Goal: Task Accomplishment & Management: Use online tool/utility

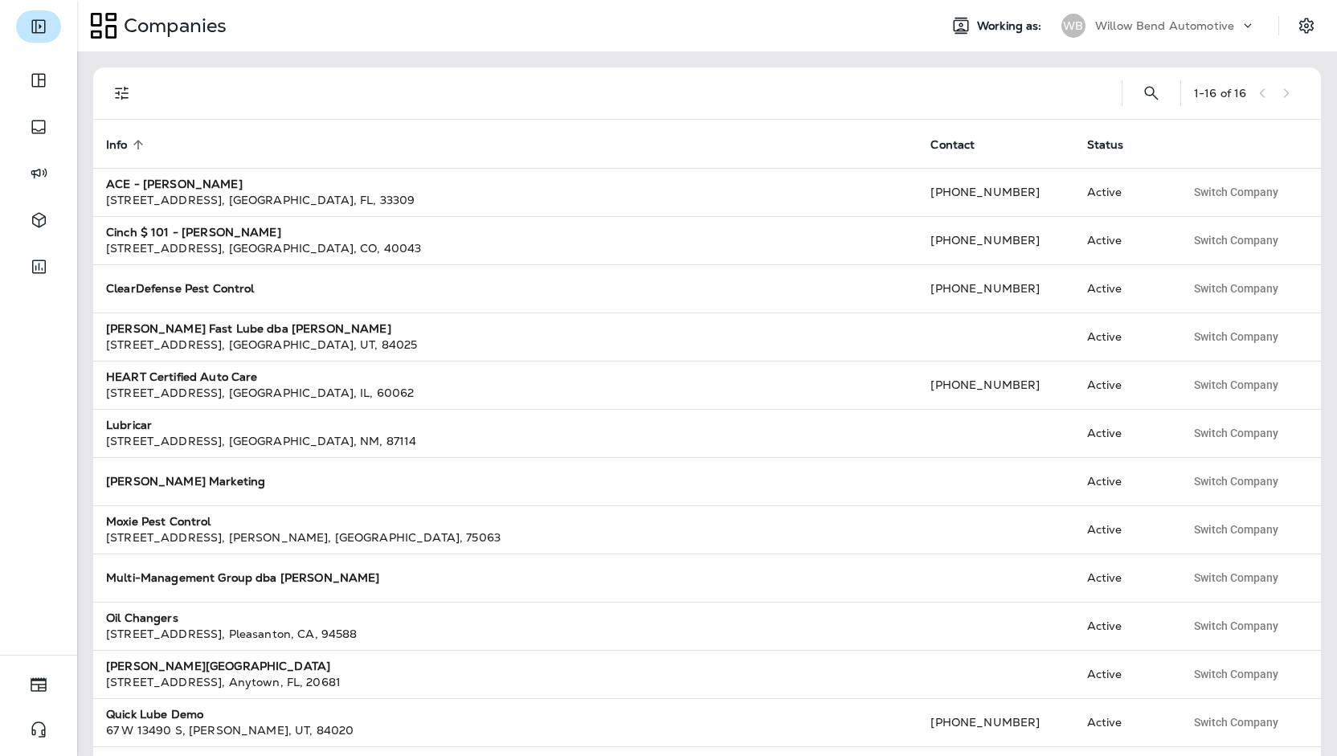
click at [50, 18] on button "Expand Sidebar" at bounding box center [38, 26] width 45 height 32
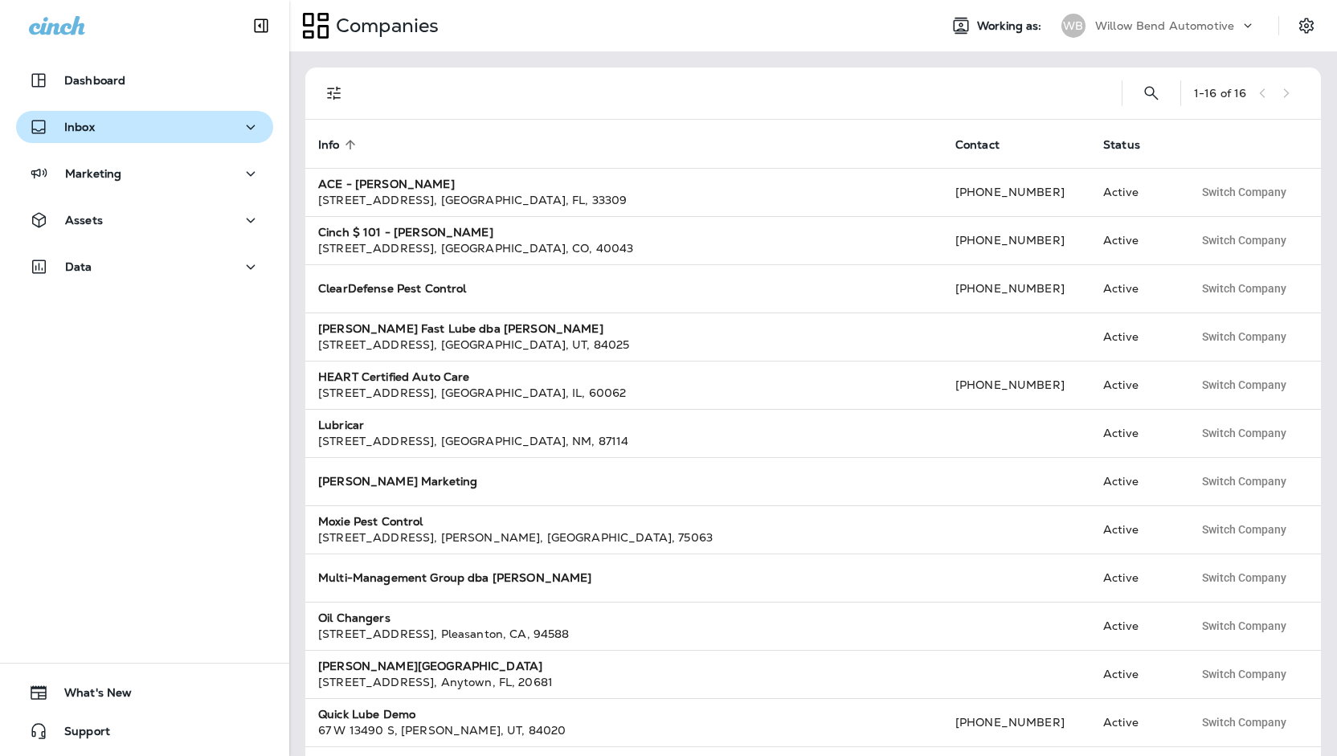
click at [145, 130] on div "Inbox" at bounding box center [144, 127] width 231 height 20
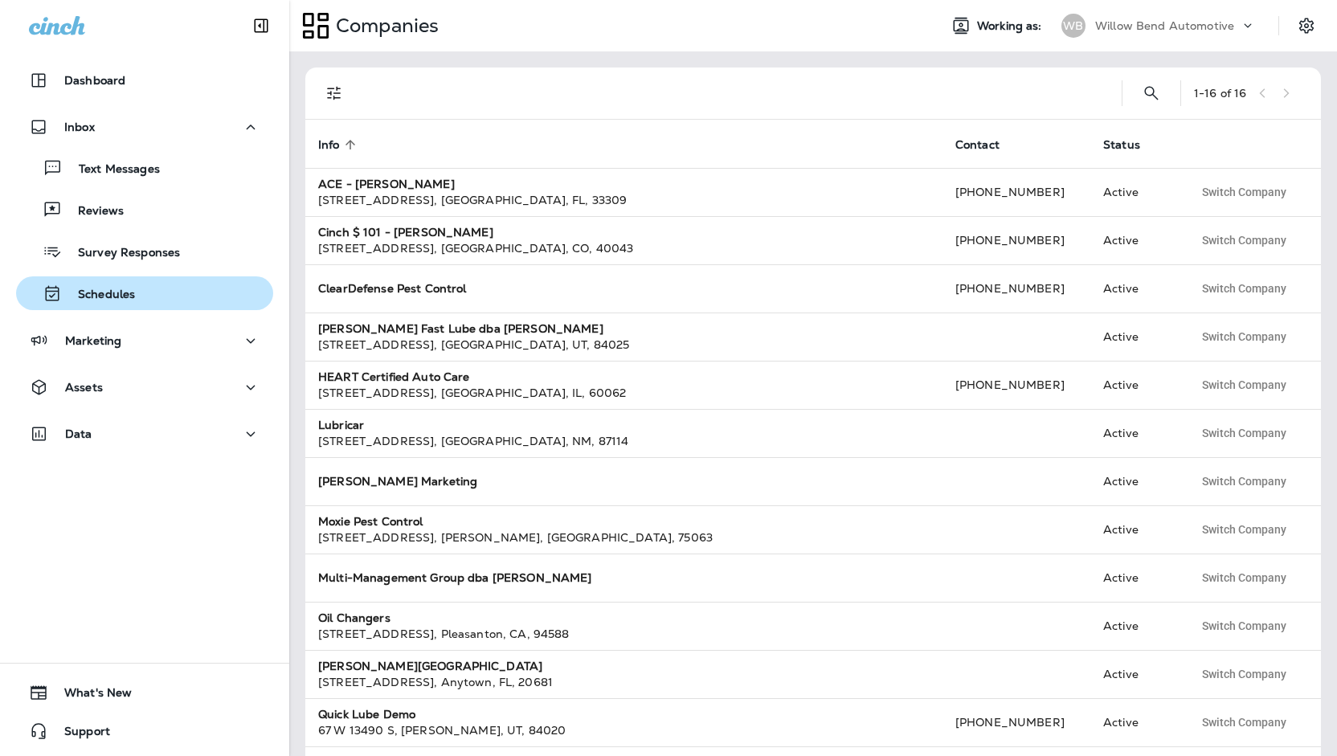
click at [161, 279] on button "Schedules" at bounding box center [144, 293] width 257 height 34
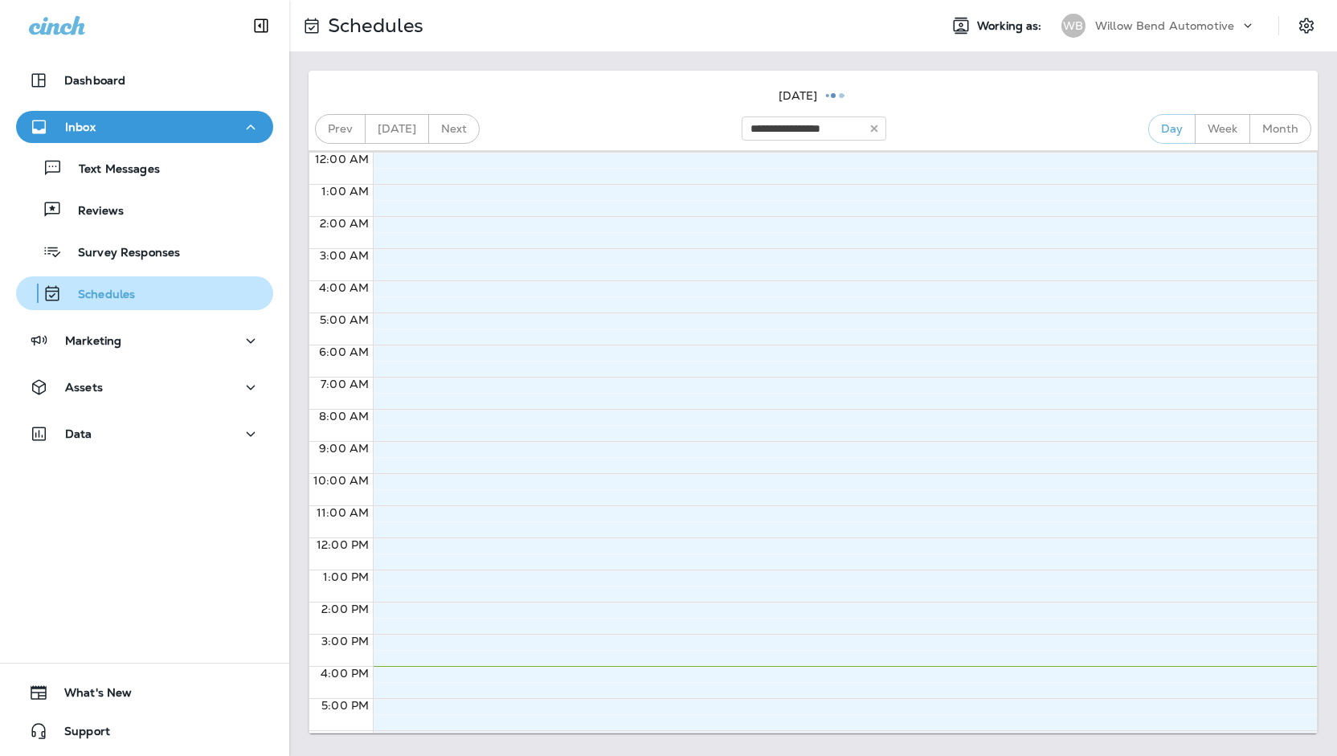
type input "**********"
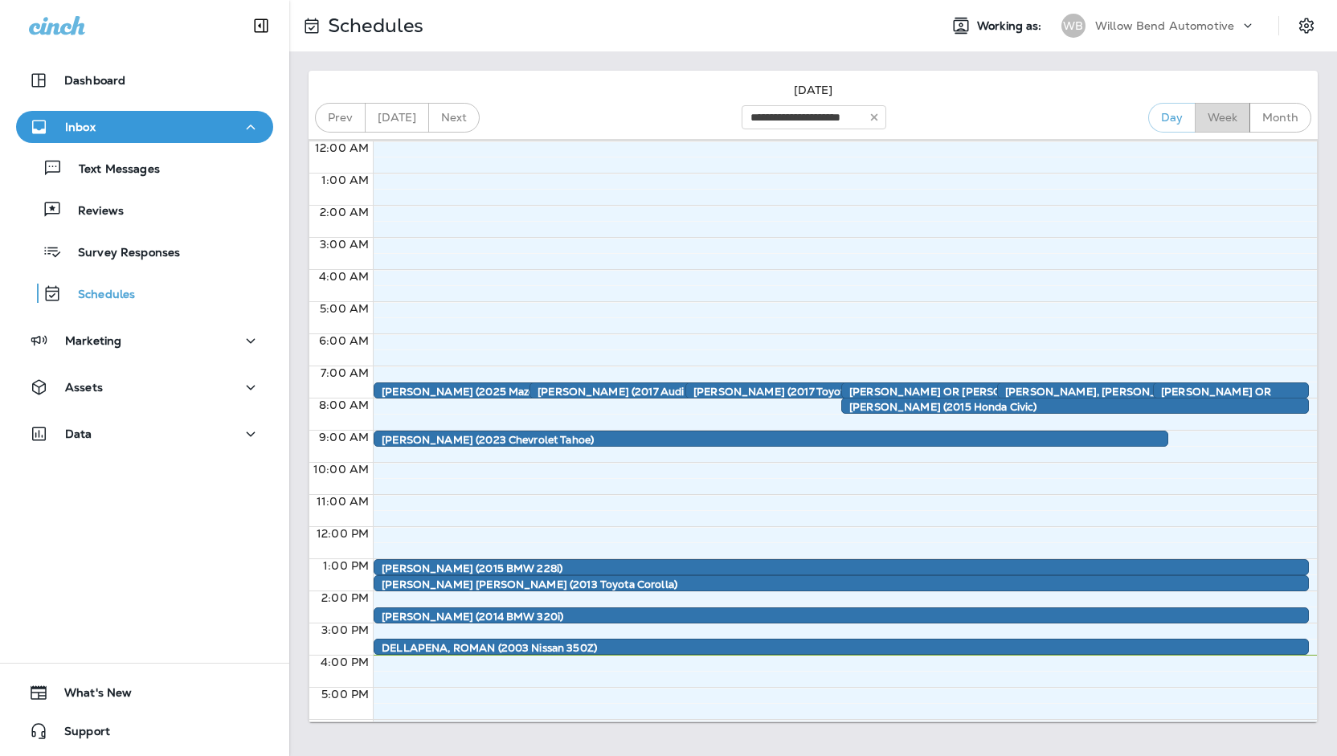
click at [1221, 104] on button "Week" at bounding box center [1222, 118] width 55 height 30
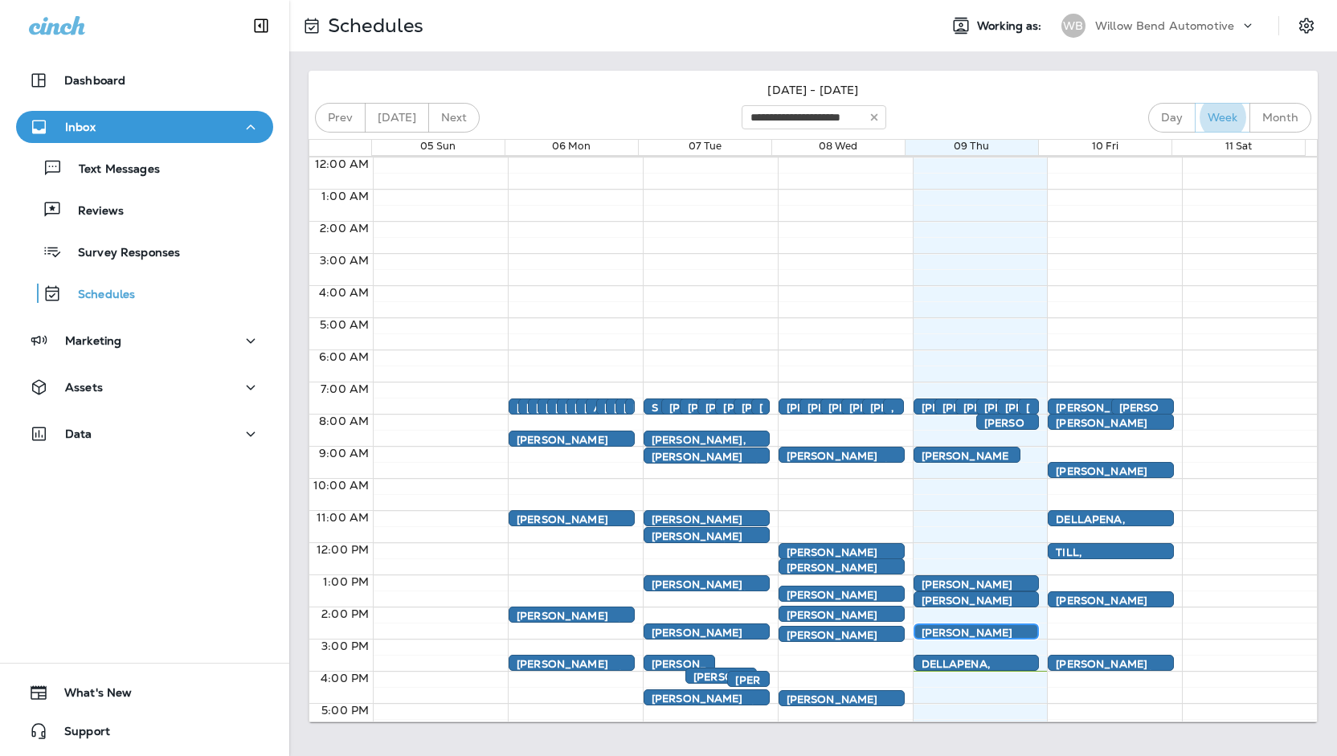
click at [956, 624] on div "2:30 PM – 3:00 PM [PERSON_NAME] (2014 BMW 320i) Appointment" at bounding box center [977, 632] width 126 height 16
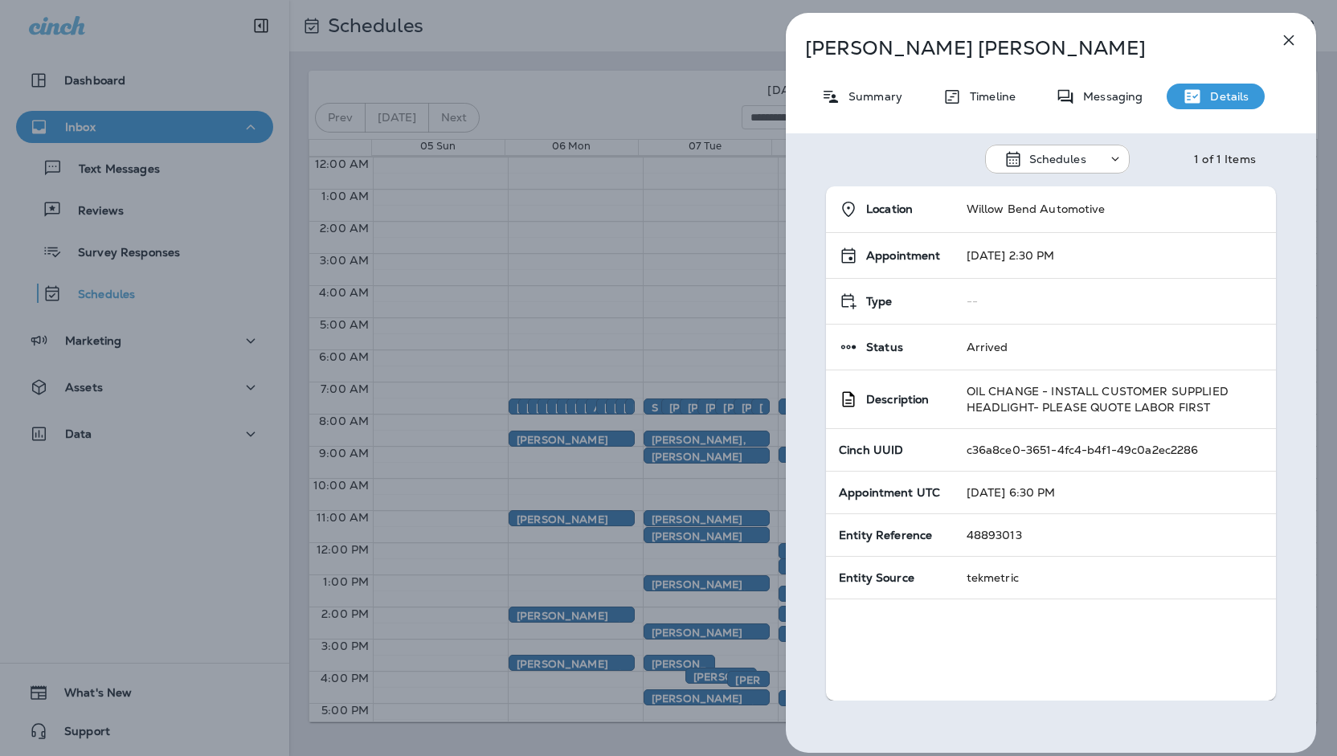
click at [1294, 37] on icon "button" at bounding box center [1288, 40] width 19 height 19
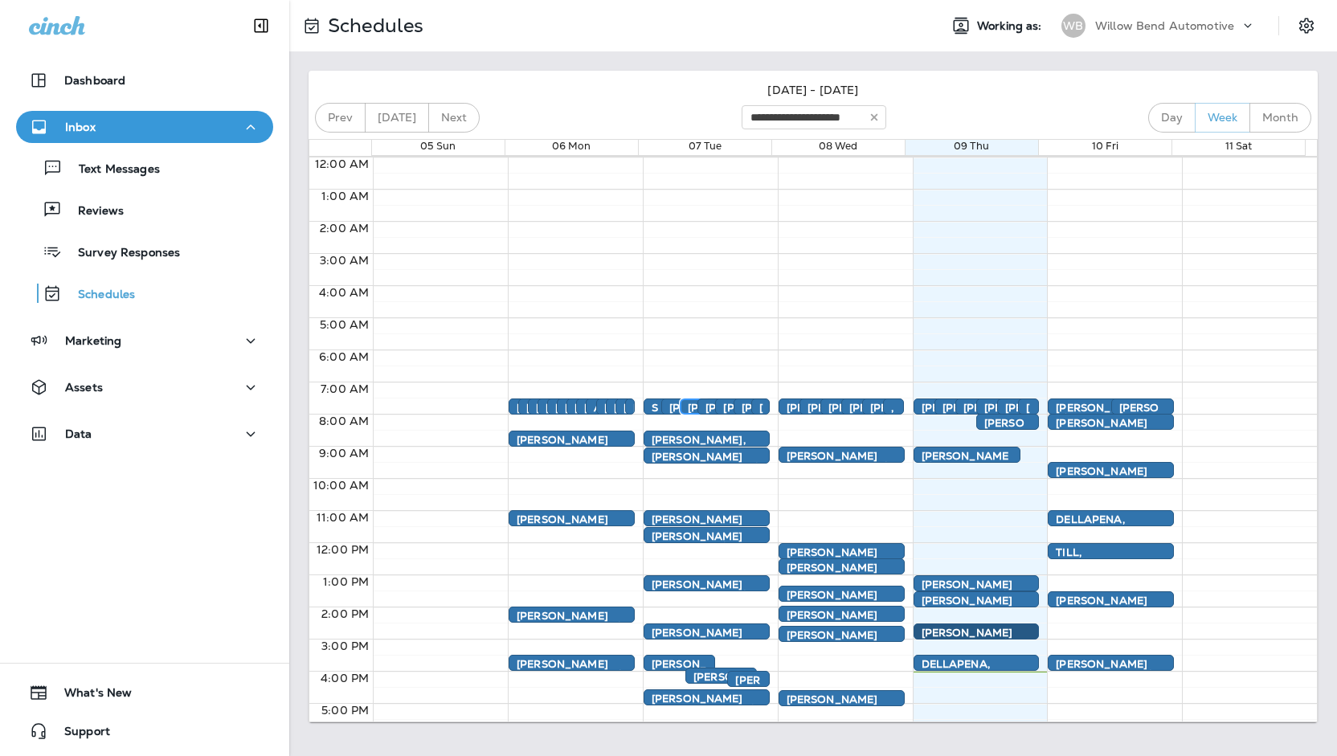
click at [688, 404] on div "[PERSON_NAME] (2014 Volvo XC60)" at bounding box center [695, 502] width 14 height 198
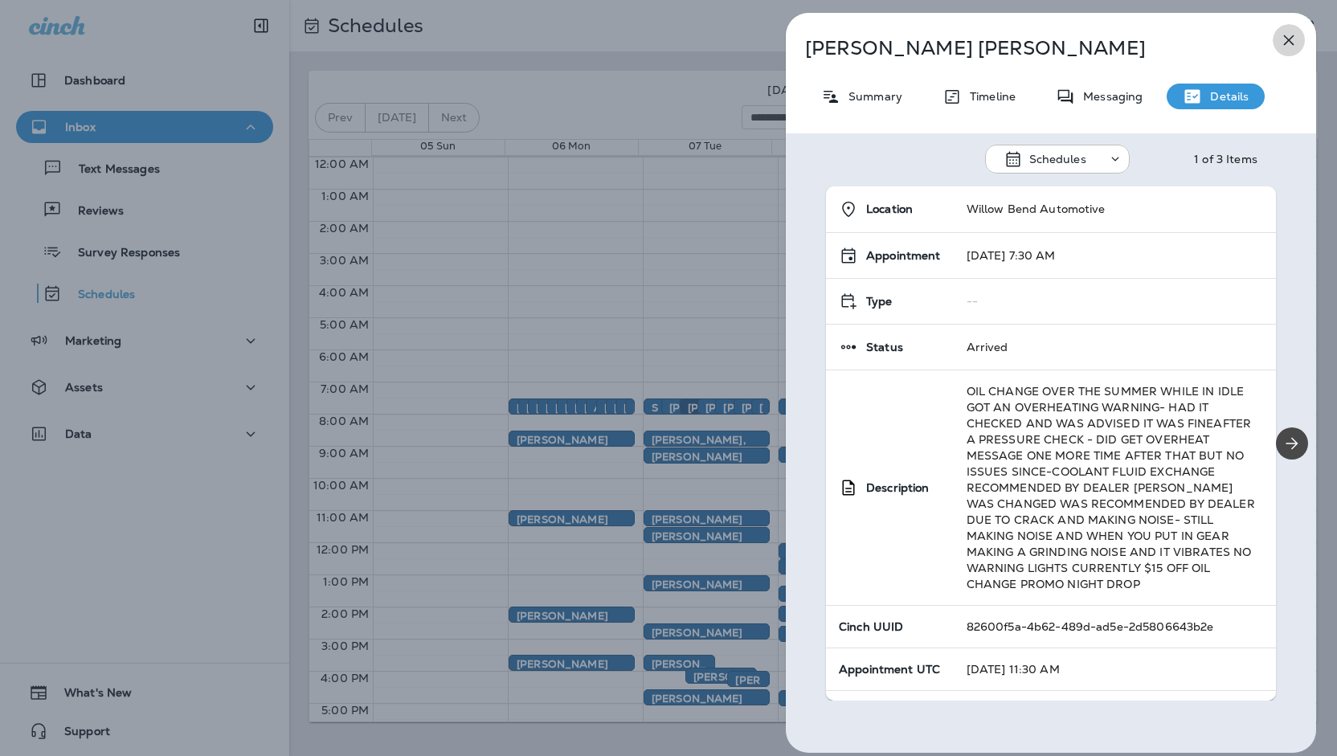
click at [1282, 49] on icon "button" at bounding box center [1288, 40] width 19 height 19
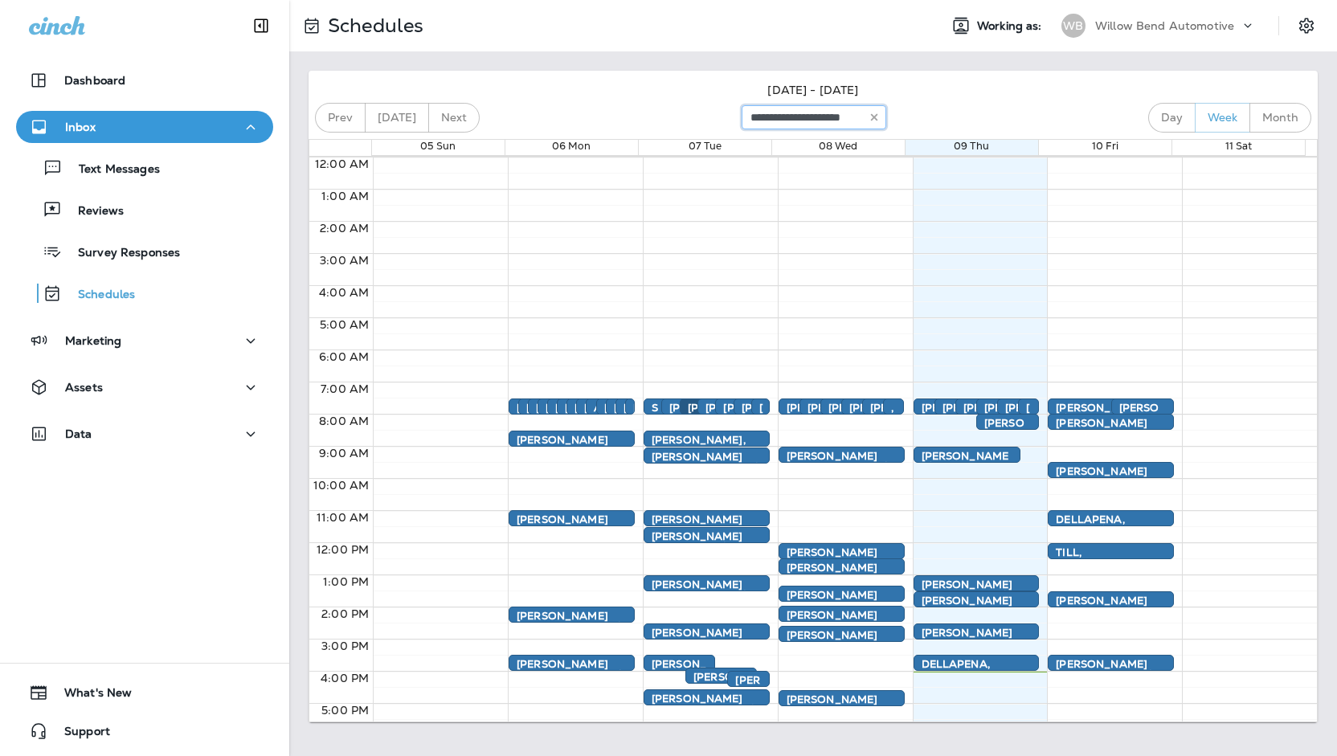
click at [786, 116] on input "**********" at bounding box center [814, 117] width 145 height 24
click at [1269, 108] on button "Month" at bounding box center [1281, 118] width 62 height 30
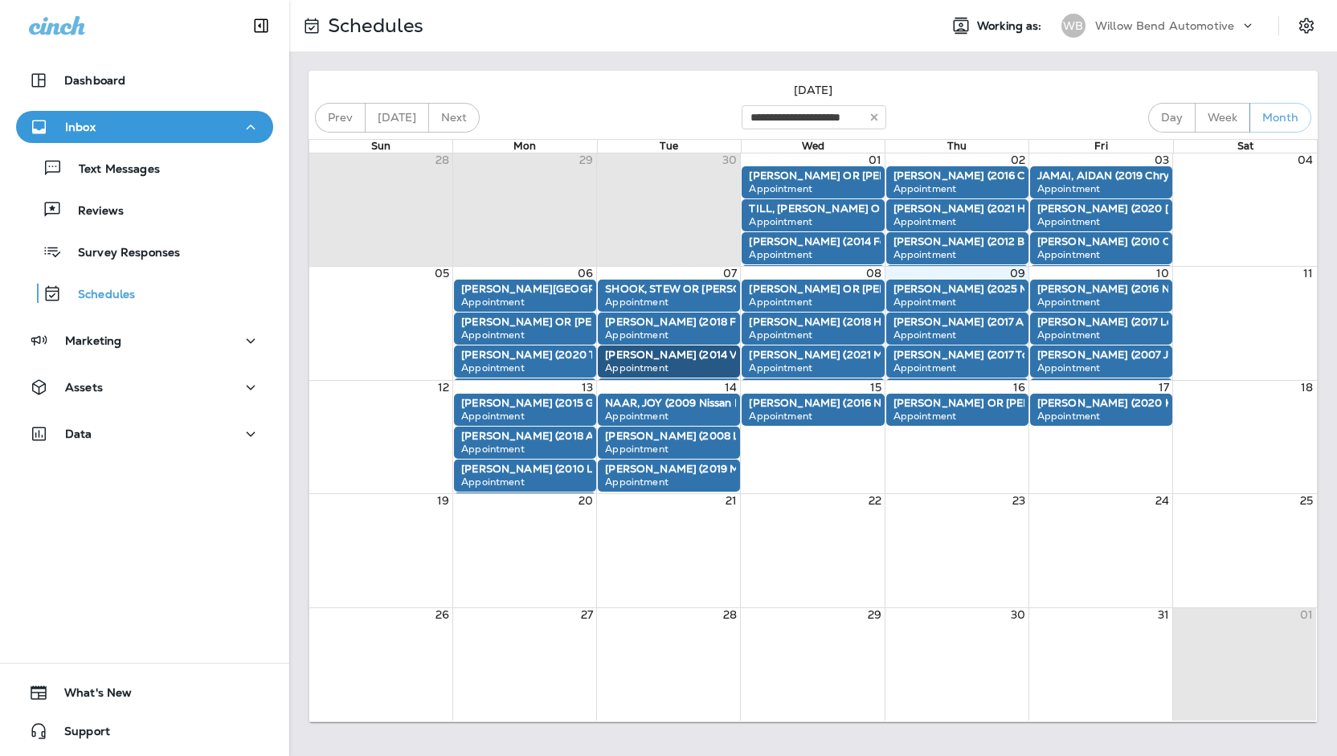
click at [1227, 120] on button "Week" at bounding box center [1222, 118] width 55 height 30
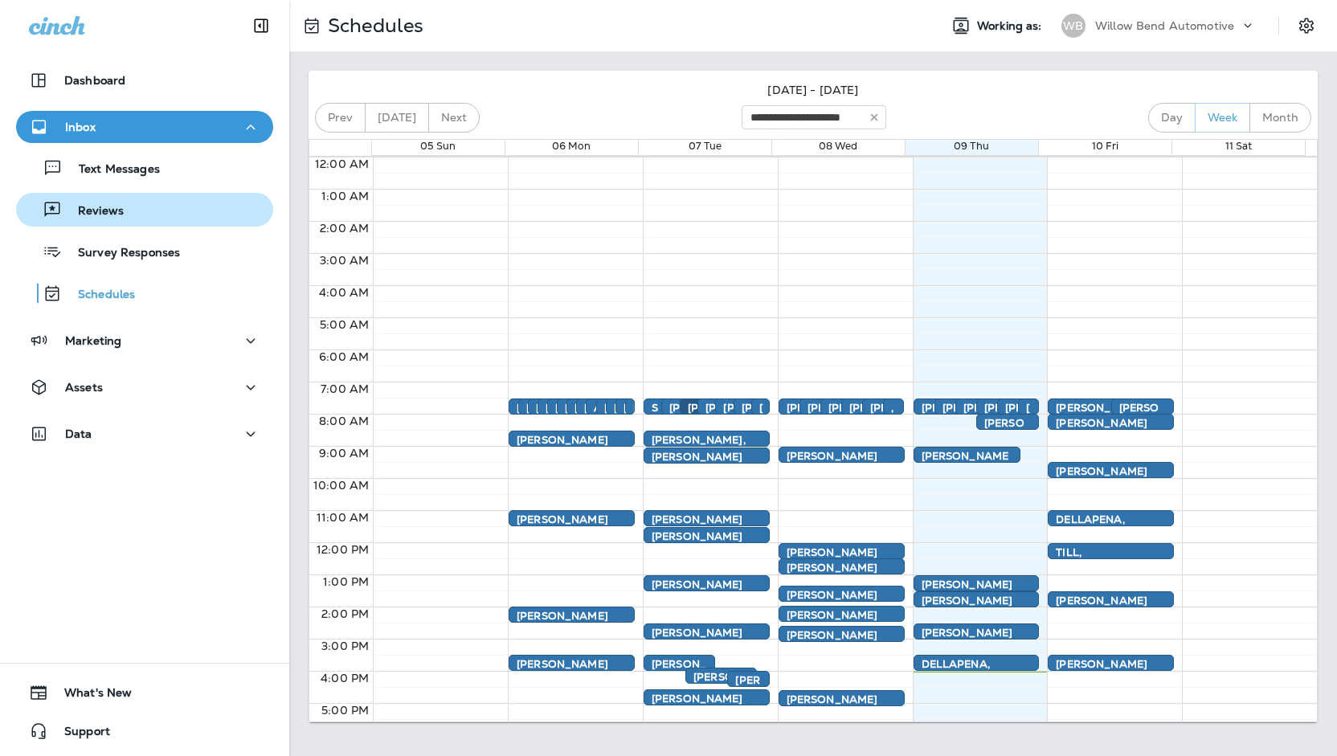
click at [130, 202] on div "Reviews" at bounding box center [145, 210] width 244 height 24
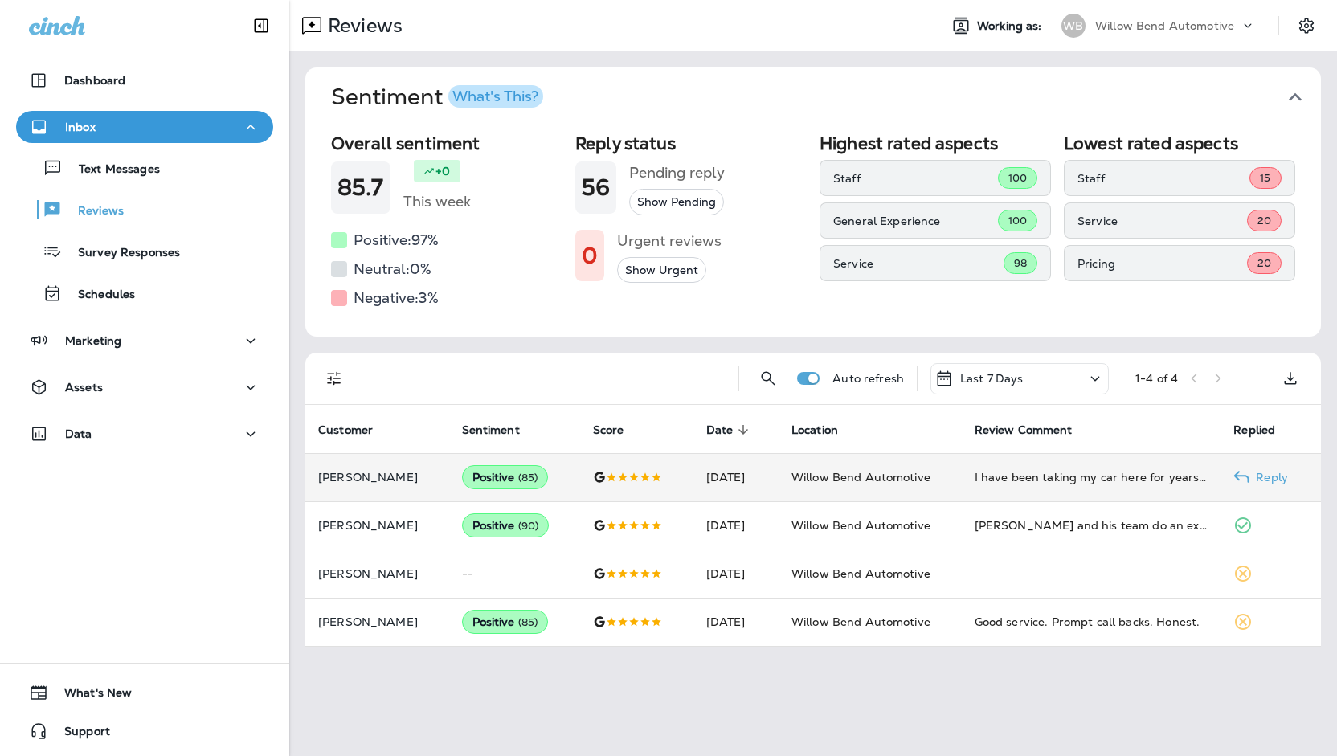
click at [632, 458] on td at bounding box center [636, 477] width 113 height 48
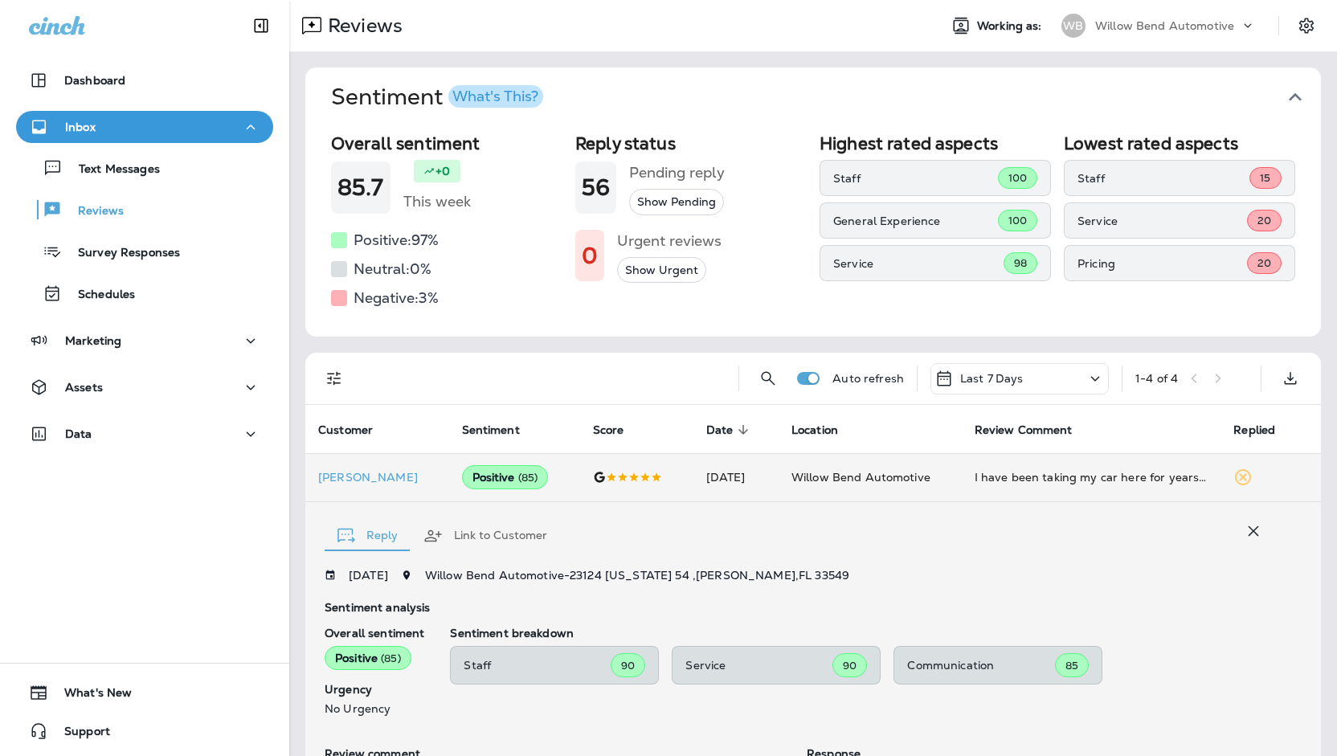
scroll to position [233, 0]
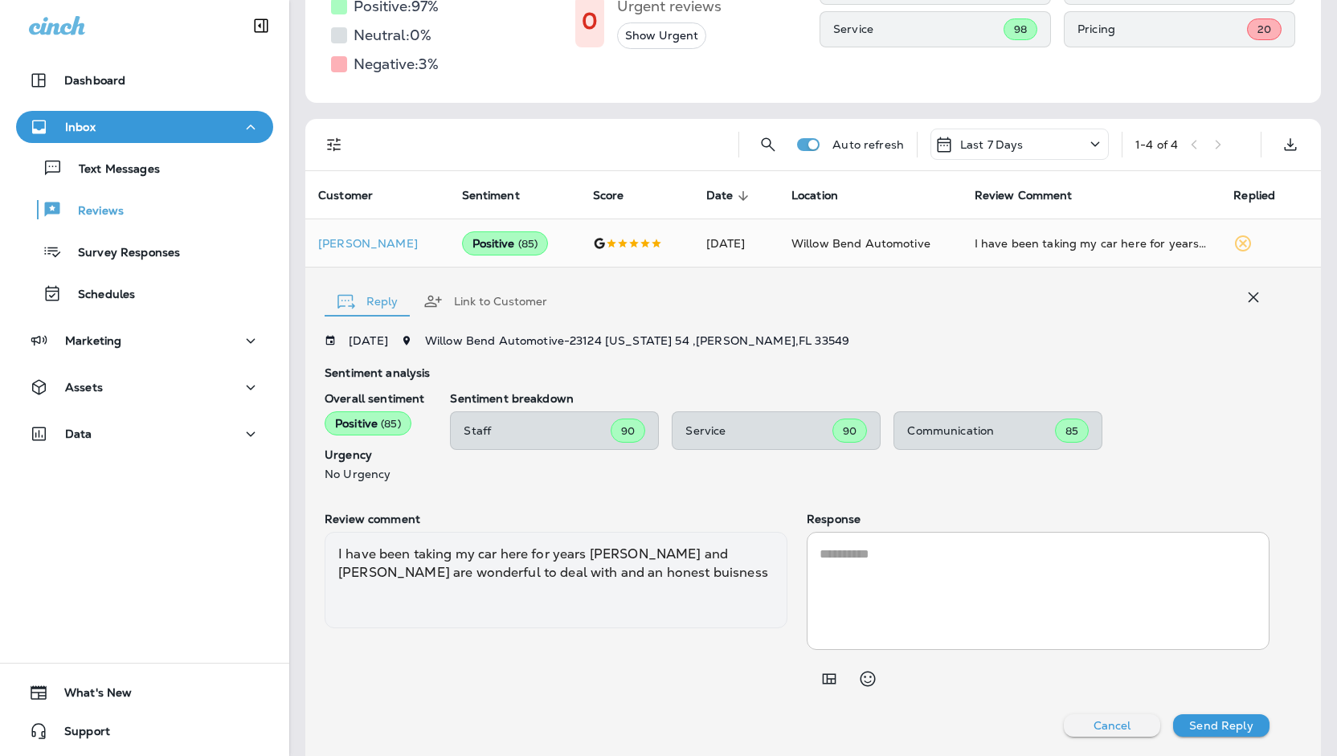
click at [161, 189] on div "Text Messages Reviews Survey Responses Schedules" at bounding box center [144, 226] width 257 height 167
click at [136, 180] on button "Text Messages" at bounding box center [144, 168] width 257 height 34
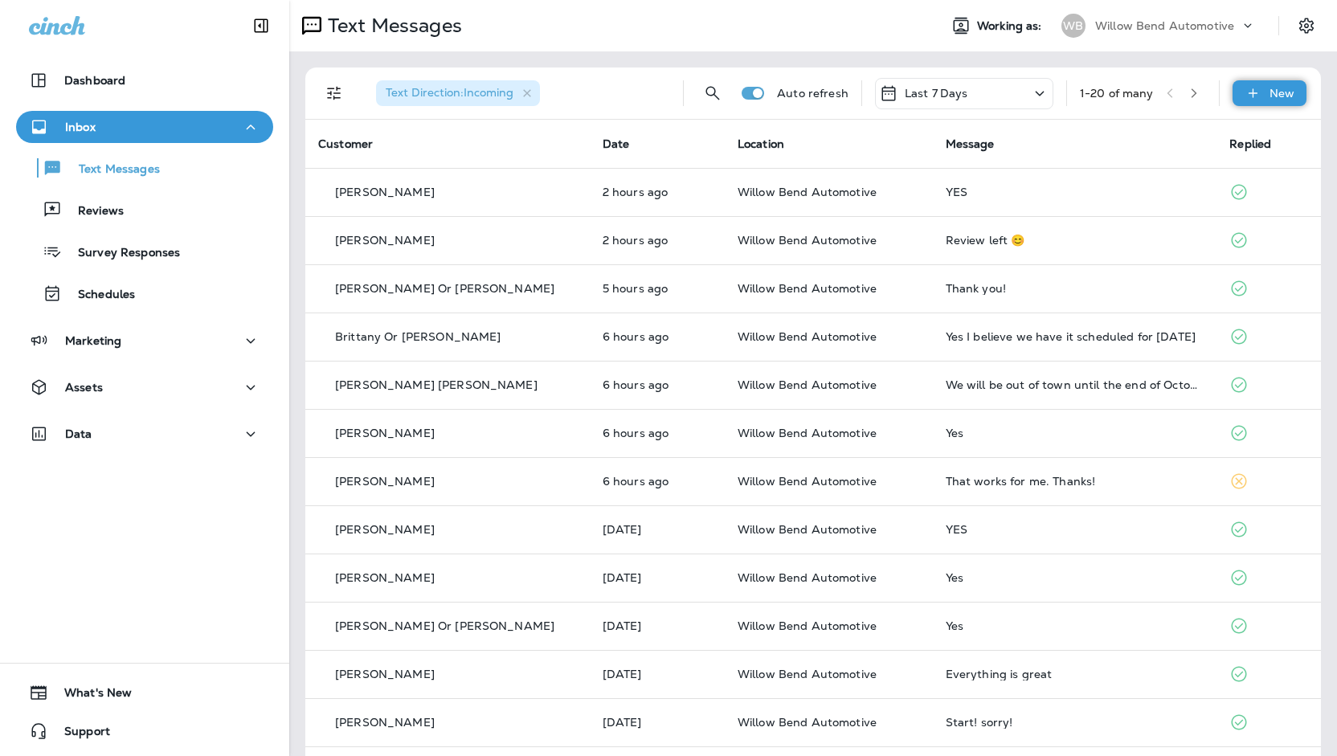
click at [1279, 84] on div "New" at bounding box center [1270, 93] width 74 height 26
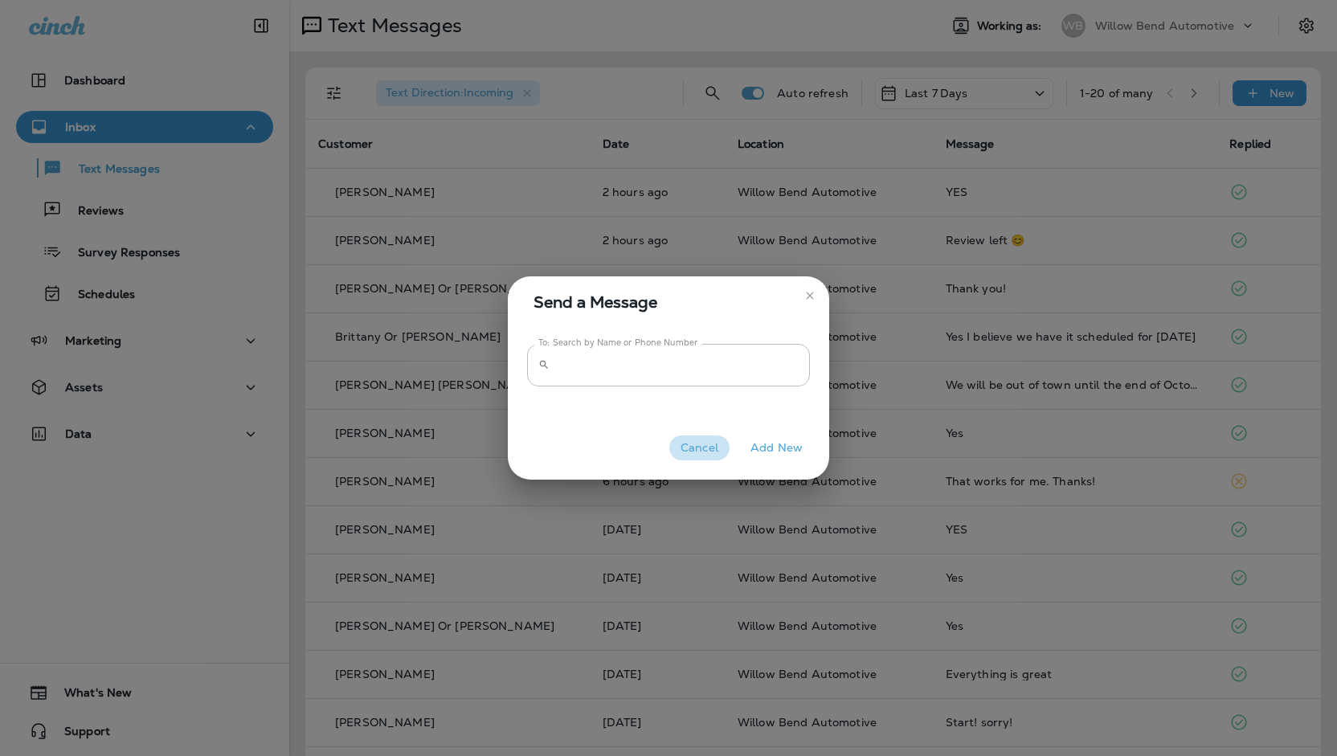
click at [709, 437] on button "Cancel" at bounding box center [699, 448] width 60 height 25
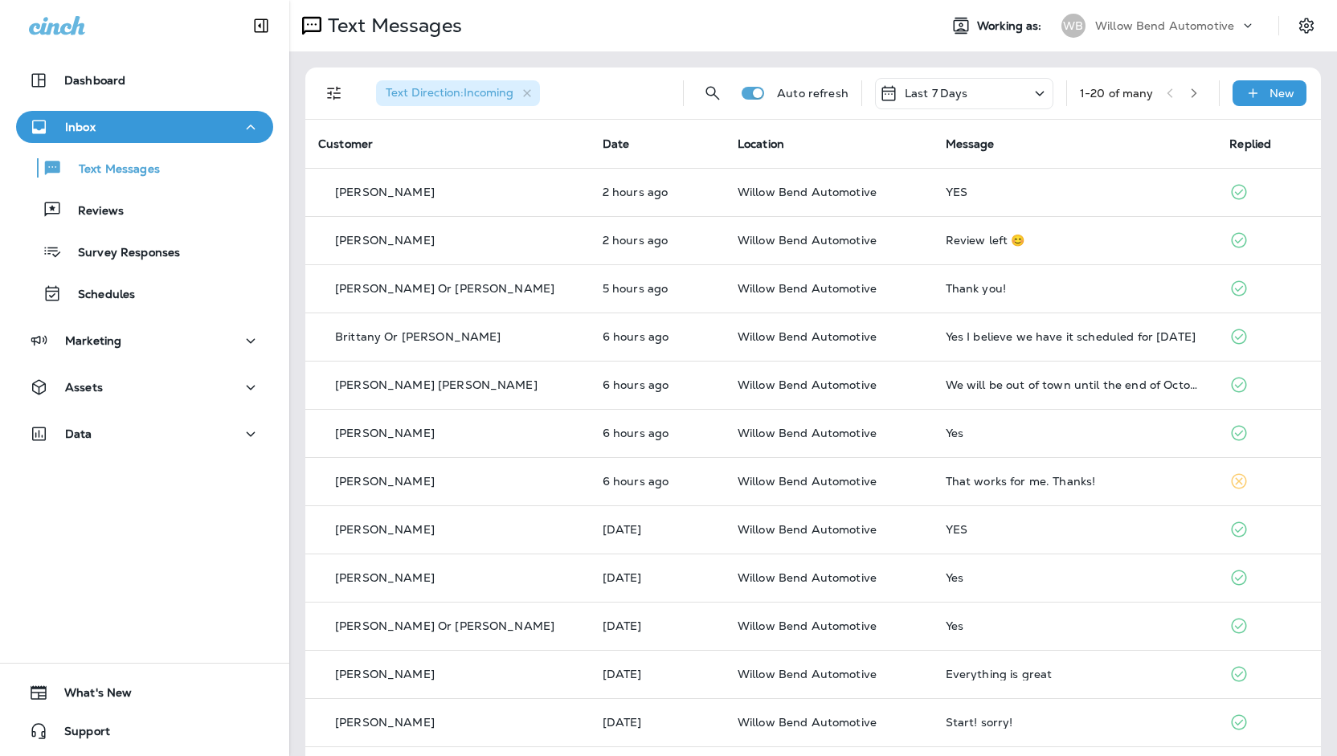
click at [1118, 37] on div "Willow Bend Automotive" at bounding box center [1167, 26] width 145 height 24
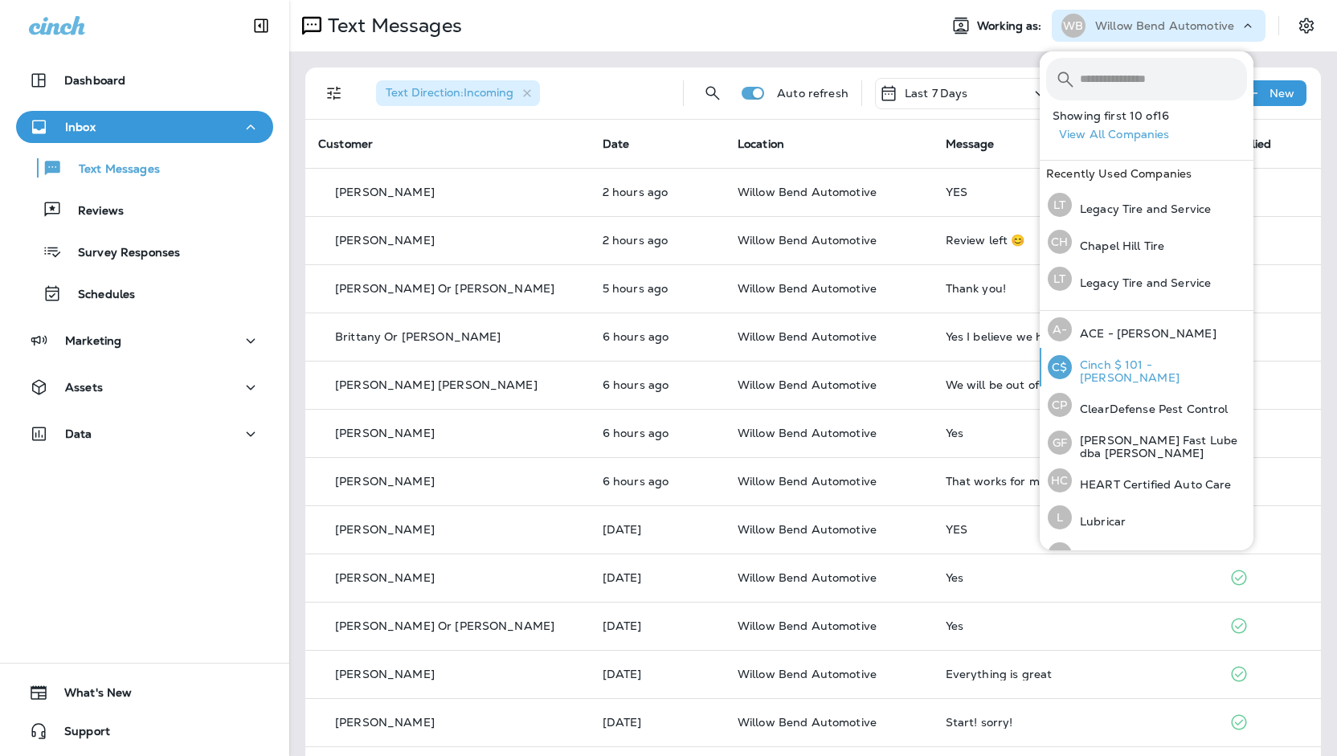
click at [1143, 379] on div "C$ Cinch $ 101 - [PERSON_NAME]" at bounding box center [1148, 367] width 212 height 39
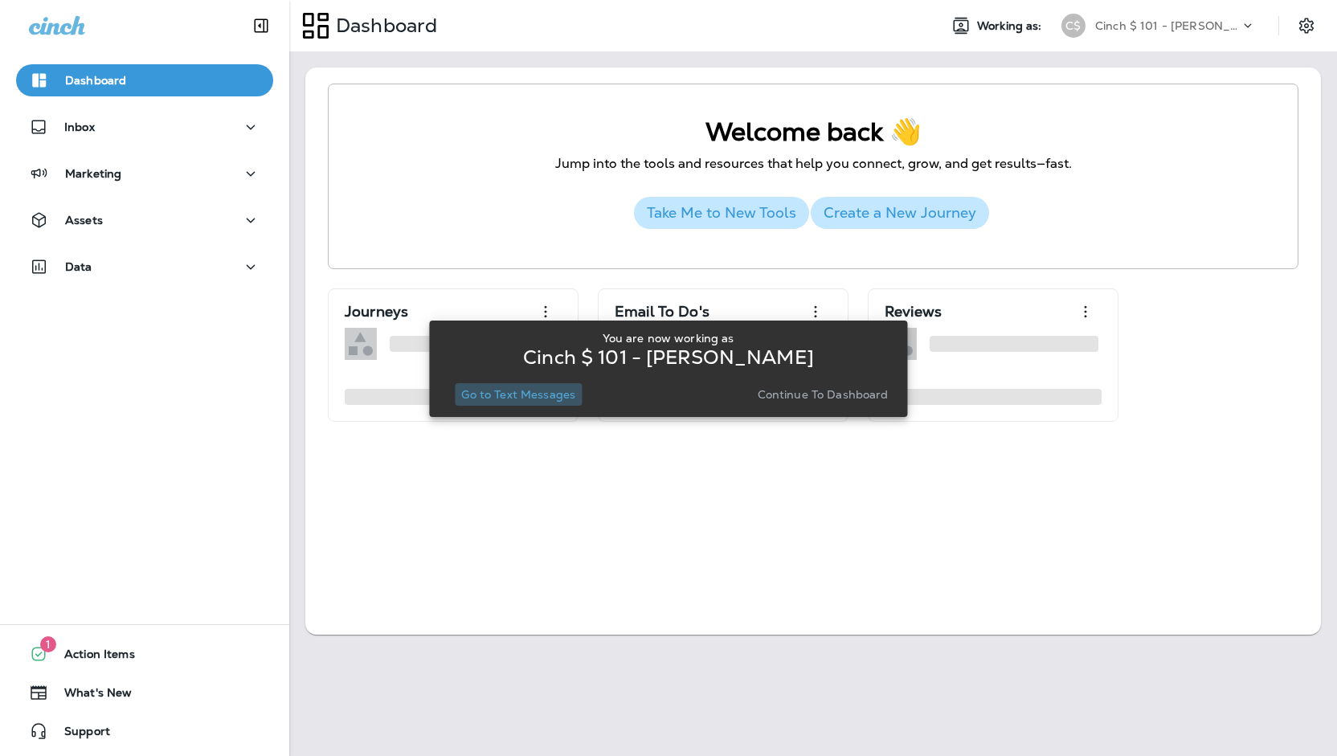
click at [525, 398] on p "Go to Text Messages" at bounding box center [518, 394] width 114 height 13
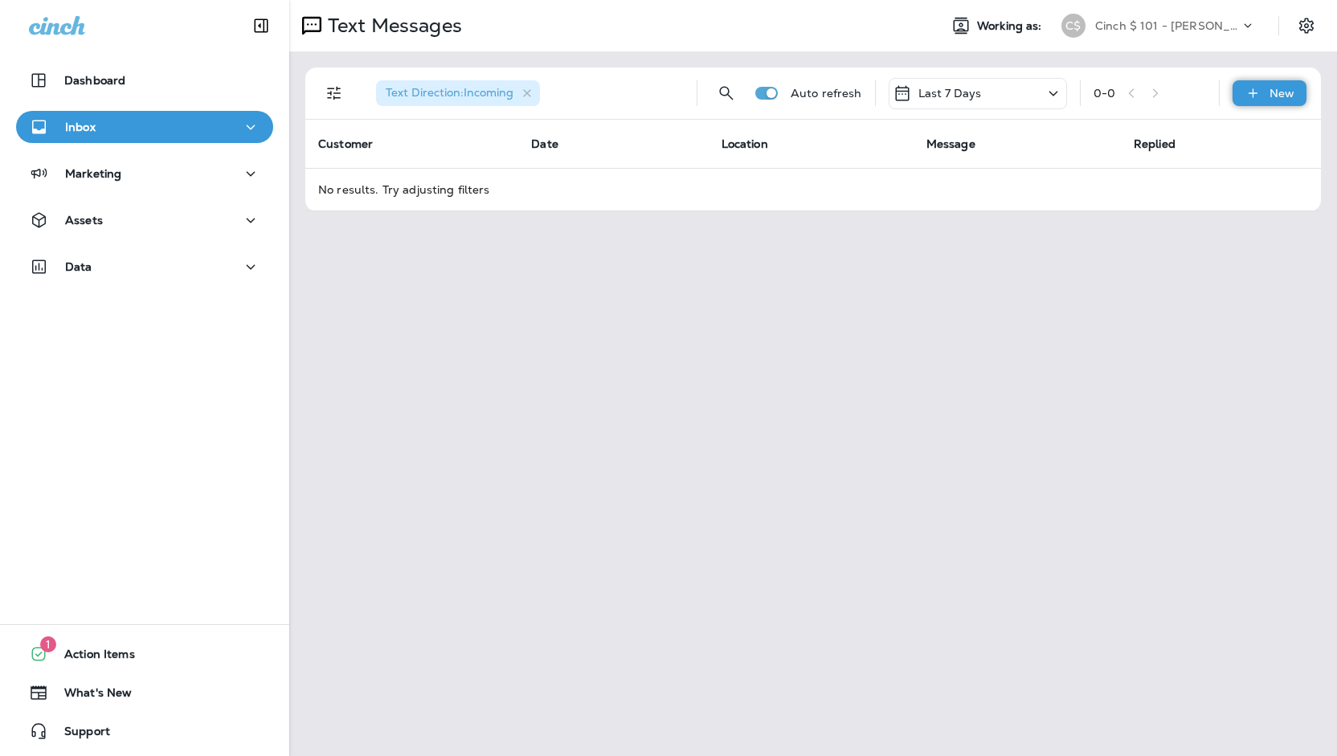
click at [1243, 97] on div "New" at bounding box center [1270, 93] width 74 height 26
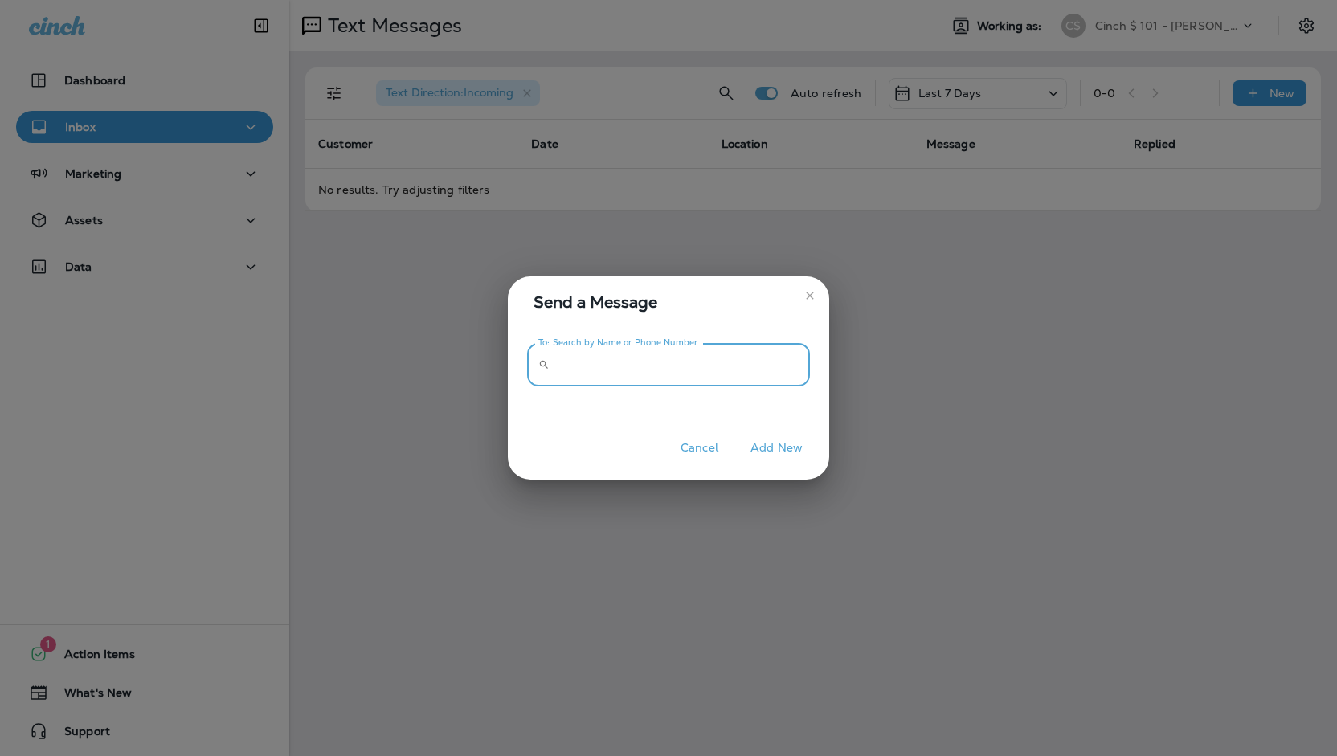
click at [722, 346] on input "To: Search by Name or Phone Number" at bounding box center [683, 365] width 254 height 43
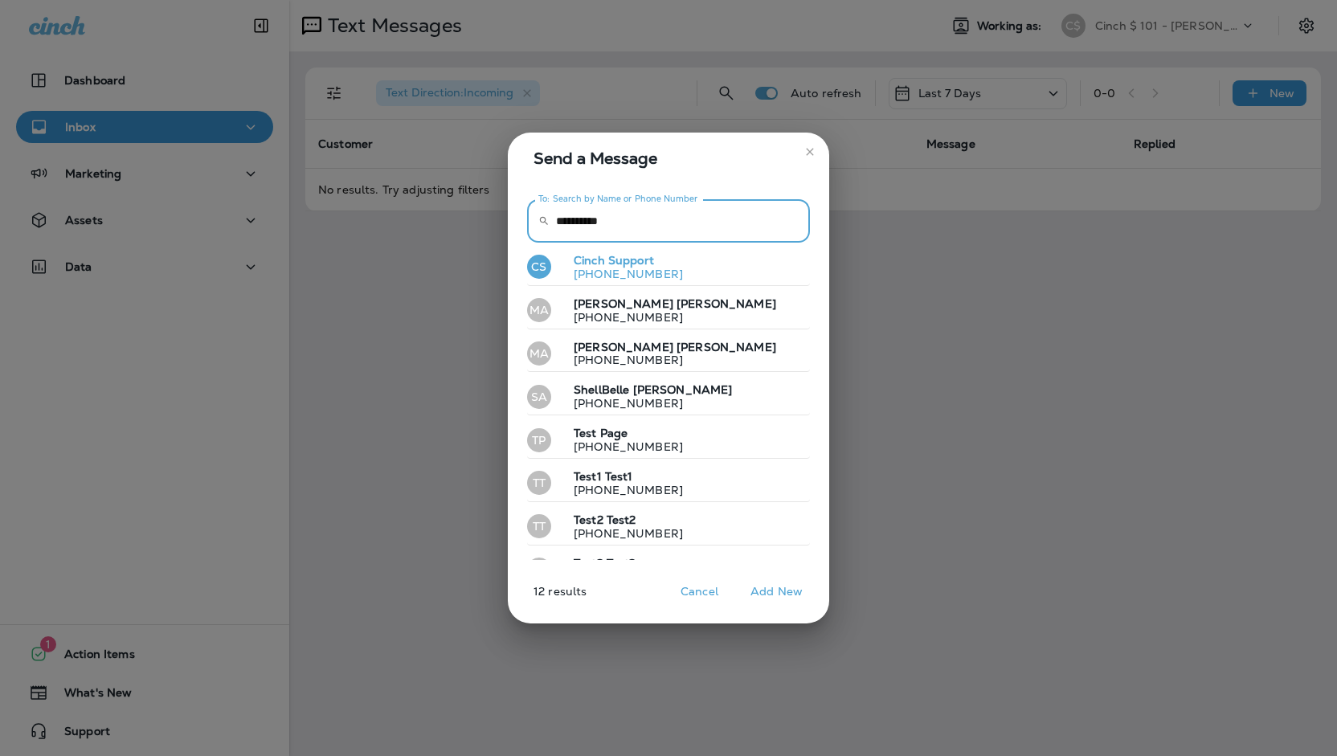
type input "**********"
click at [636, 264] on span "Support" at bounding box center [631, 260] width 46 height 14
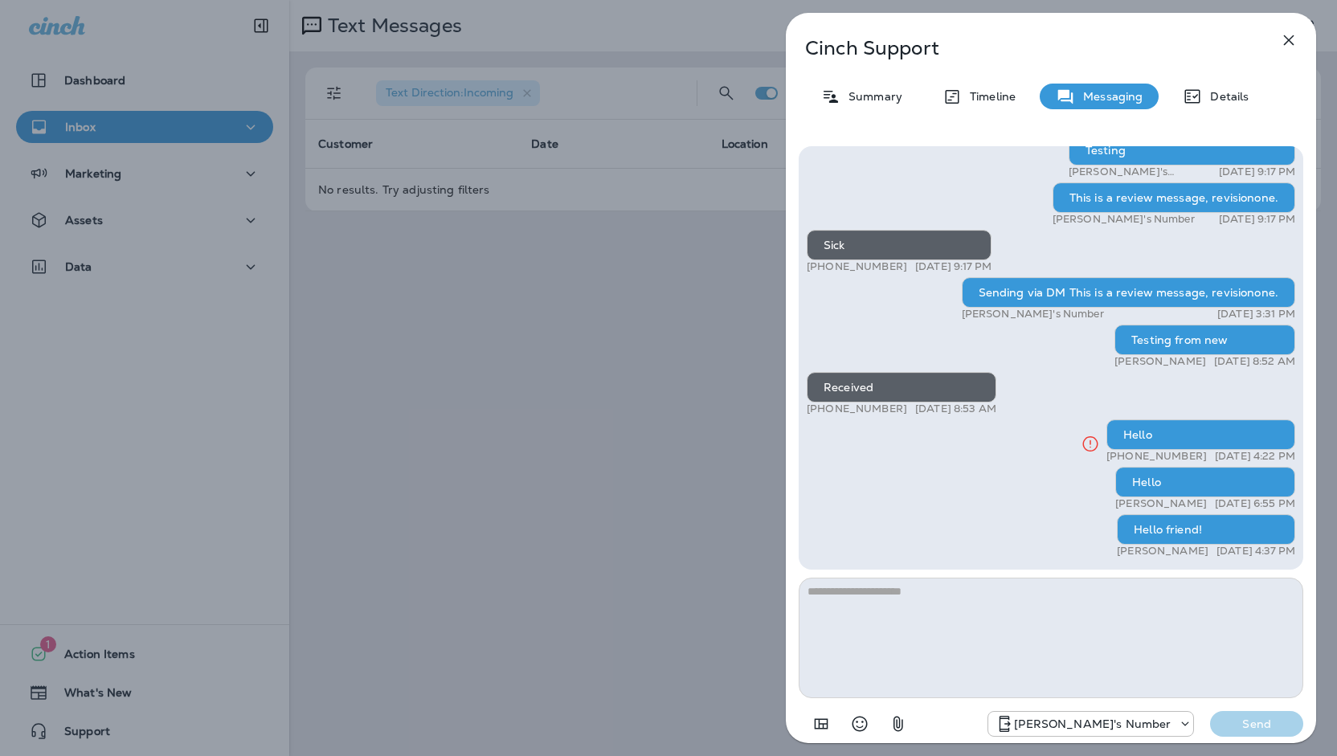
click at [918, 661] on textarea at bounding box center [1051, 638] width 505 height 121
type textarea "********"
click at [1210, 711] on button "Send" at bounding box center [1256, 724] width 93 height 26
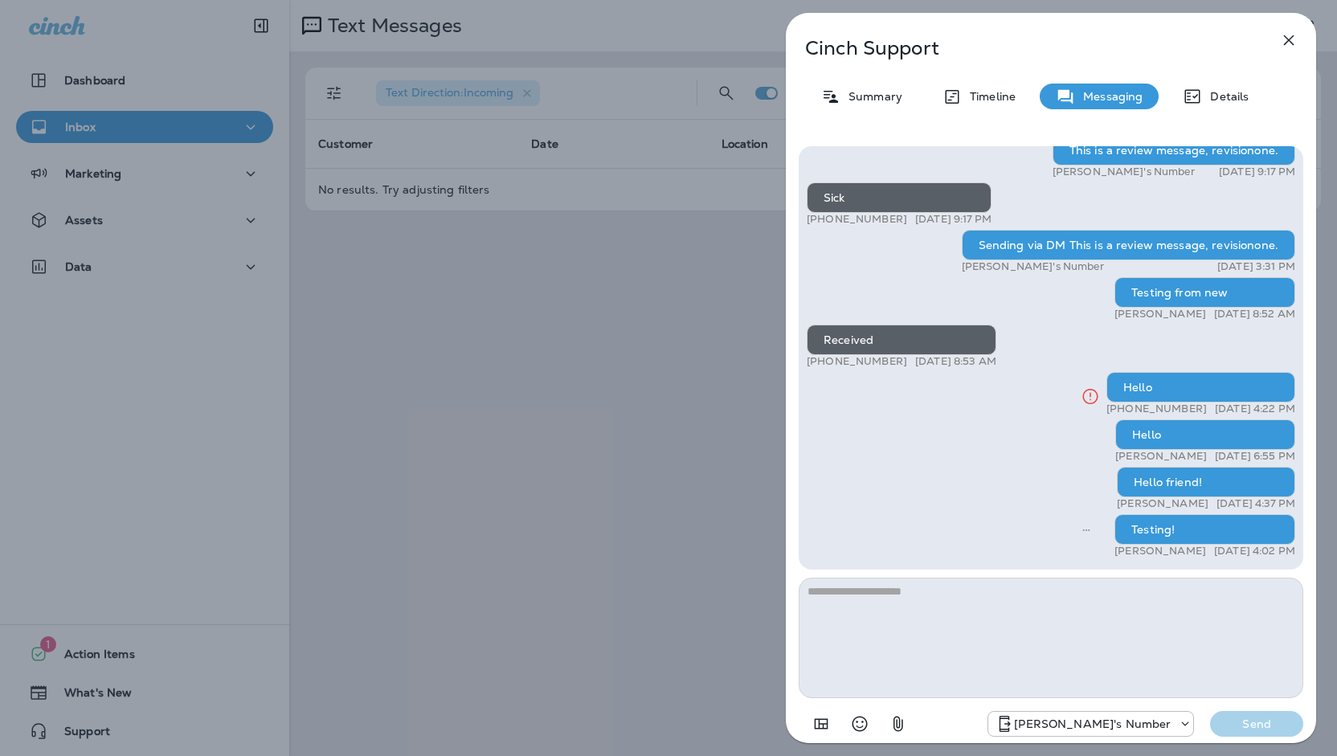
click at [113, 166] on div "Cinch Support Summary Timeline Messaging Details test [PERSON_NAME]'s Number [D…" at bounding box center [668, 378] width 1337 height 756
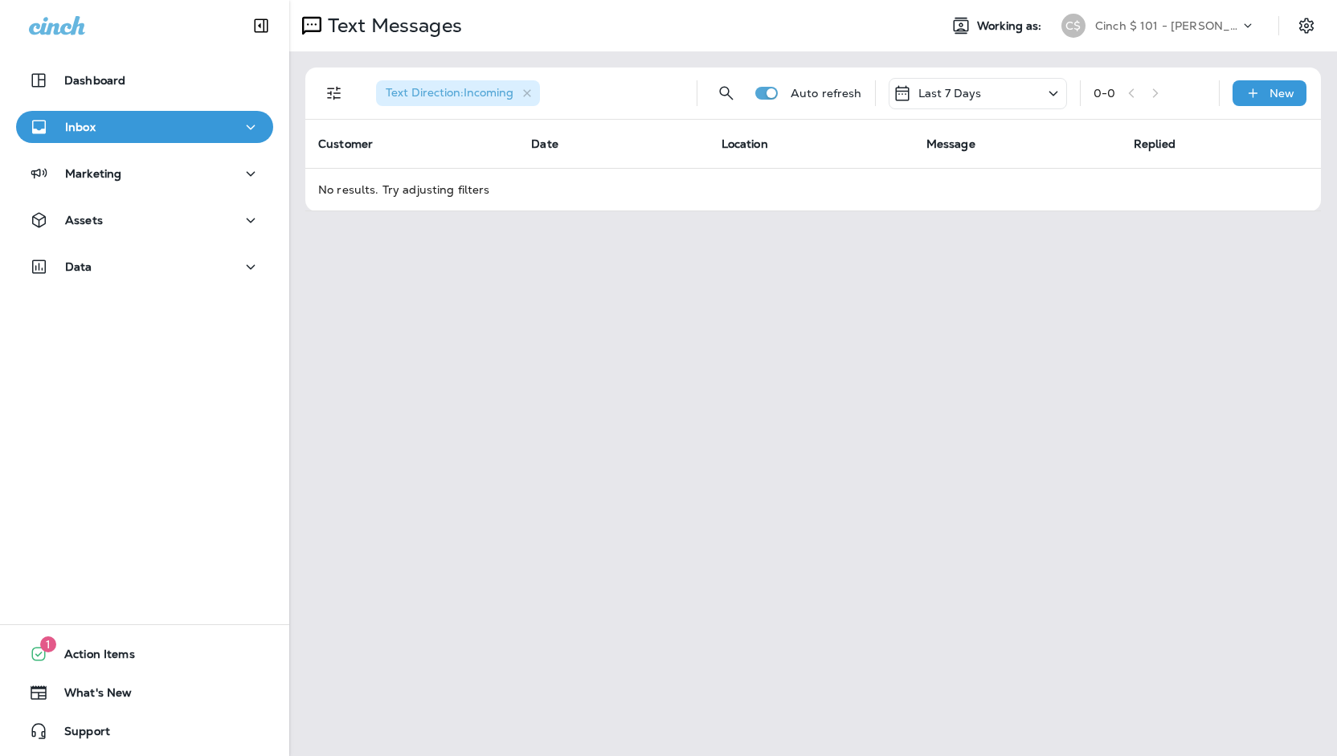
click at [113, 167] on p "Marketing" at bounding box center [93, 173] width 56 height 13
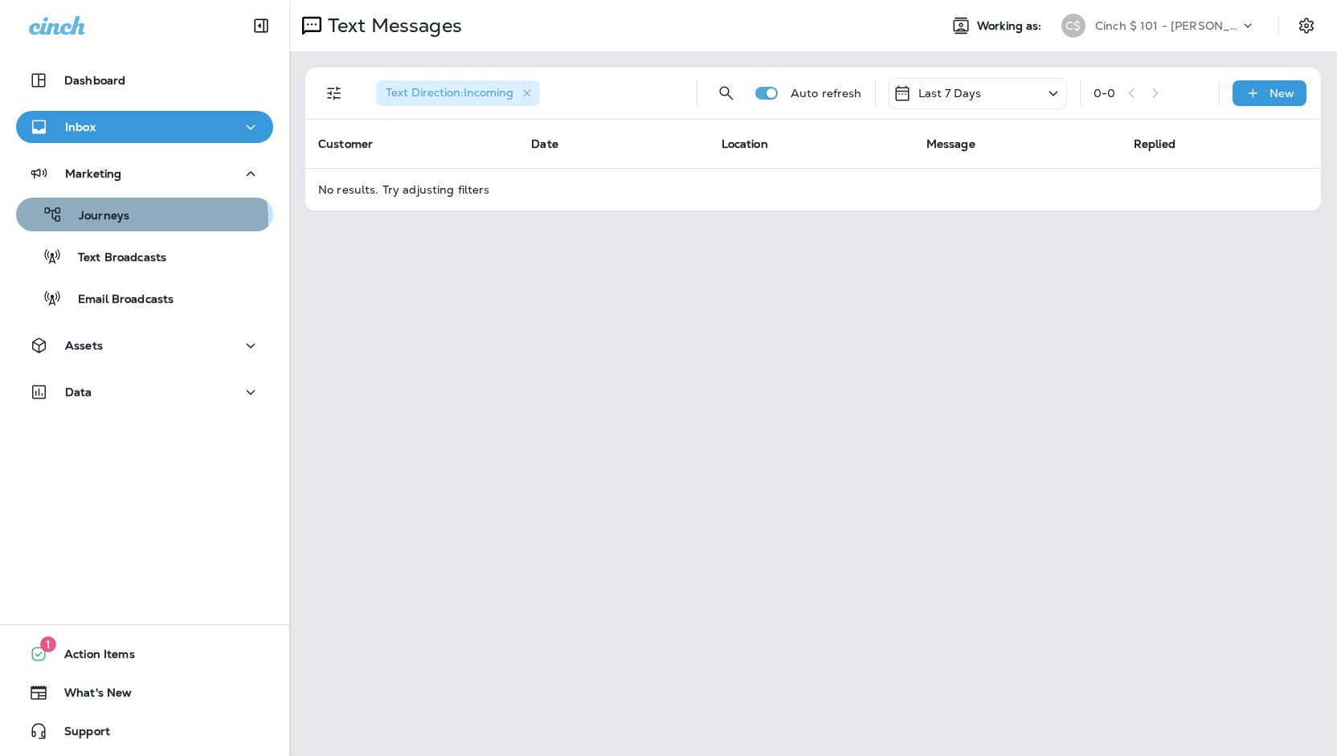
click at [95, 224] on div "Journeys" at bounding box center [76, 215] width 107 height 24
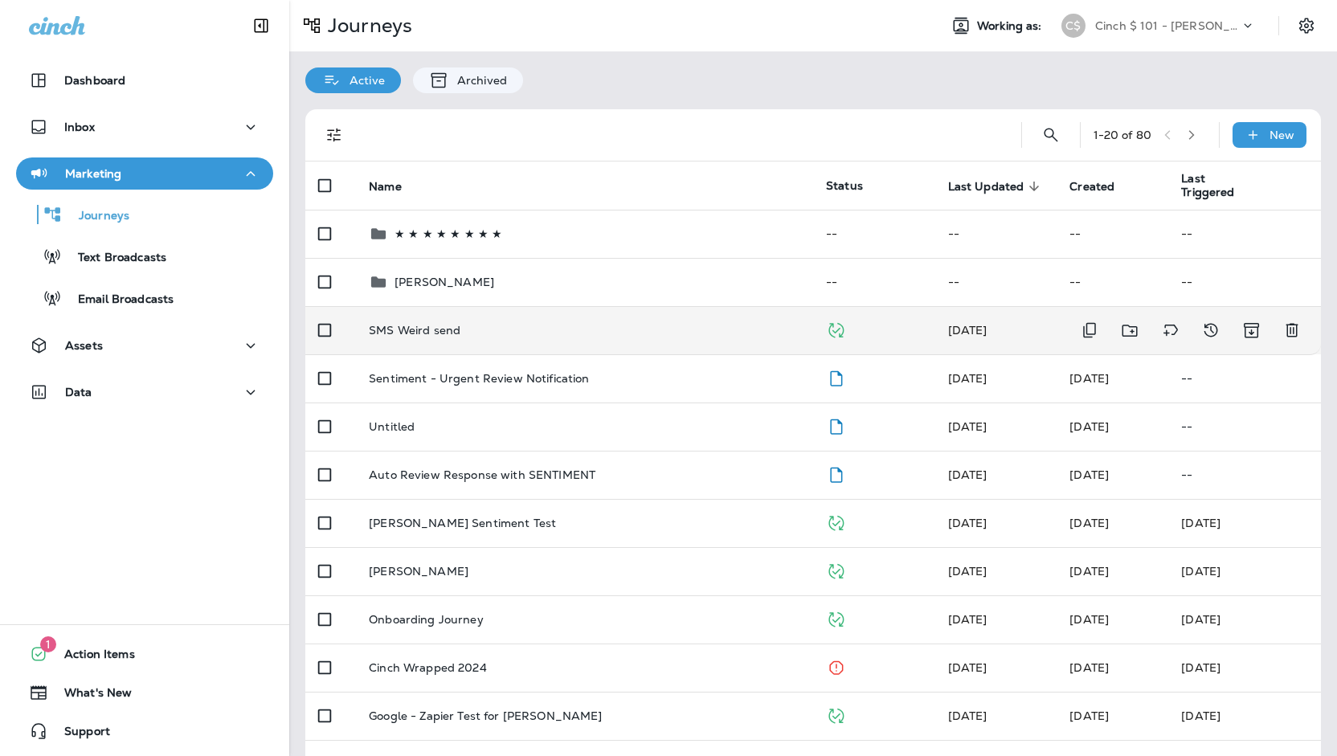
click at [503, 340] on td "SMS Weird send" at bounding box center [584, 330] width 457 height 48
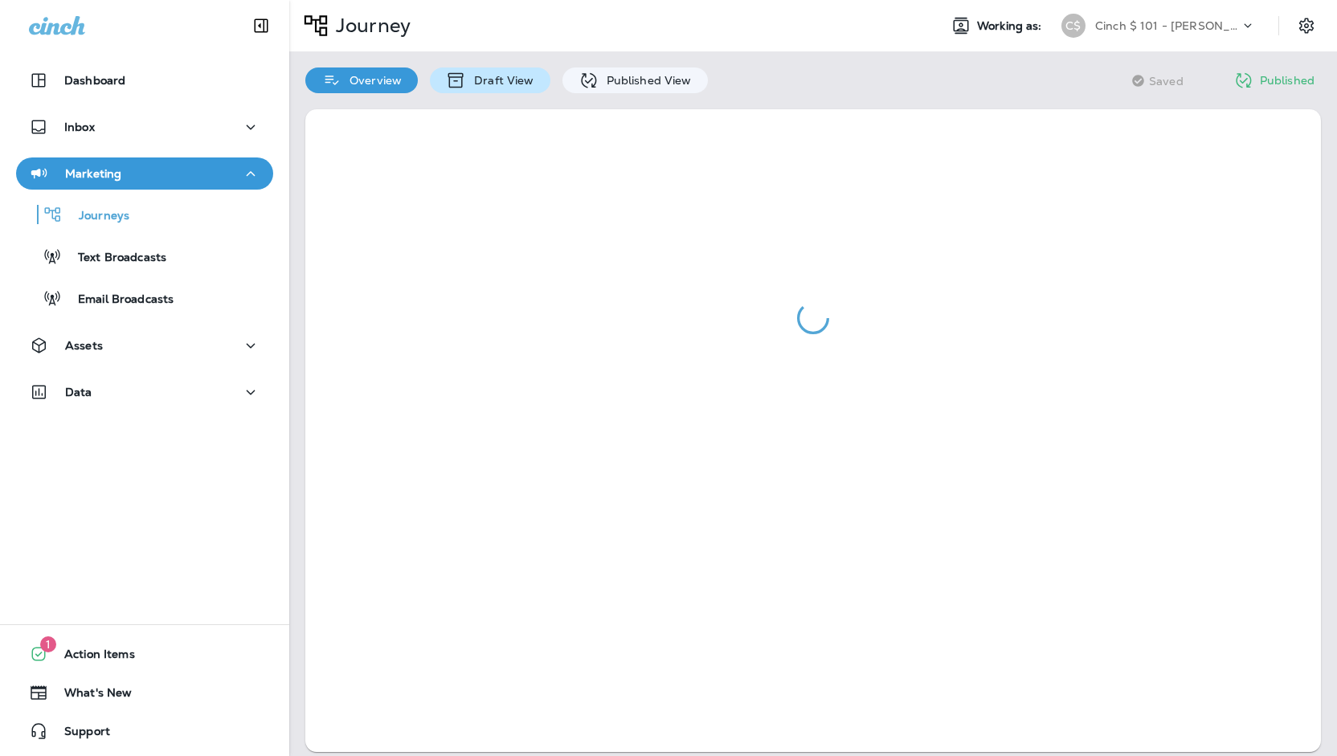
click at [489, 80] on p "Draft View" at bounding box center [500, 80] width 68 height 13
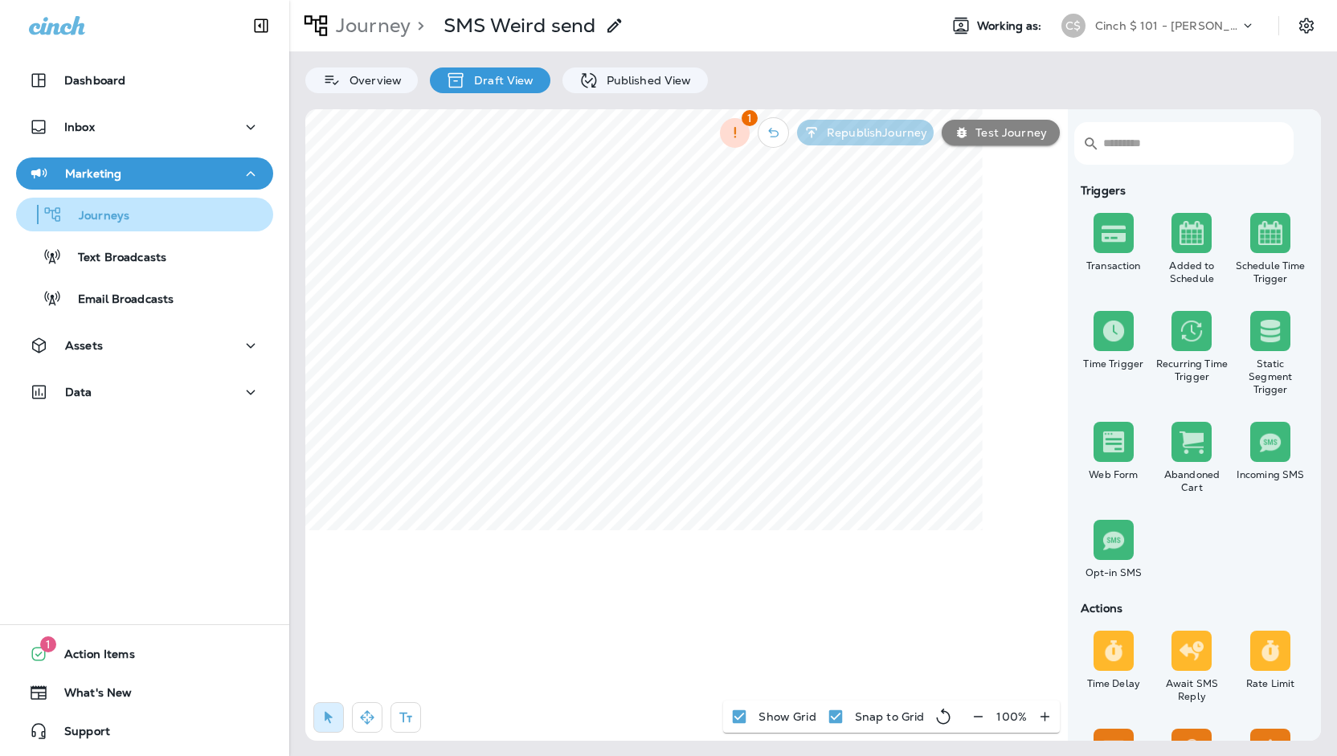
click at [101, 213] on p "Journeys" at bounding box center [96, 216] width 67 height 15
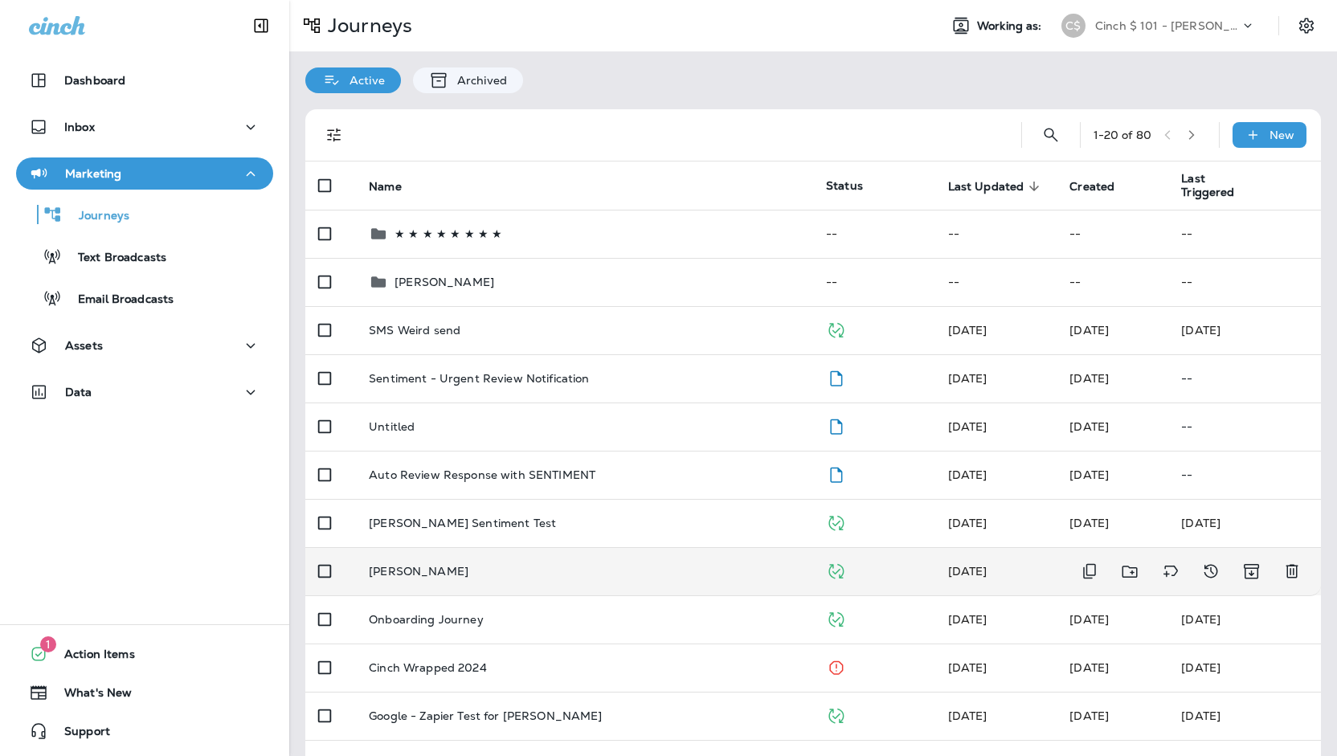
click at [485, 578] on td "[PERSON_NAME]" at bounding box center [584, 571] width 457 height 48
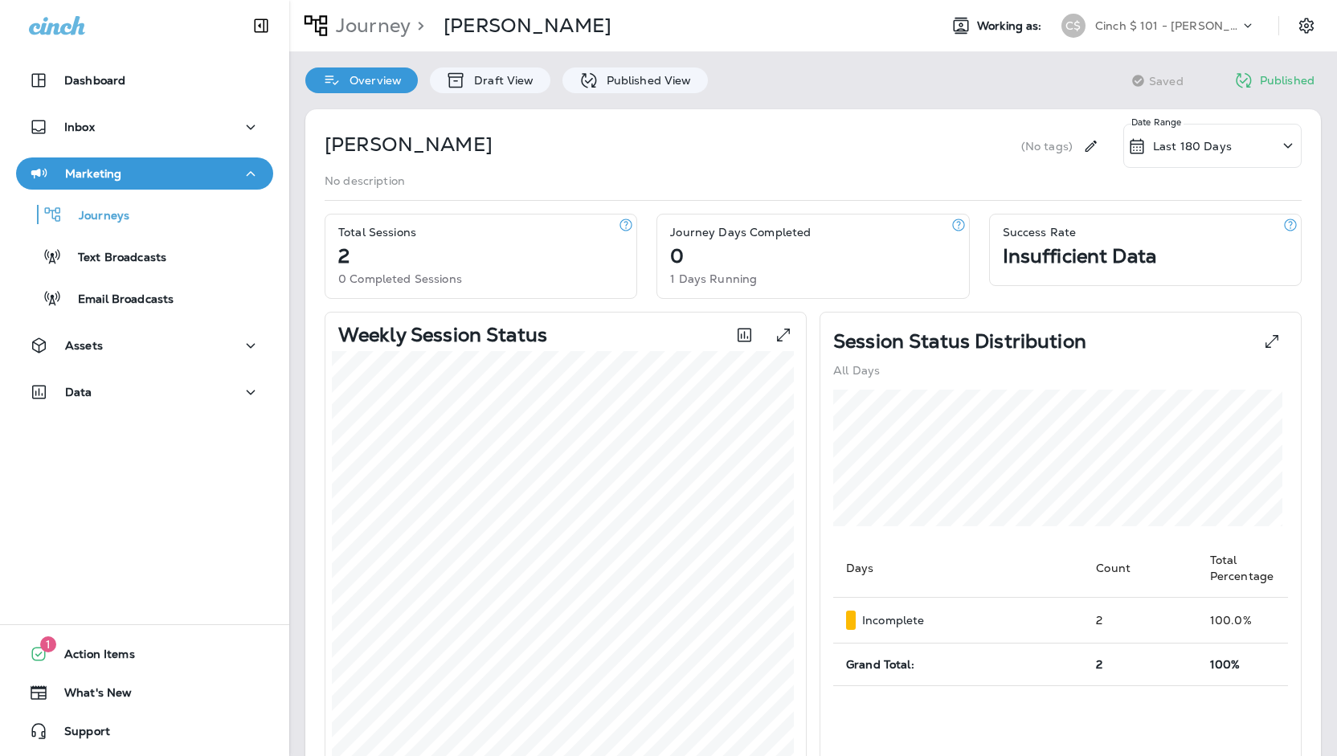
click at [648, 100] on div "[PERSON_NAME] (No tags) Last 180 Days Date Range No description Total Sessions …" at bounding box center [813, 701] width 1048 height 1217
click at [629, 78] on p "Published View" at bounding box center [645, 80] width 93 height 13
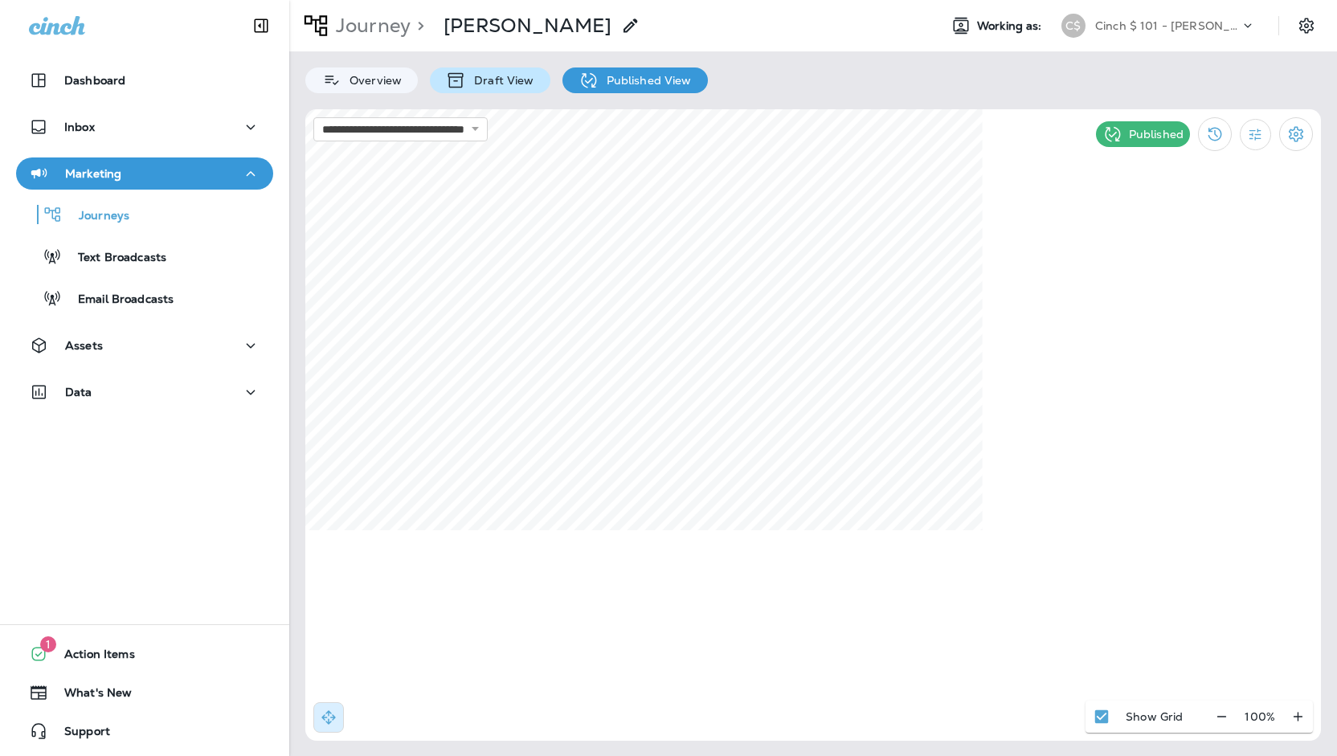
click at [479, 84] on p "Draft View" at bounding box center [500, 80] width 68 height 13
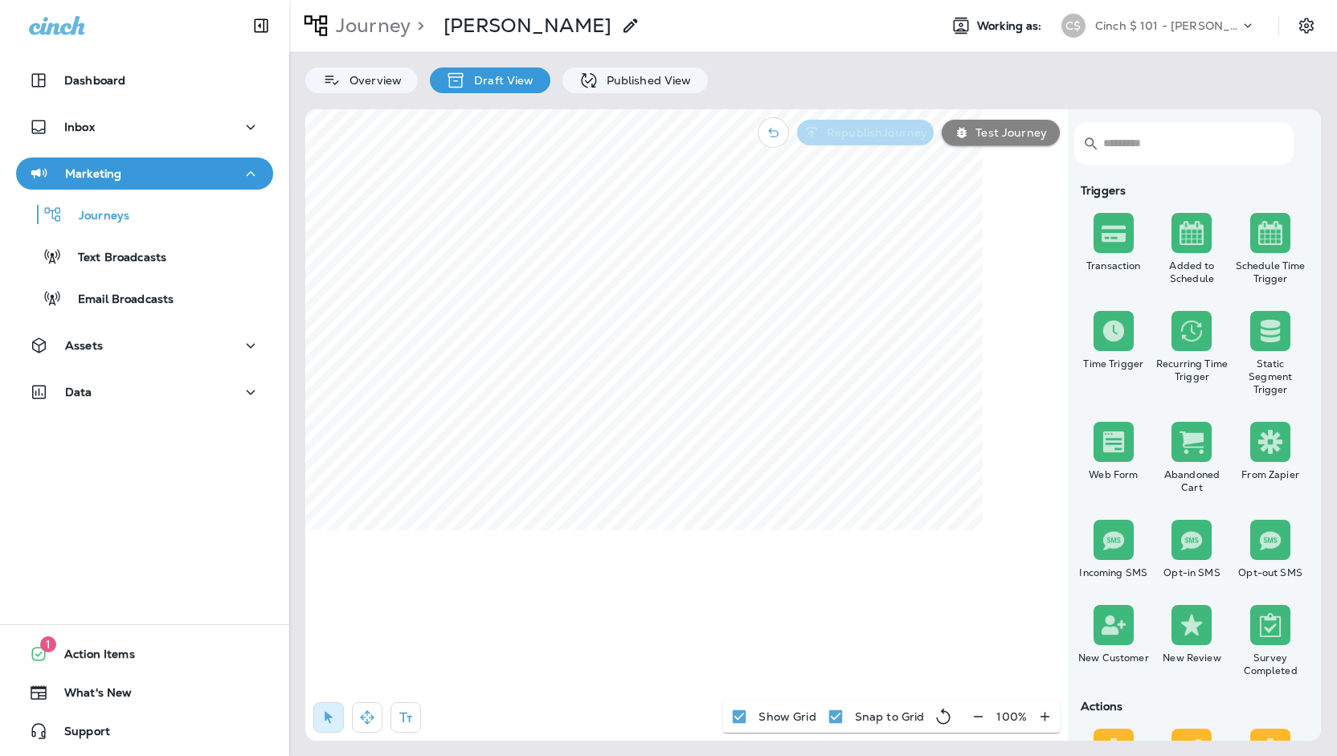
click at [881, 140] on button "Republish Journey" at bounding box center [865, 133] width 137 height 26
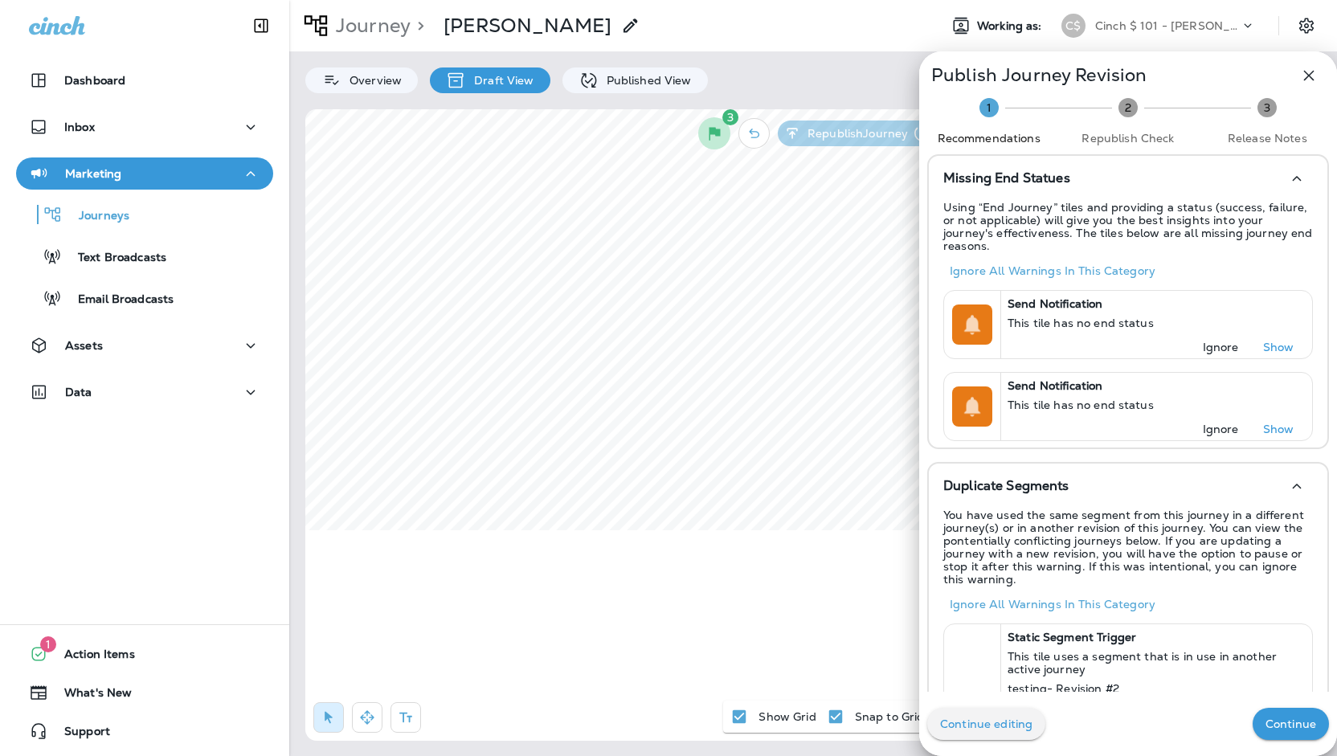
click at [1295, 737] on button "Continue" at bounding box center [1291, 724] width 76 height 32
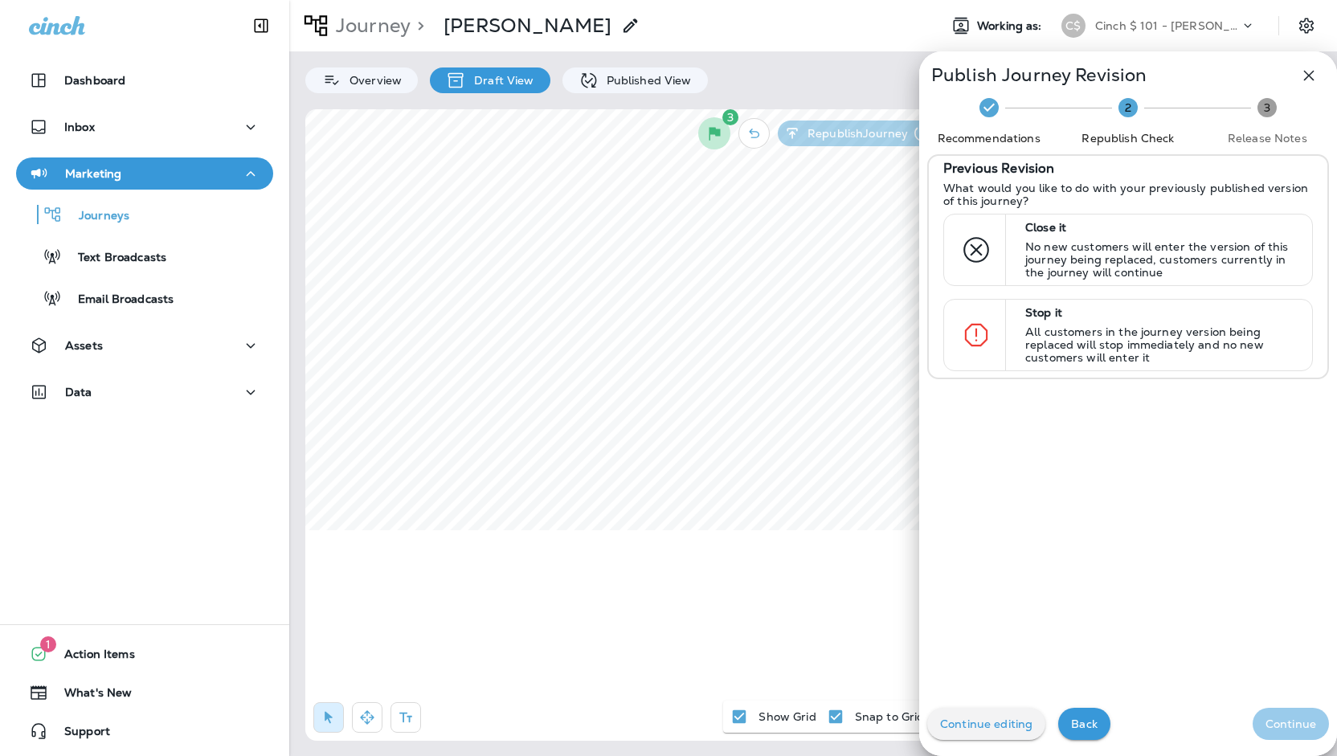
click at [1295, 737] on div "Continue editing Back Continue" at bounding box center [1128, 724] width 418 height 64
click at [1128, 325] on p "All customers in the journey version being replaced will stop immediately and n…" at bounding box center [1161, 344] width 272 height 39
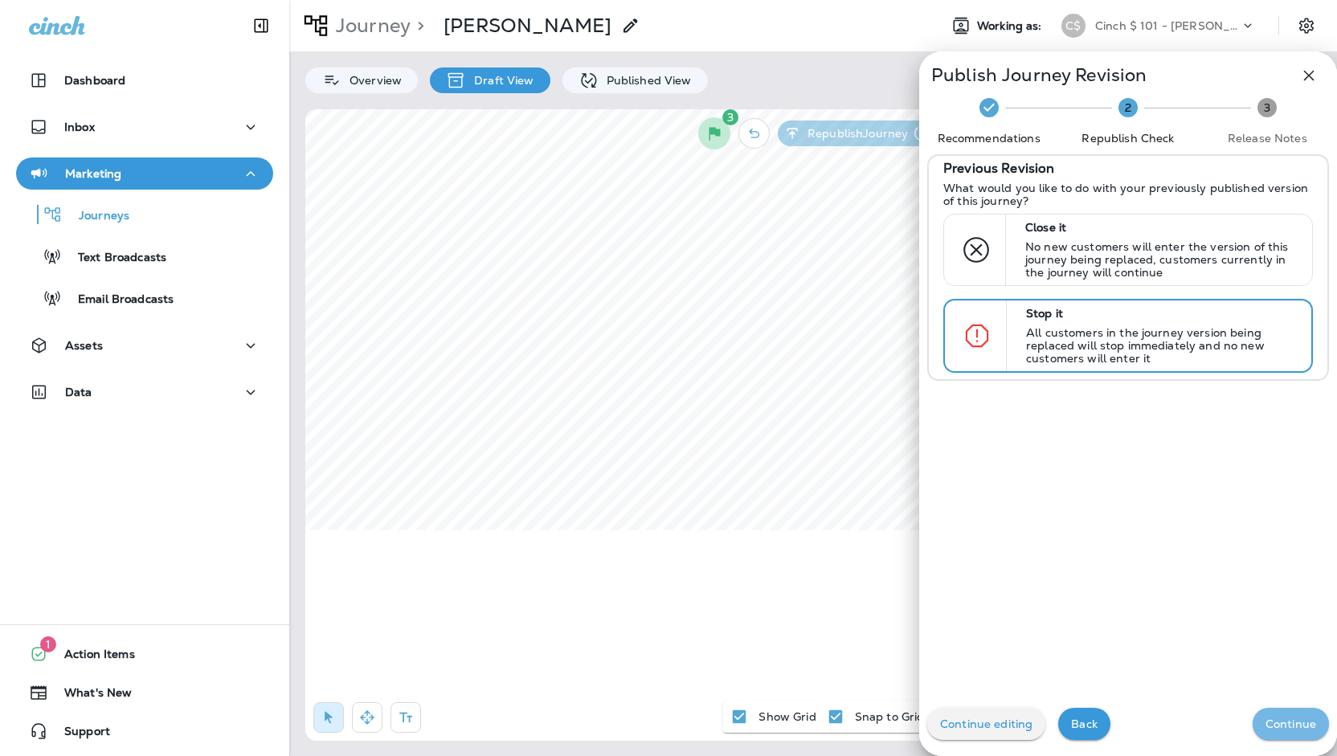
click at [1285, 715] on button "Continue" at bounding box center [1291, 724] width 76 height 32
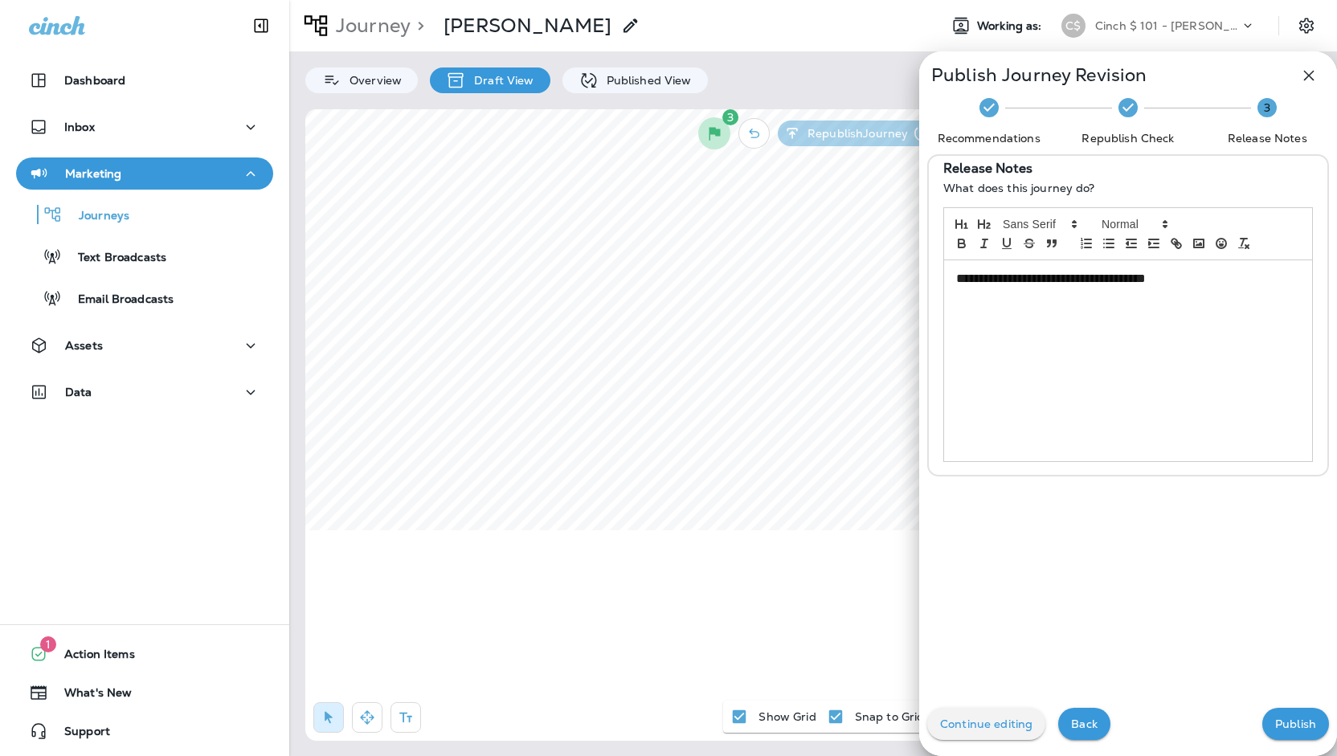
click at [1285, 715] on button "Publish" at bounding box center [1296, 724] width 67 height 32
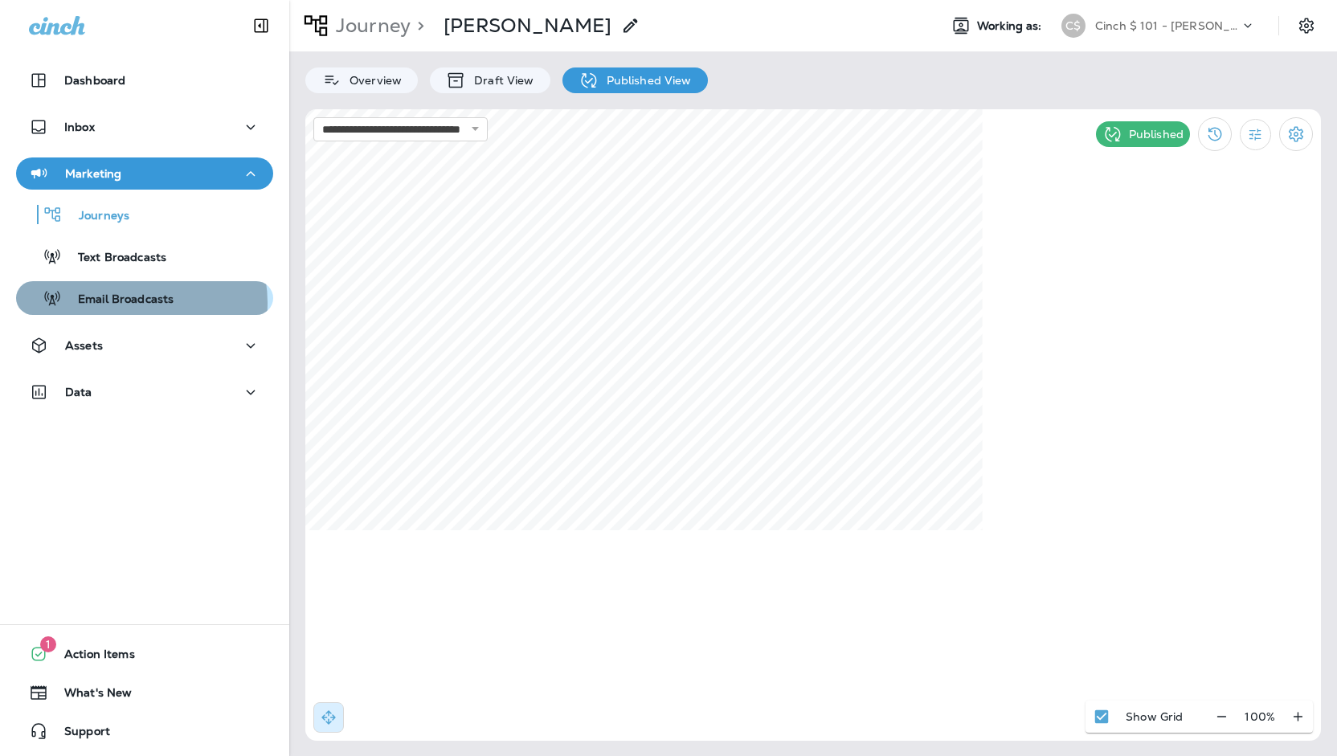
click at [127, 303] on p "Email Broadcasts" at bounding box center [118, 300] width 112 height 15
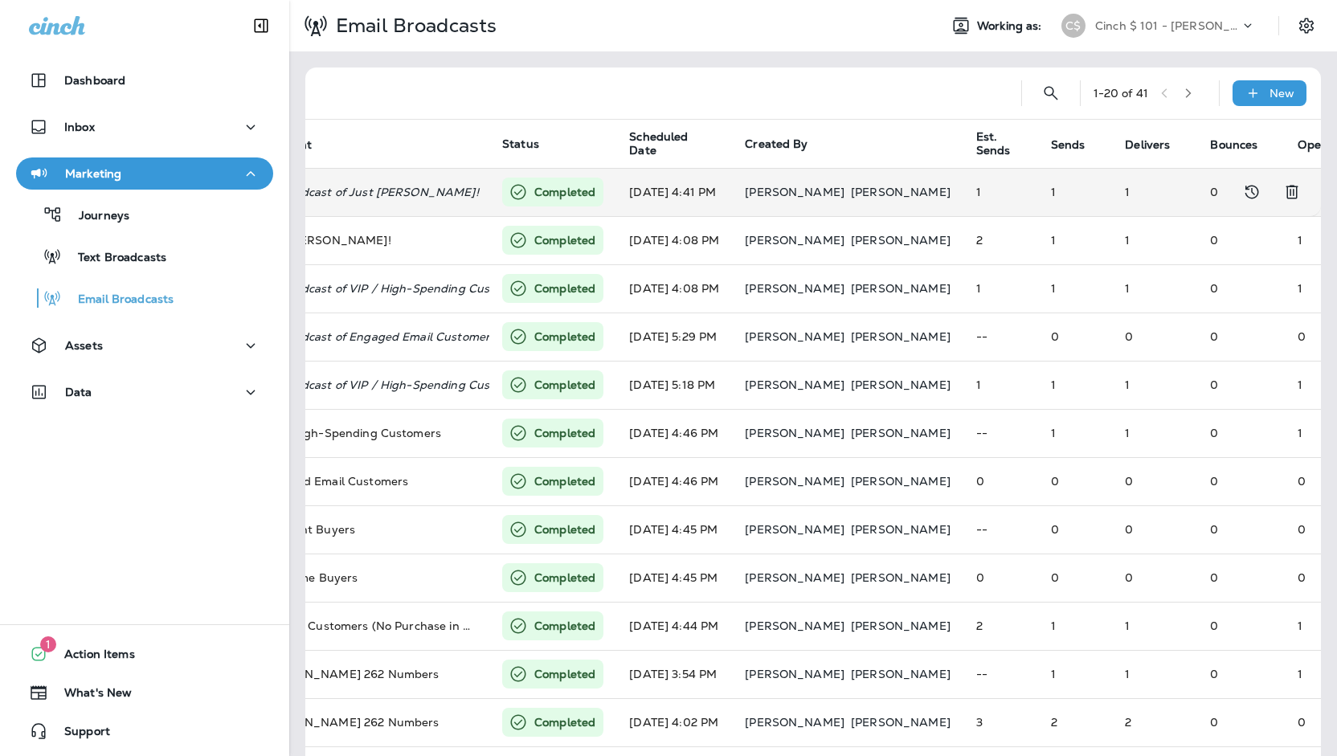
scroll to position [0, 465]
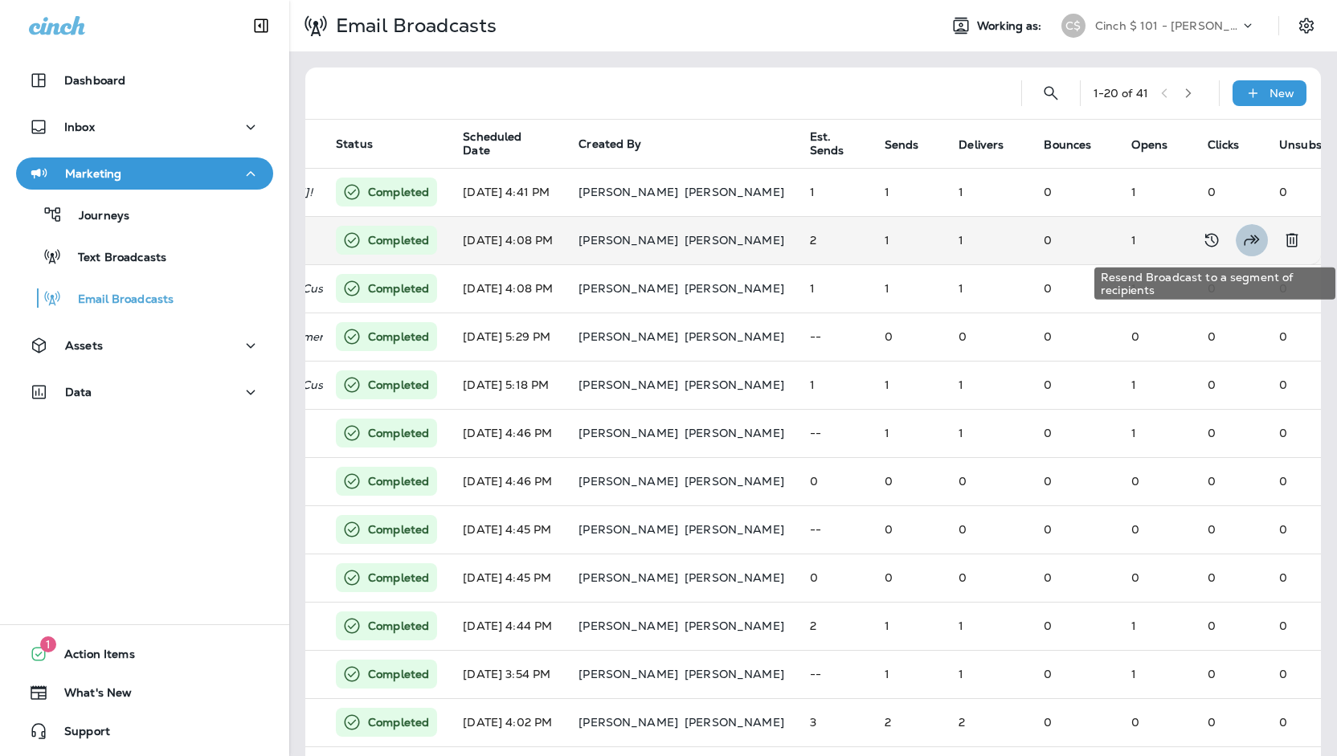
click at [1250, 245] on button "Resend Broadcast to a segment of recipients" at bounding box center [1252, 240] width 32 height 32
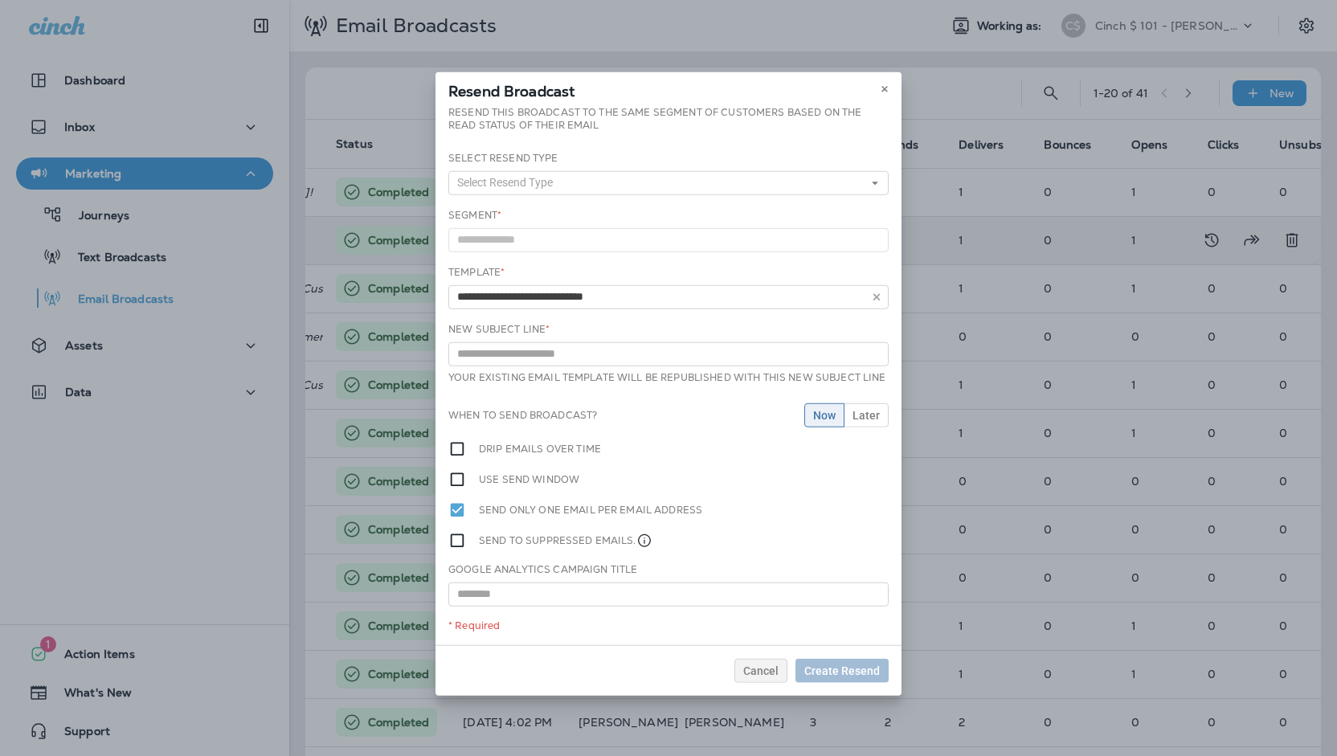
type input "**********"
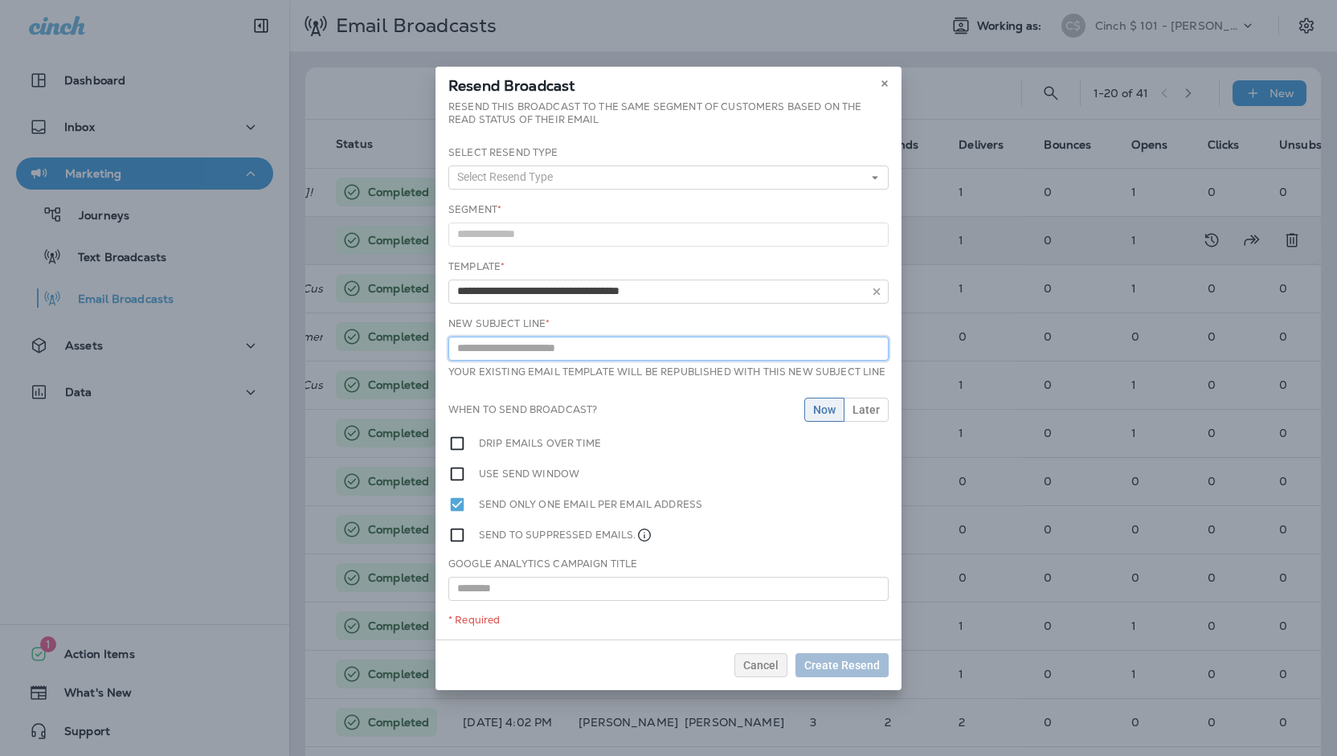
click at [533, 347] on input "text" at bounding box center [668, 349] width 440 height 24
type input "*****"
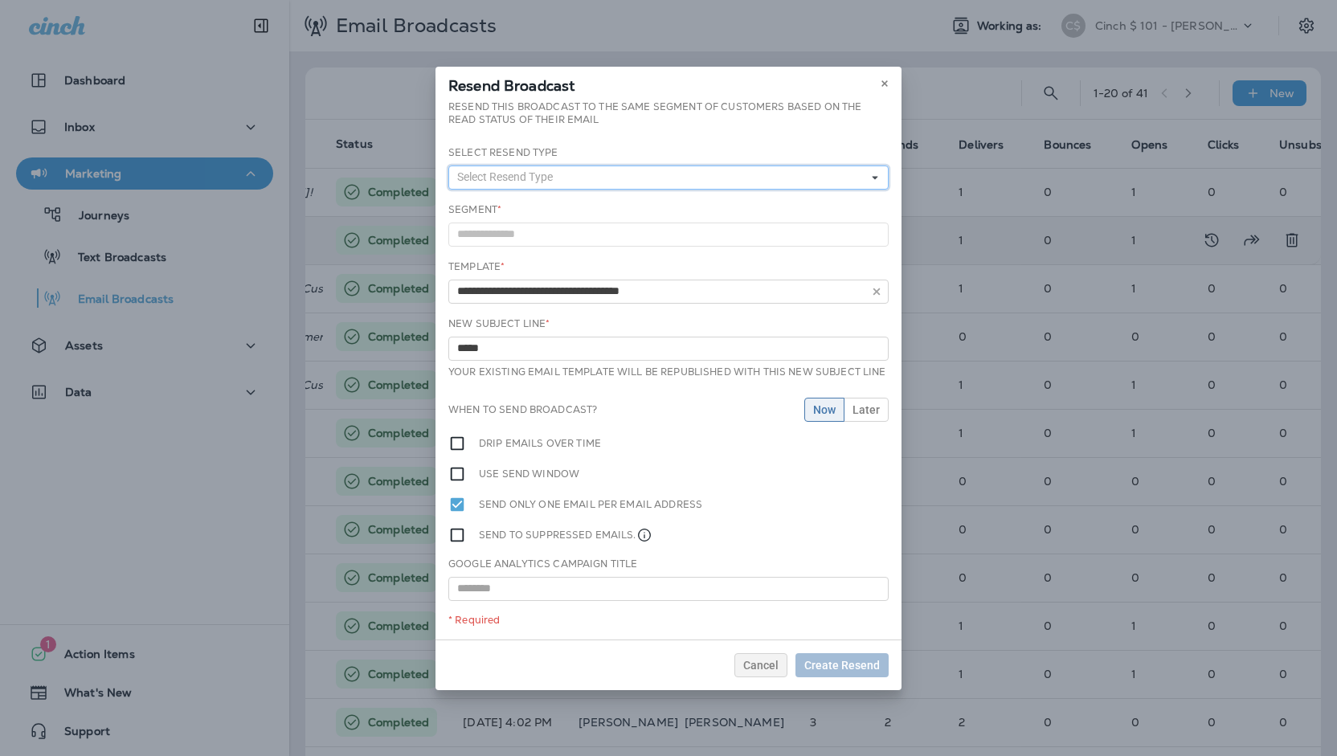
click at [530, 179] on span "Select Resend Type" at bounding box center [508, 177] width 102 height 14
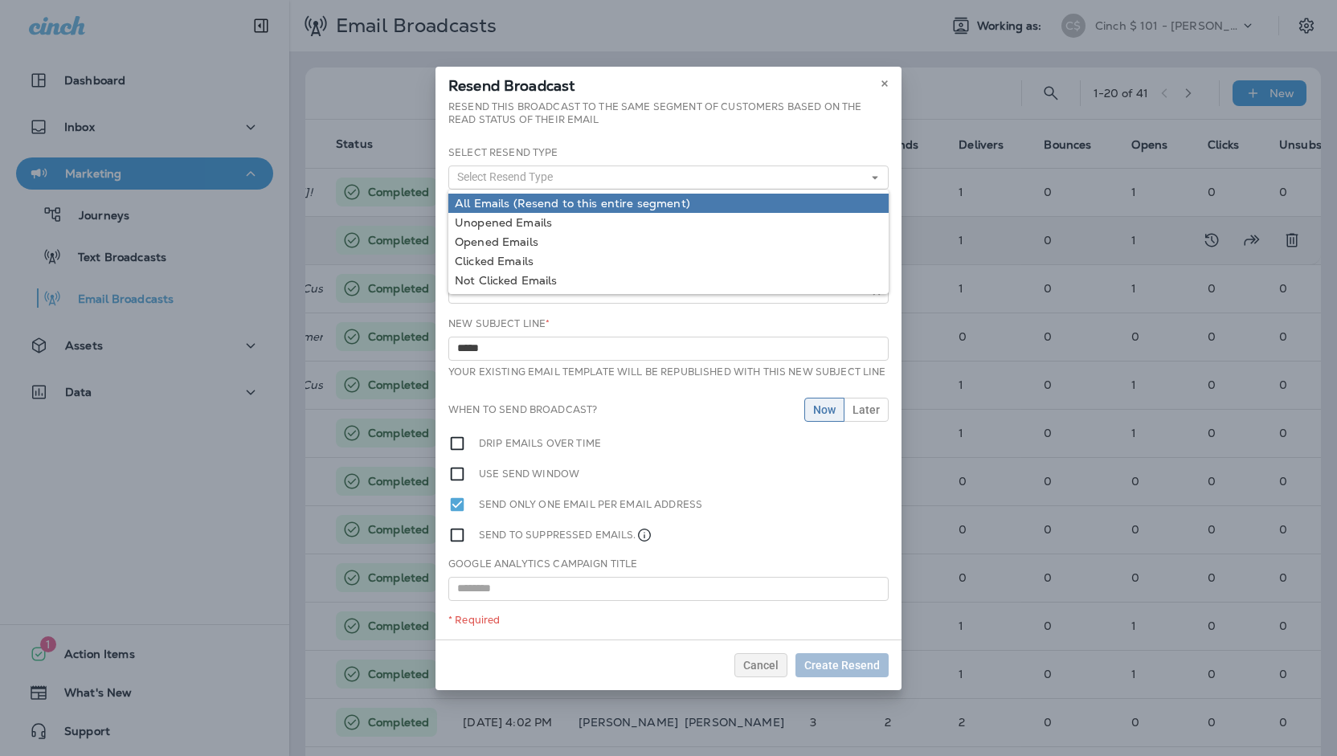
click at [502, 200] on link "All Emails (Resend to this entire segment)" at bounding box center [668, 203] width 440 height 19
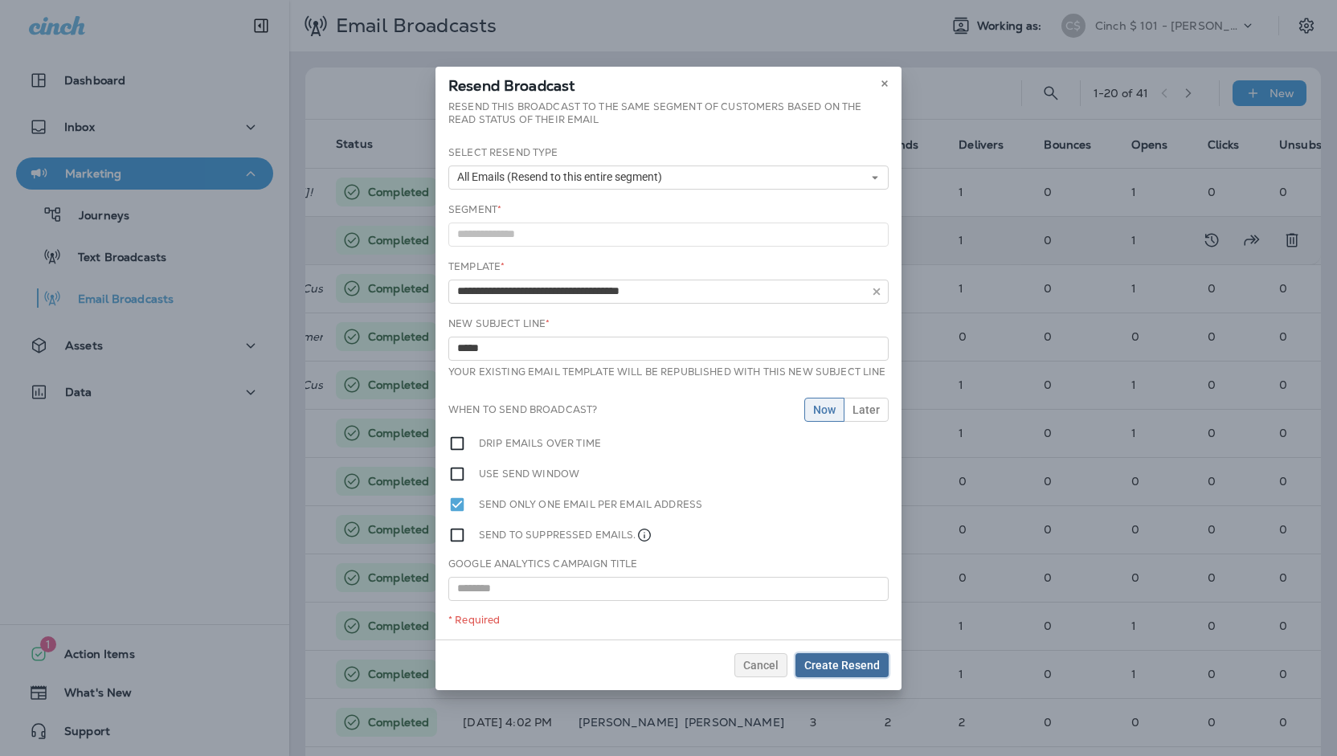
click at [841, 666] on span "Create Resend" at bounding box center [842, 665] width 76 height 11
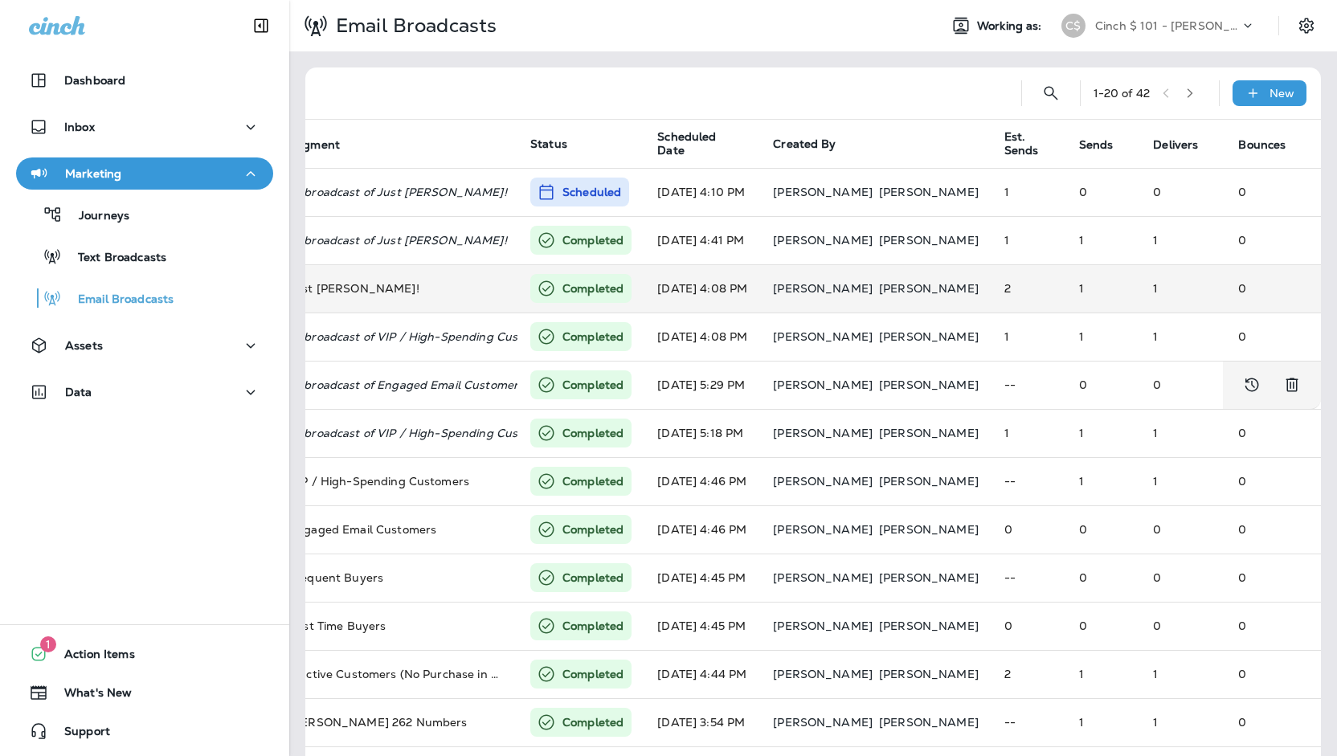
scroll to position [0, 0]
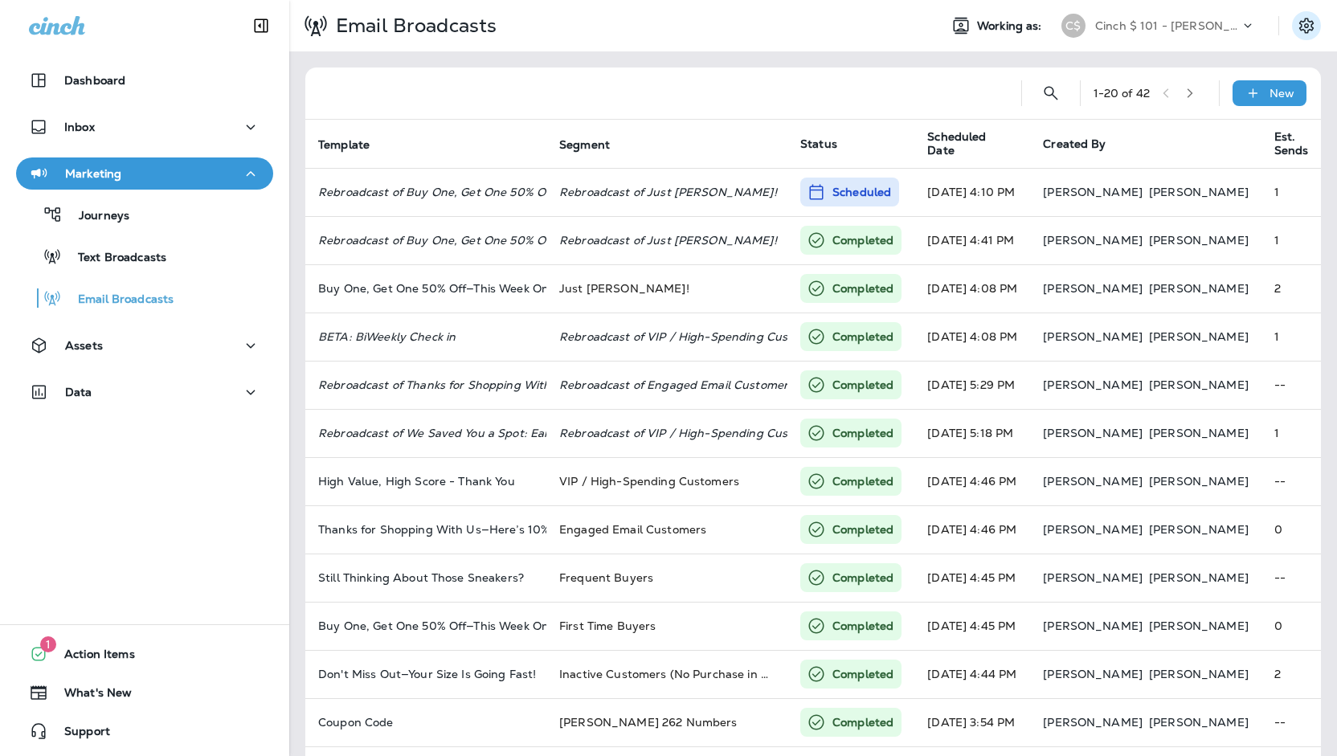
click at [1297, 23] on icon "Settings" at bounding box center [1306, 25] width 19 height 19
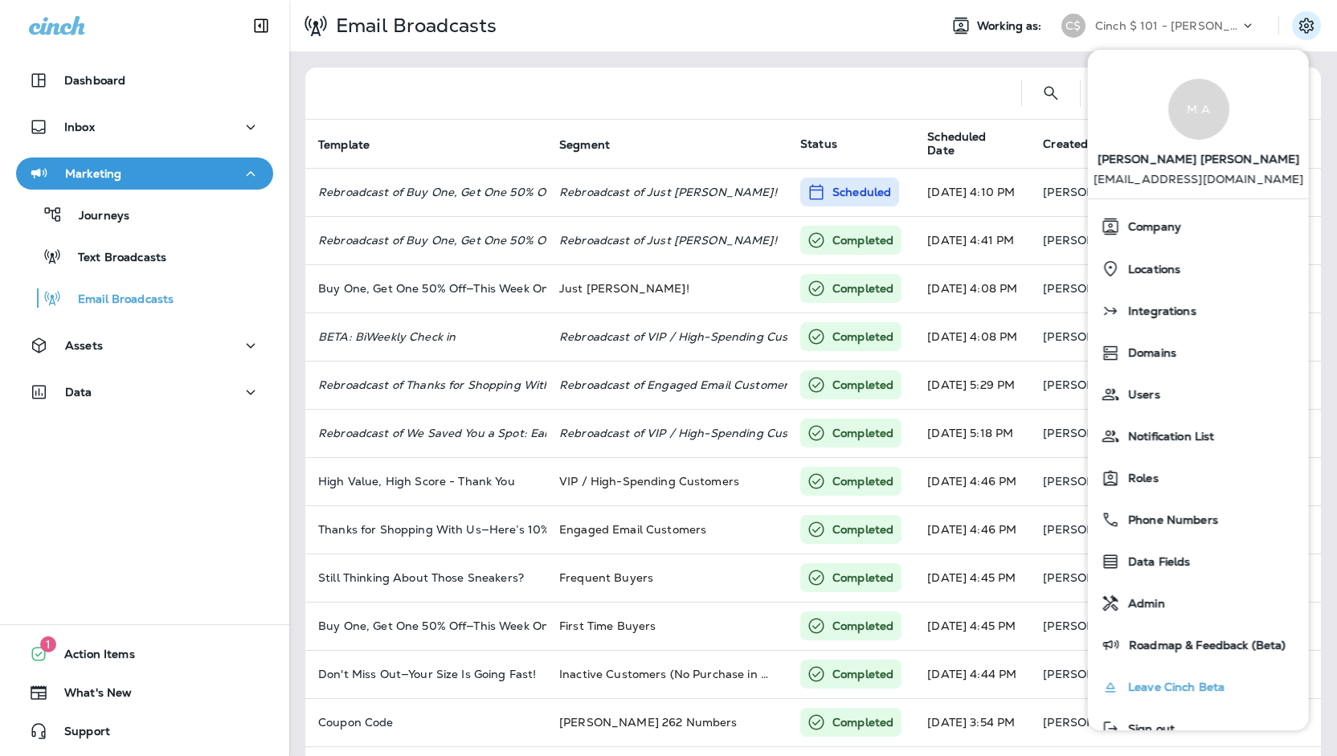
scroll to position [31, 0]
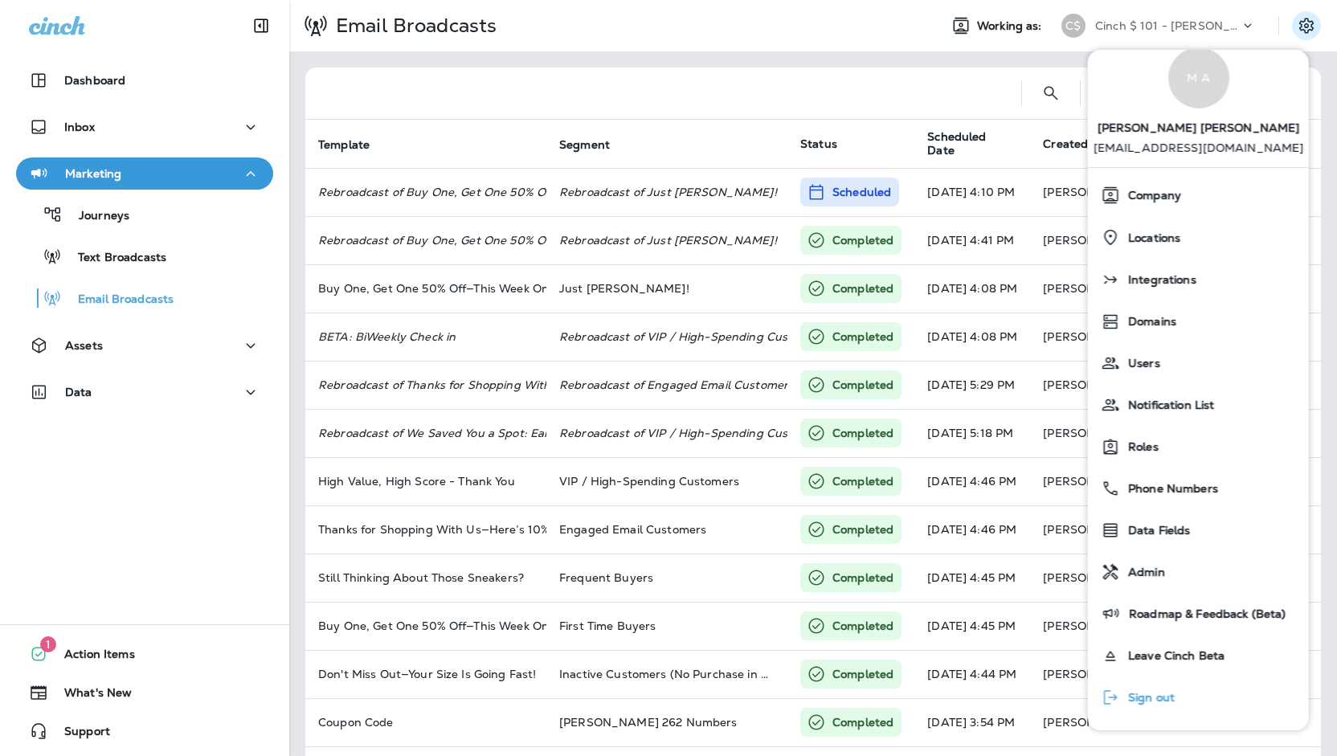
click at [1148, 696] on span "Sign out" at bounding box center [1147, 698] width 55 height 14
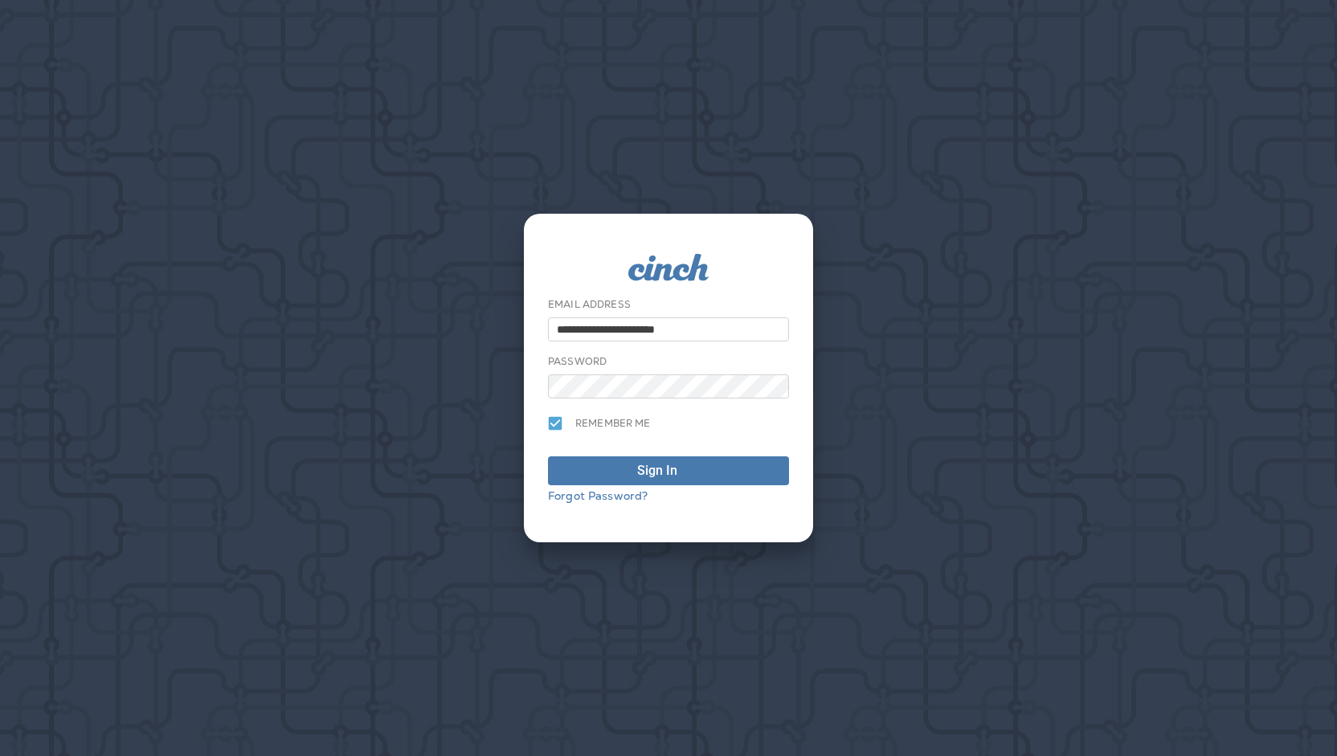
click at [599, 337] on input "**********" at bounding box center [668, 329] width 241 height 24
type input "**********"
click at [708, 467] on span "Sign In" at bounding box center [668, 470] width 223 height 19
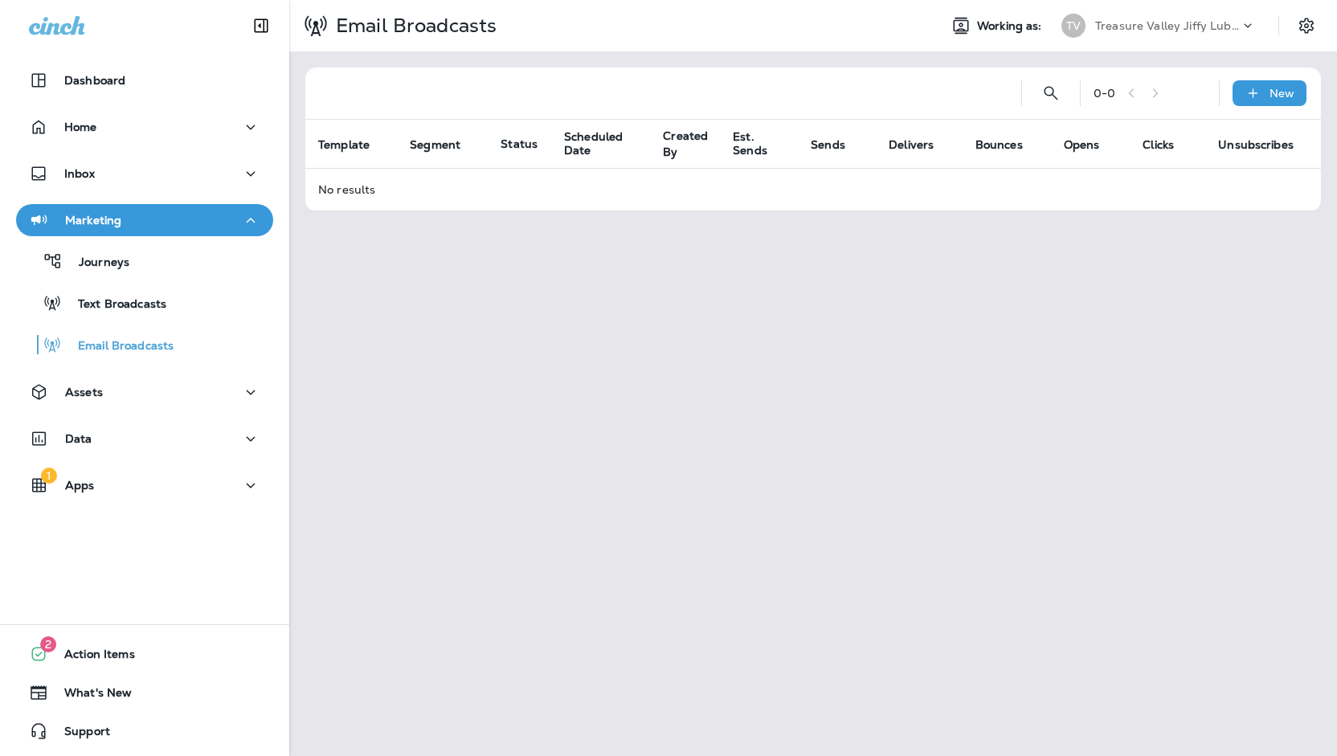
click at [1142, 26] on p "Treasure Valley Jiffy Lube Group" at bounding box center [1167, 25] width 145 height 13
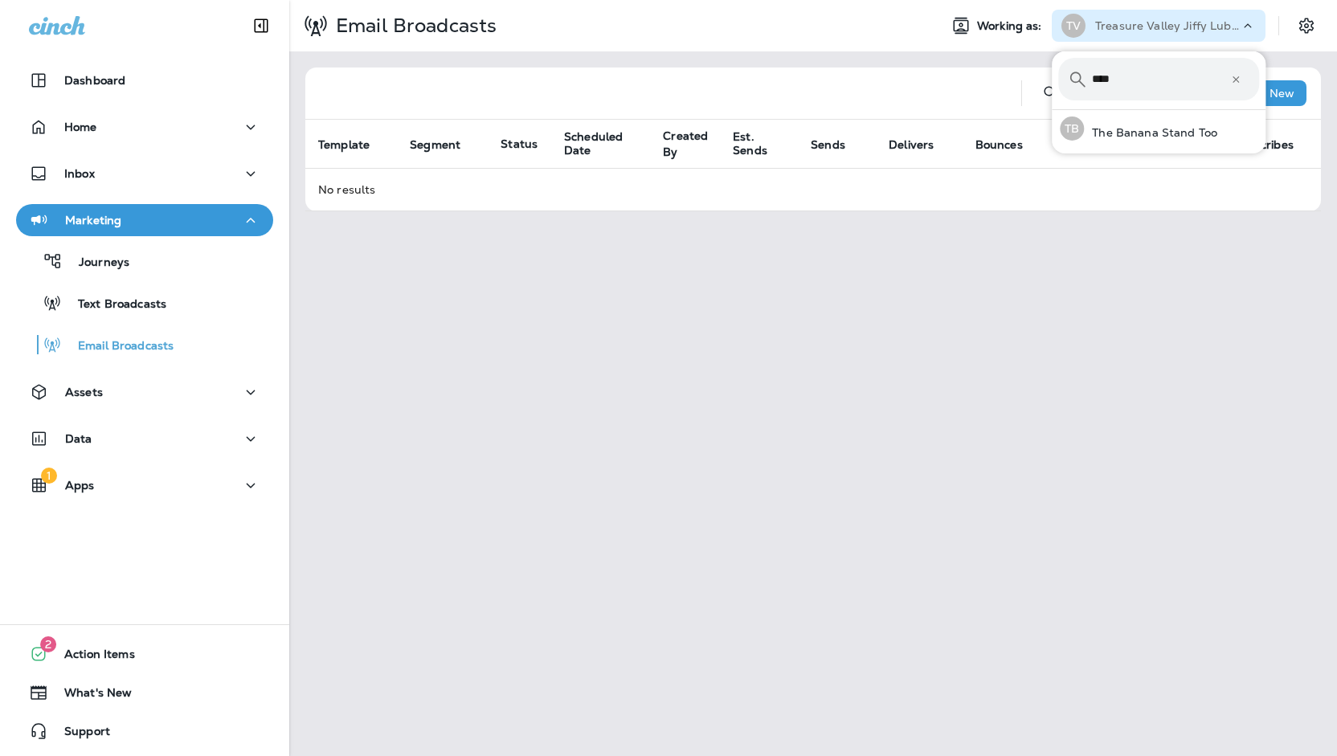
type input "****"
click at [1052, 110] on button "TB The Banana Stand Too" at bounding box center [1159, 128] width 214 height 37
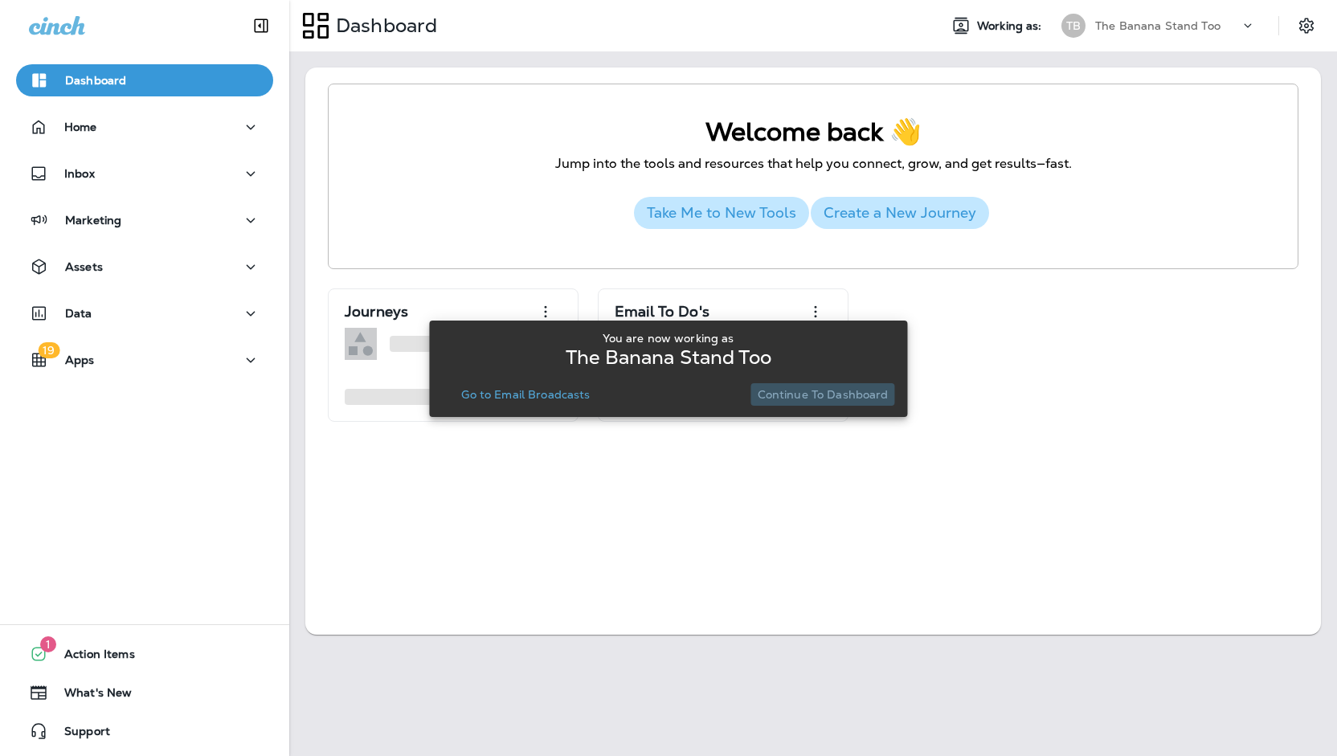
click at [860, 394] on p "Continue to Dashboard" at bounding box center [823, 394] width 131 height 13
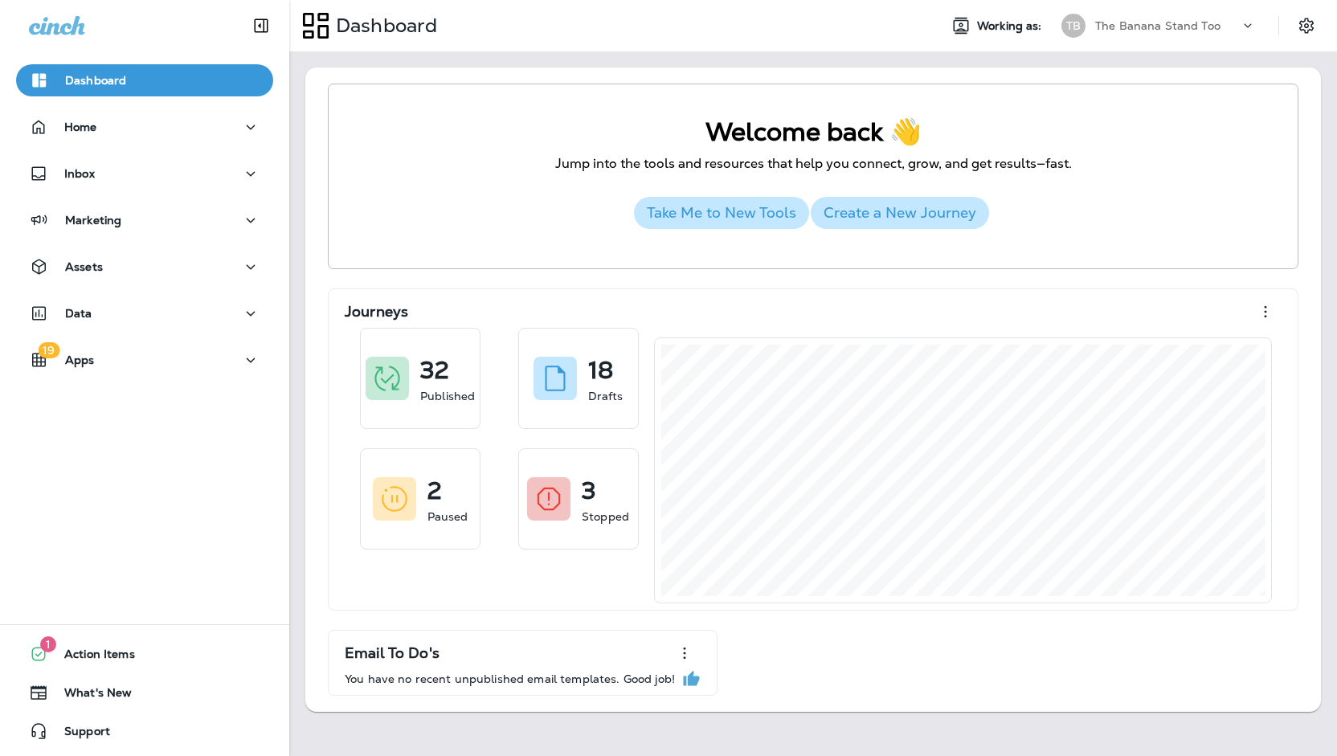
click at [1315, 39] on div at bounding box center [1314, 25] width 45 height 29
click at [1308, 31] on icon "Settings" at bounding box center [1306, 25] width 19 height 19
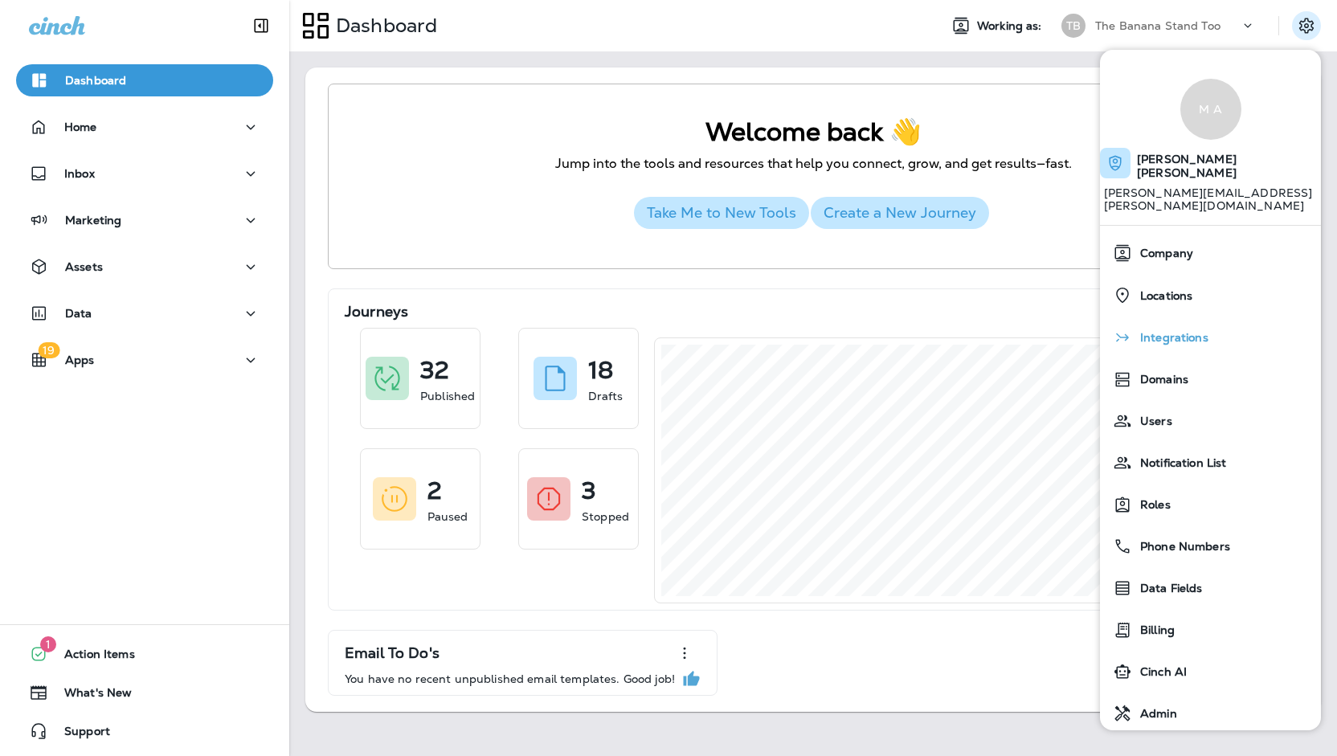
click at [1177, 331] on span "Integrations" at bounding box center [1170, 338] width 76 height 14
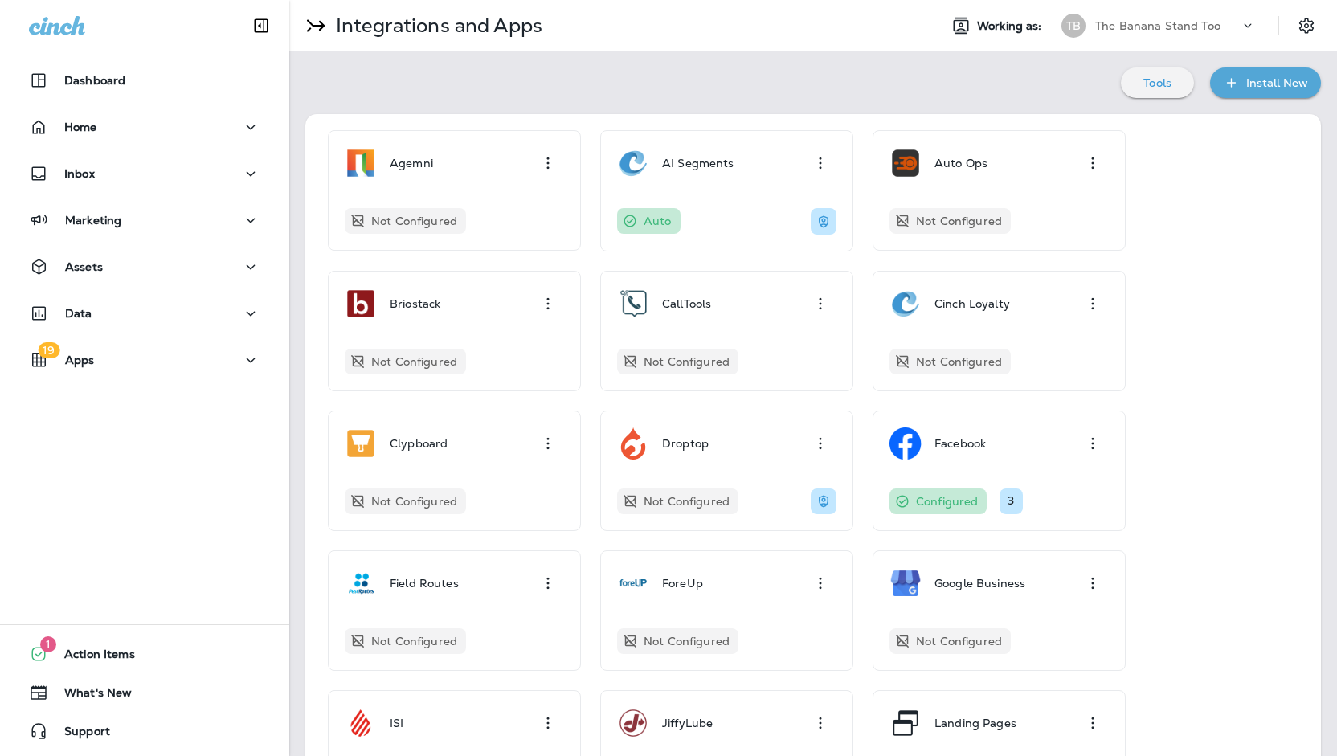
click at [1227, 82] on icon "button" at bounding box center [1231, 82] width 9 height 9
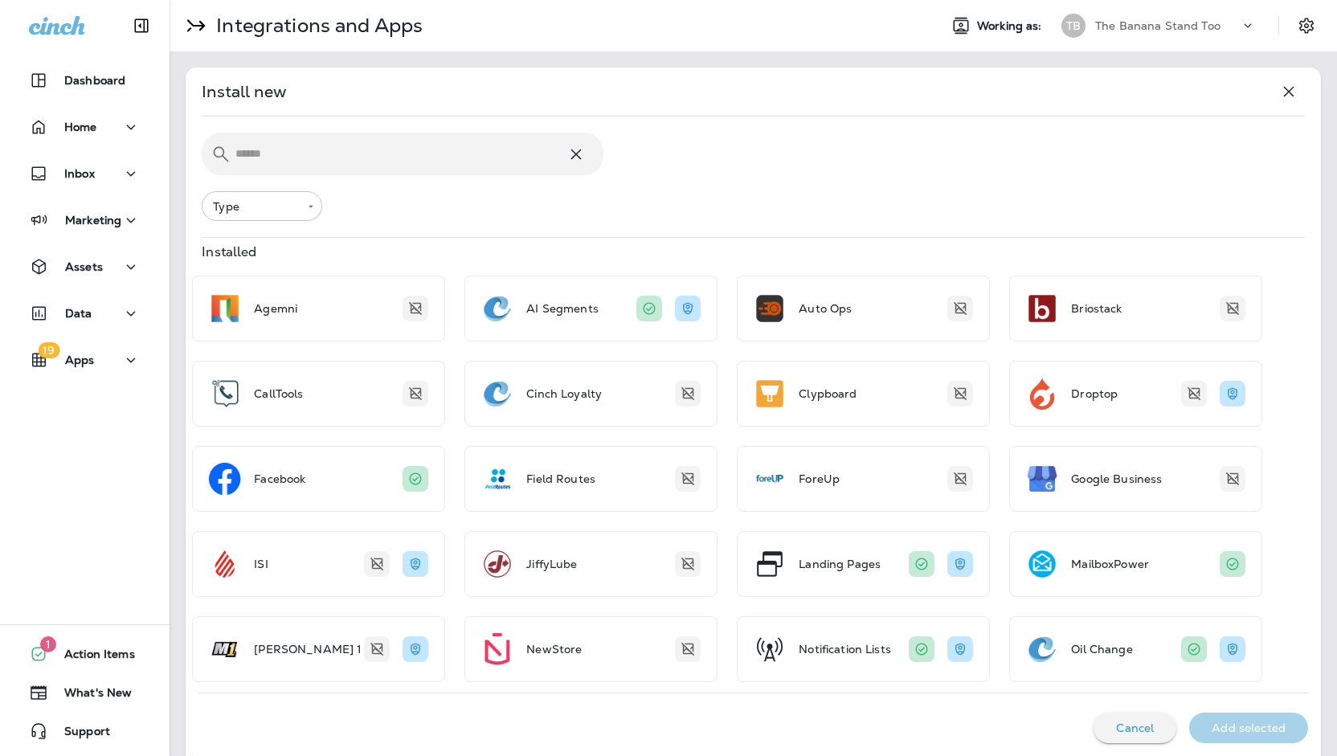
click at [555, 171] on input "text" at bounding box center [400, 154] width 331 height 43
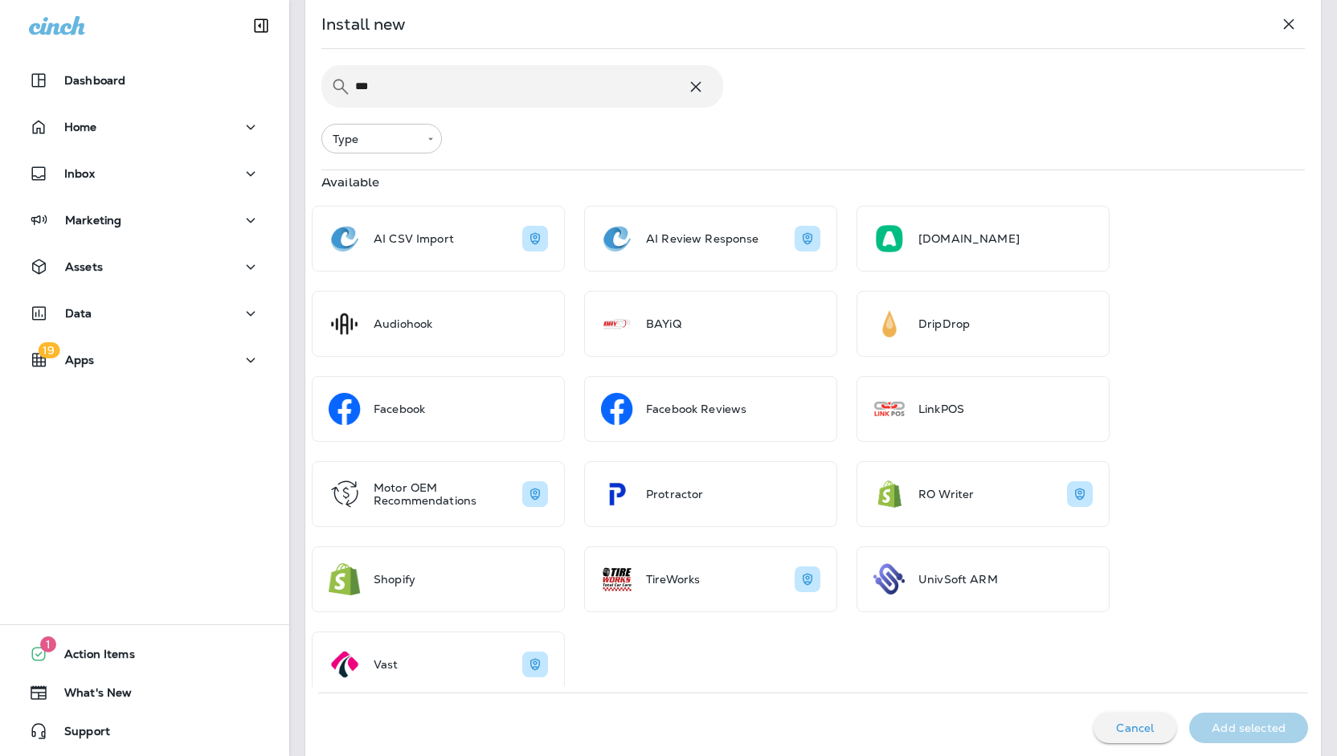
scroll to position [358, 0]
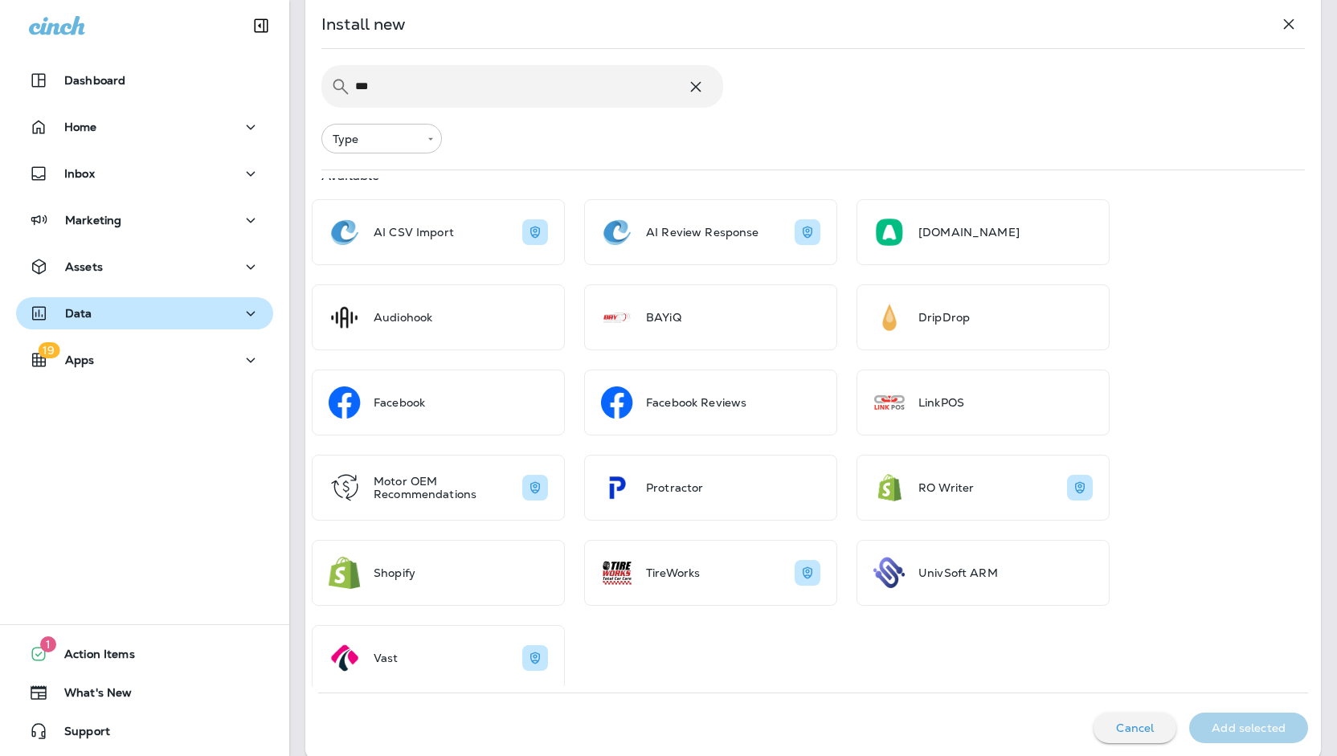
type input "**"
click at [93, 323] on div "Data" at bounding box center [144, 314] width 231 height 20
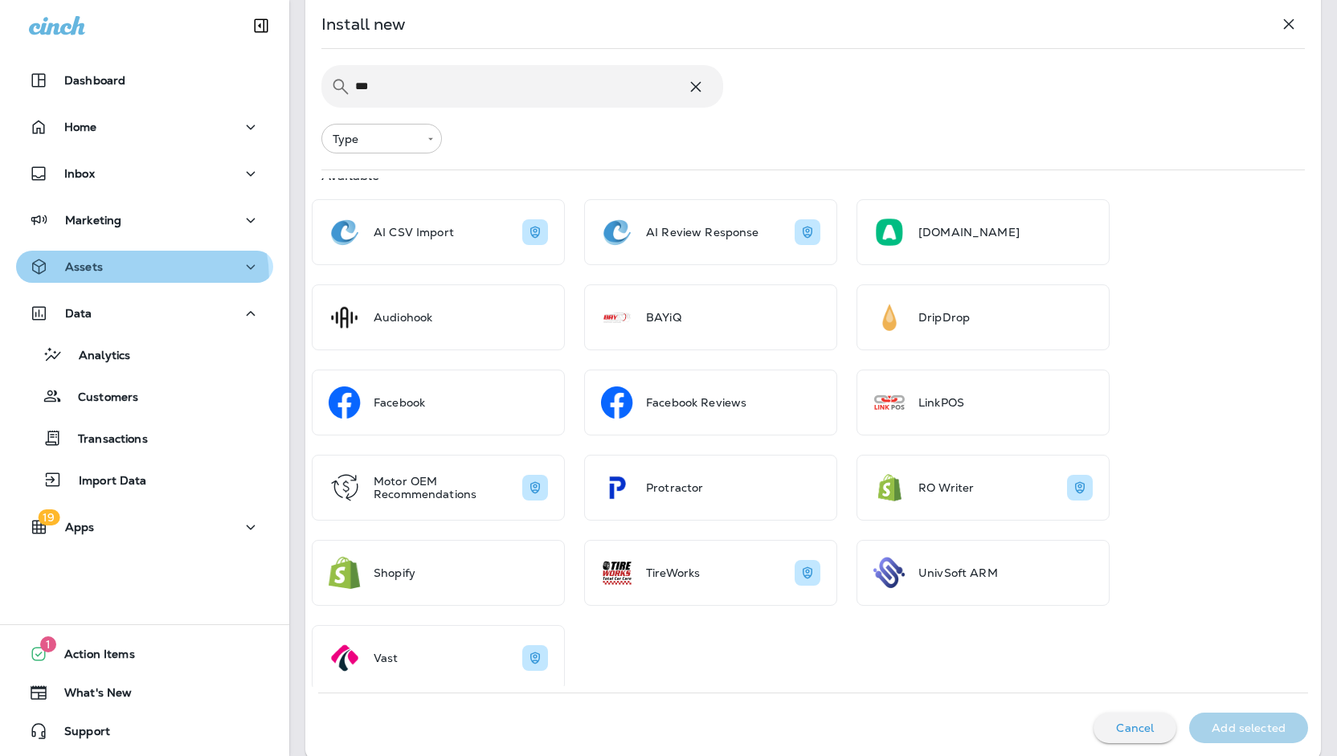
click at [108, 280] on button "Assets" at bounding box center [144, 267] width 257 height 32
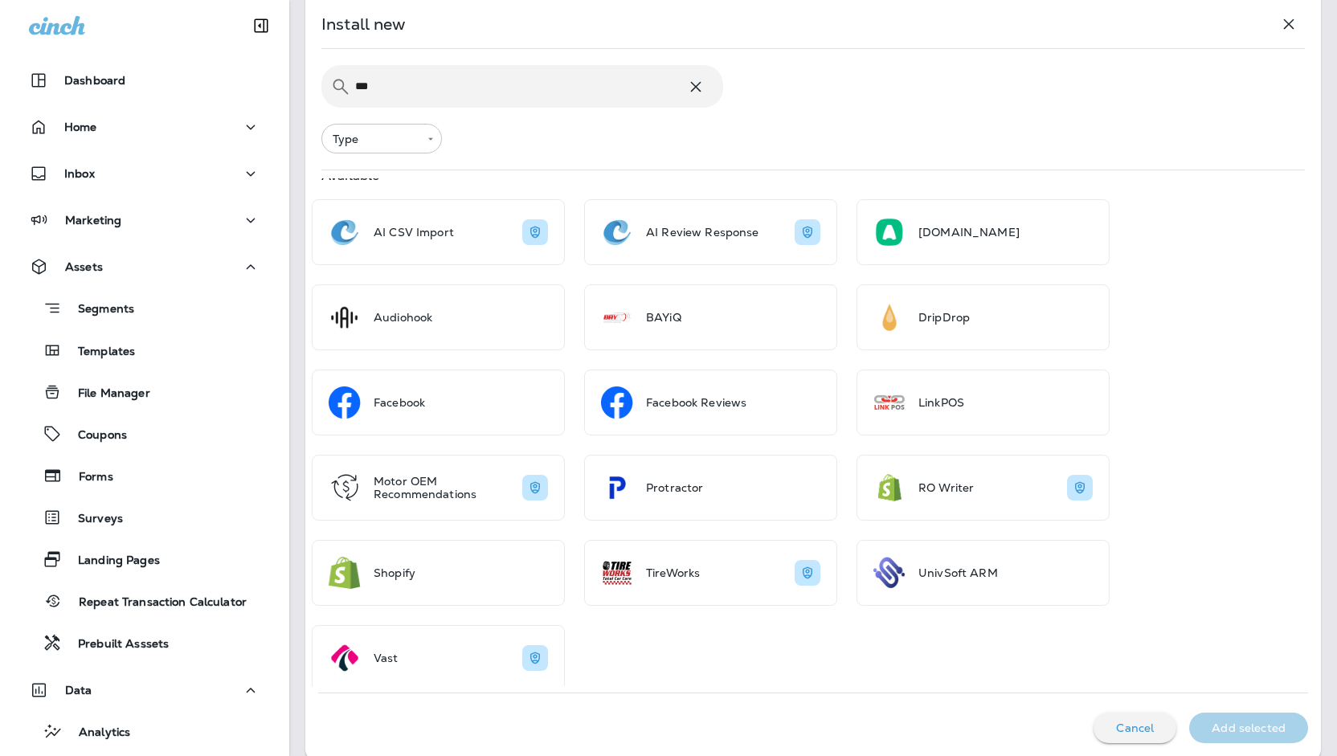
click at [114, 240] on div "Marketing" at bounding box center [144, 224] width 289 height 40
click at [97, 215] on p "Marketing" at bounding box center [93, 220] width 56 height 13
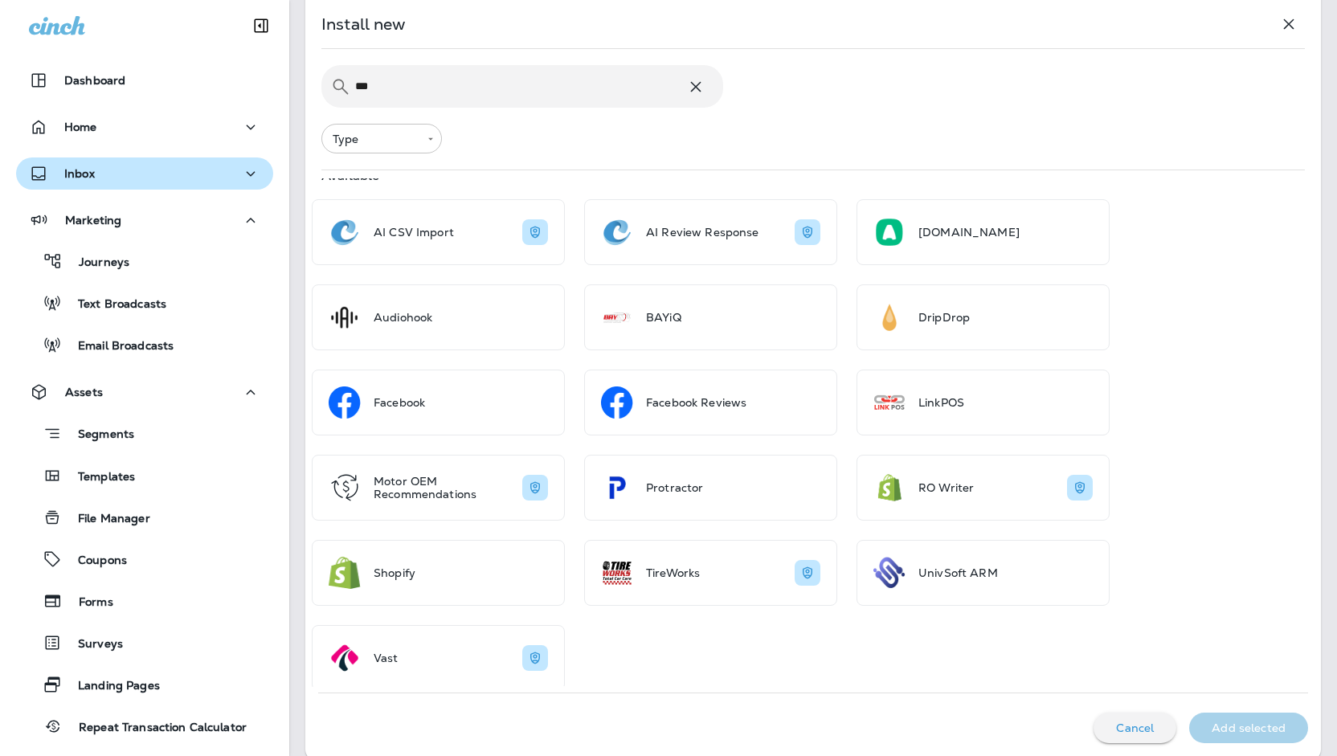
click at [113, 174] on div "Inbox" at bounding box center [144, 174] width 231 height 20
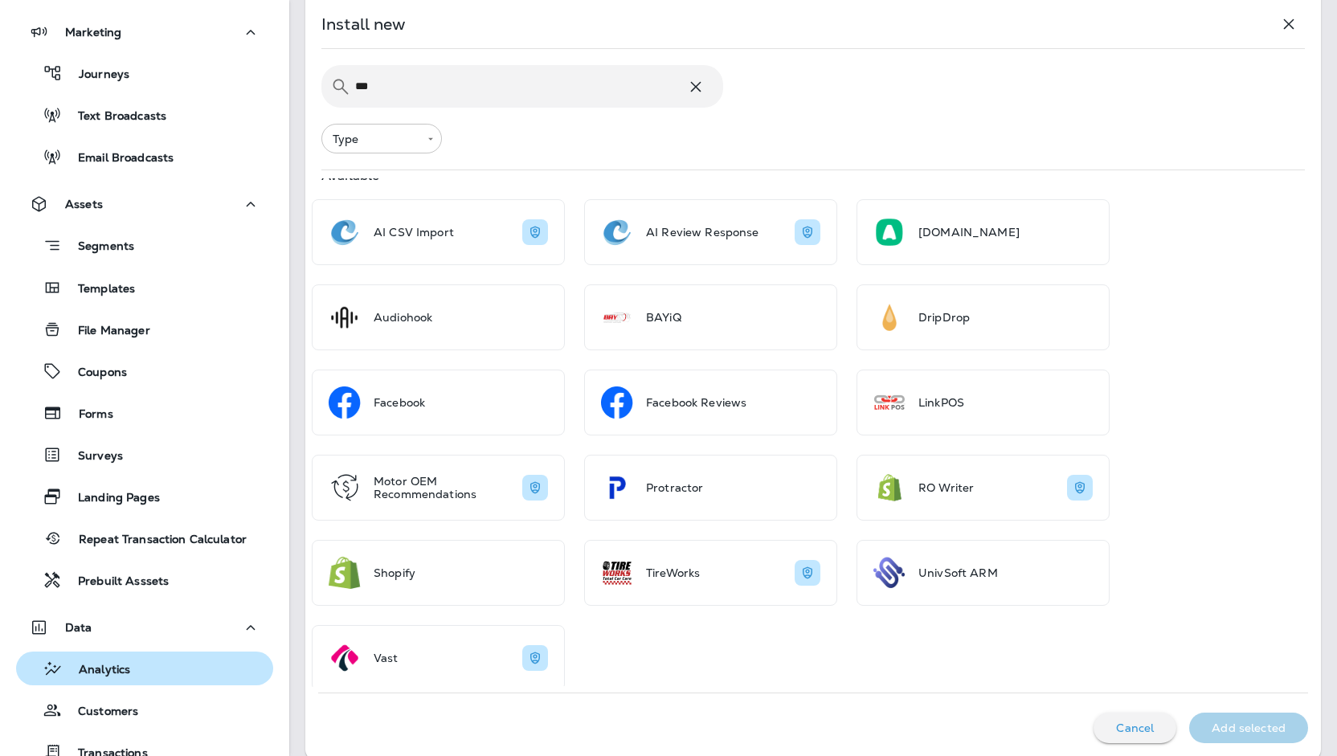
scroll to position [605, 0]
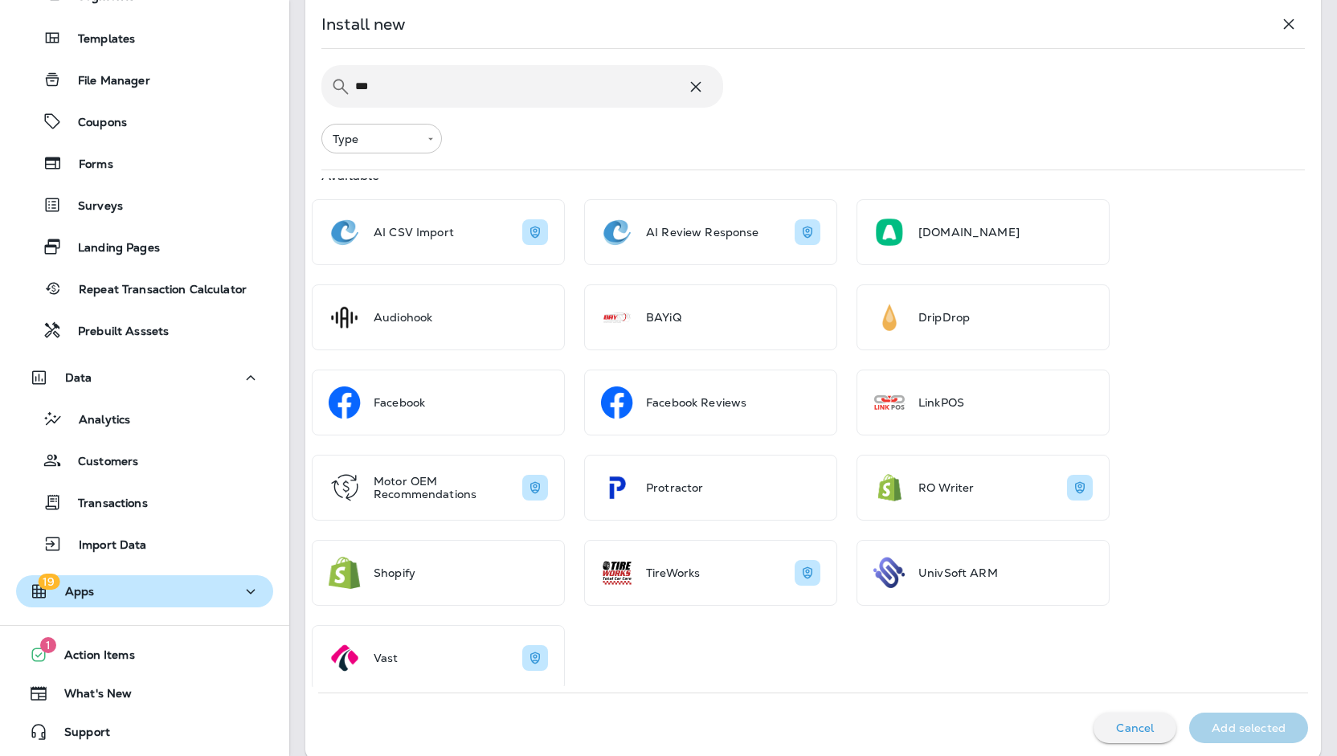
click at [113, 580] on button "19 Apps" at bounding box center [144, 591] width 257 height 32
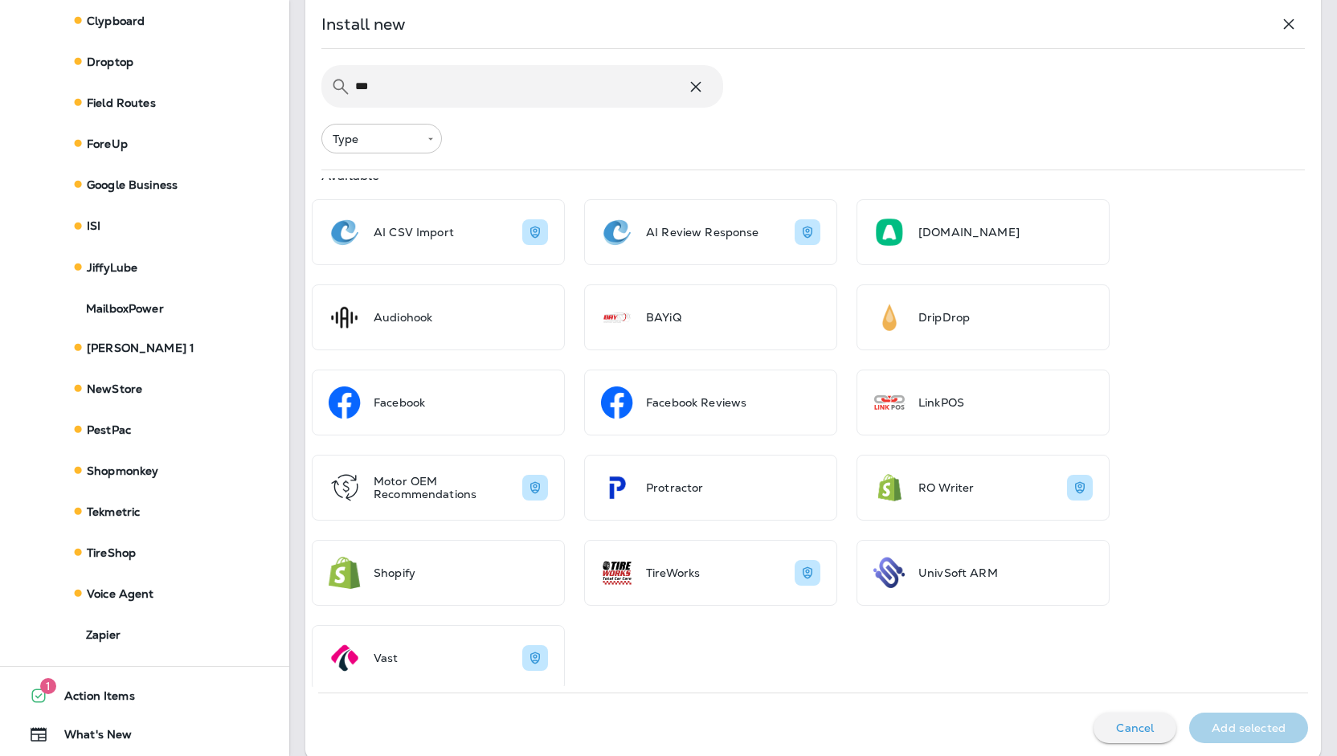
scroll to position [1502, 0]
click at [126, 581] on div "Voice Agent" at bounding box center [89, 591] width 132 height 23
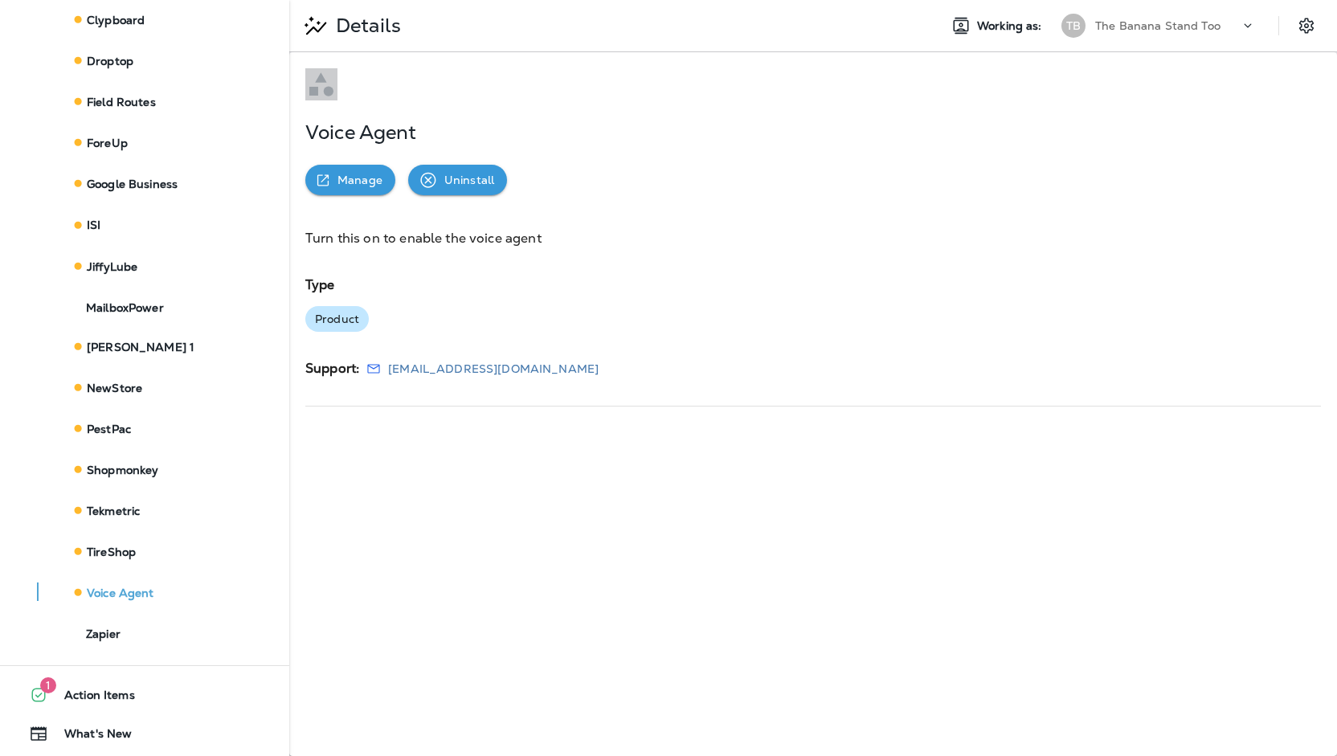
click at [371, 182] on p "Manage" at bounding box center [360, 180] width 45 height 13
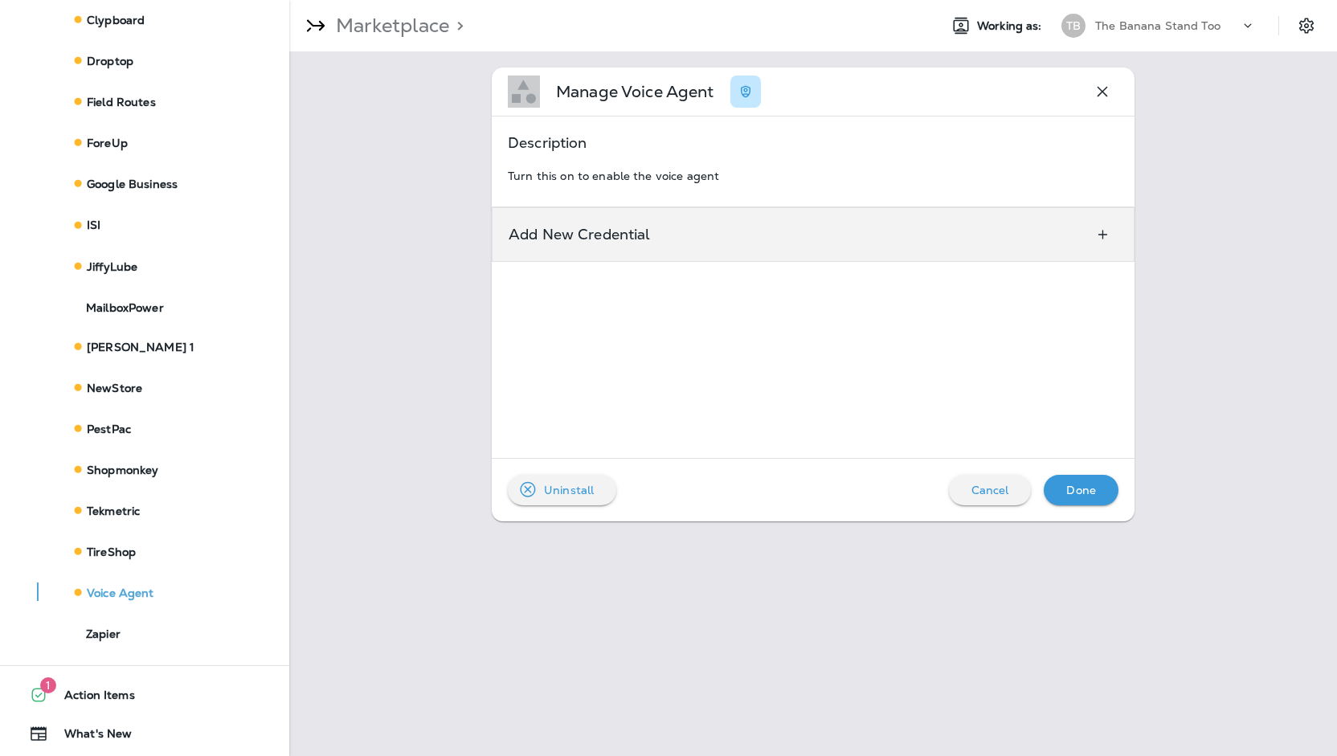
click at [606, 228] on p "Add New Credential" at bounding box center [580, 234] width 142 height 13
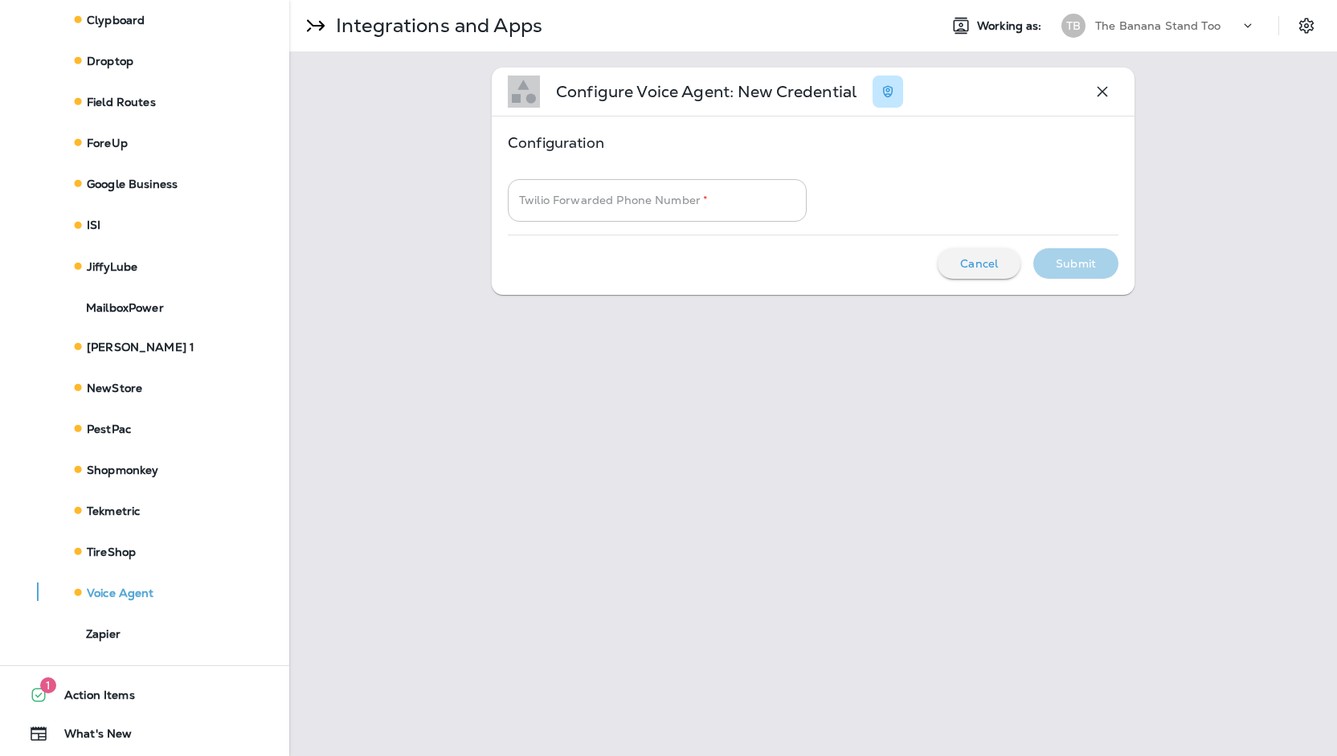
click at [696, 203] on input "Twilio Forwarded Phone Number   *" at bounding box center [657, 200] width 299 height 43
paste input "**********"
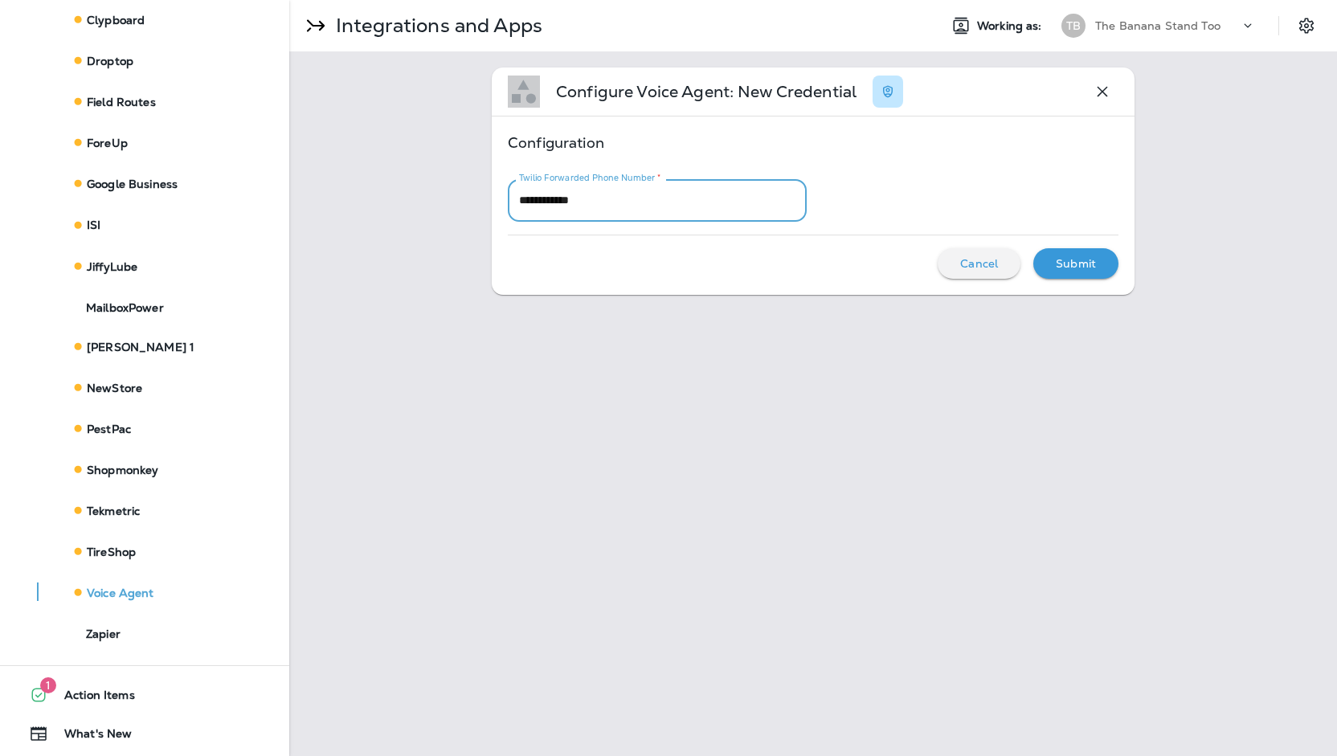
type input "**********"
click at [1096, 263] on div "Submit" at bounding box center [1075, 263] width 59 height 21
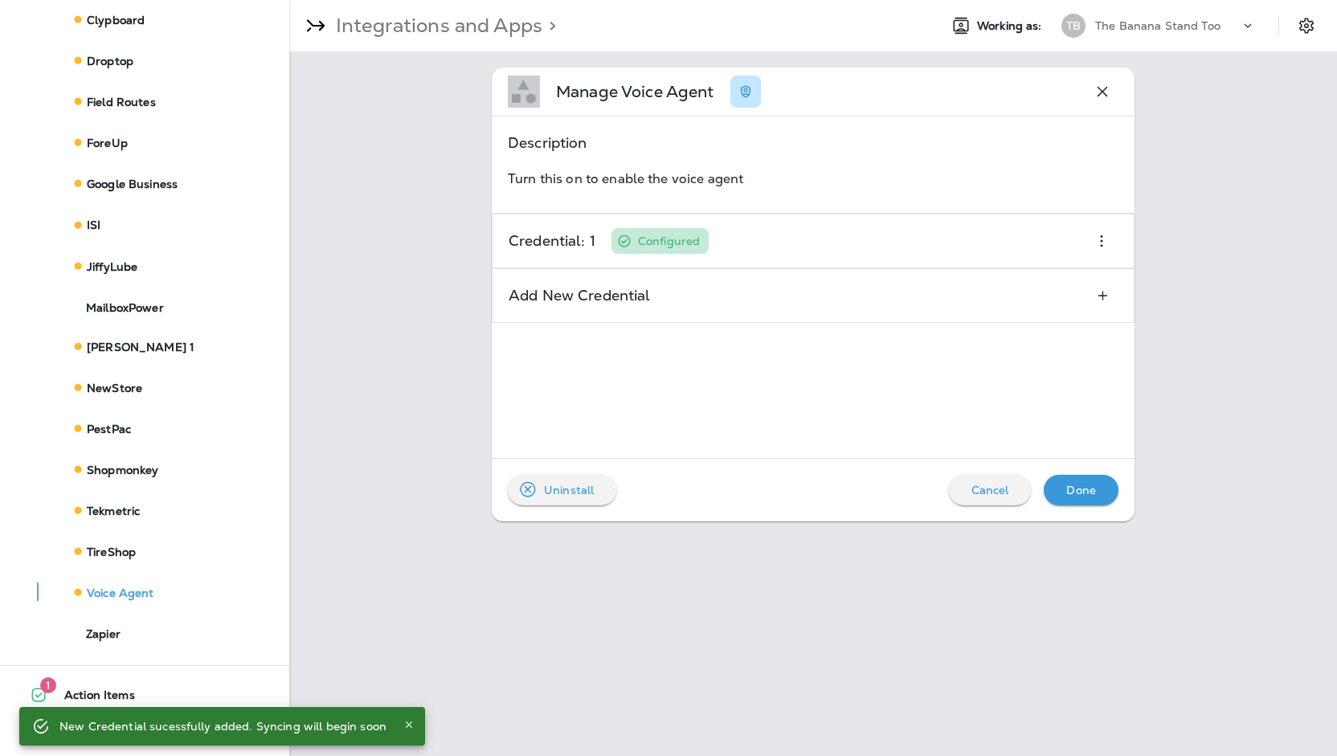
click at [1086, 486] on p "Done" at bounding box center [1081, 490] width 30 height 13
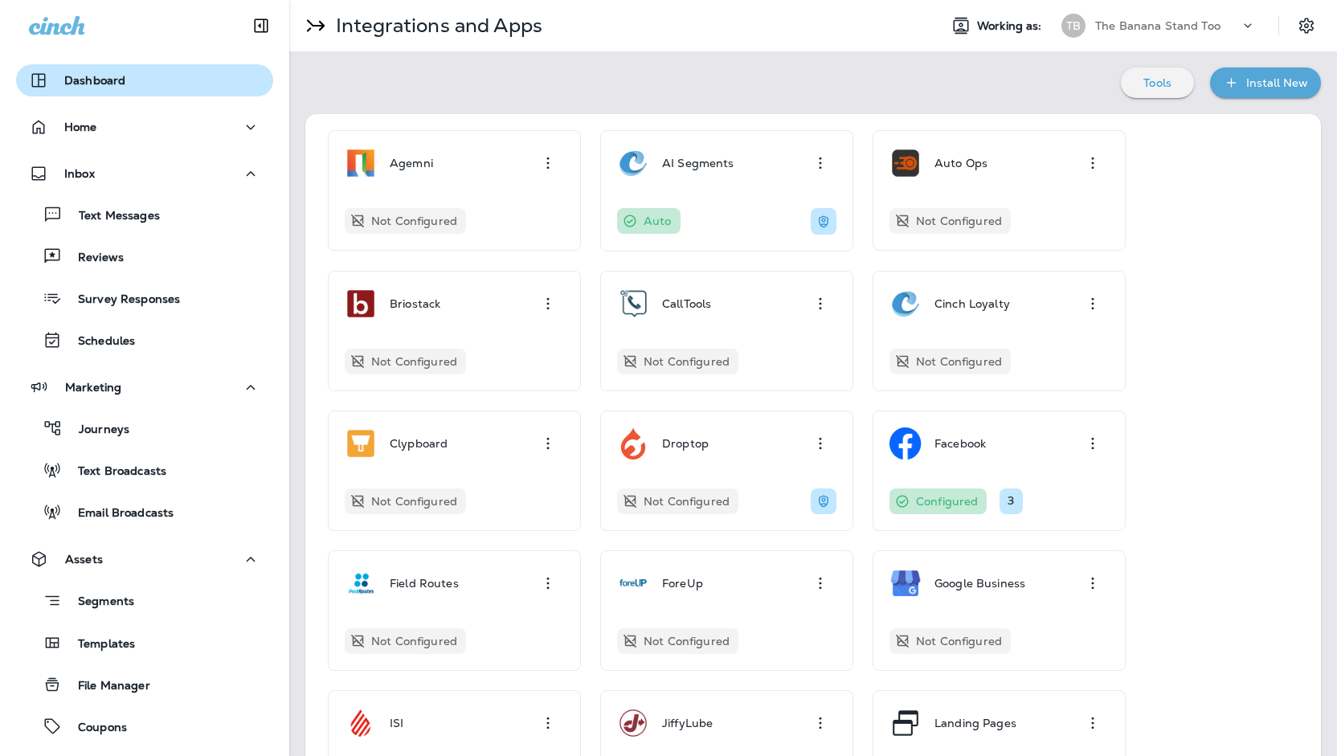
click at [109, 74] on p "Dashboard" at bounding box center [94, 80] width 61 height 13
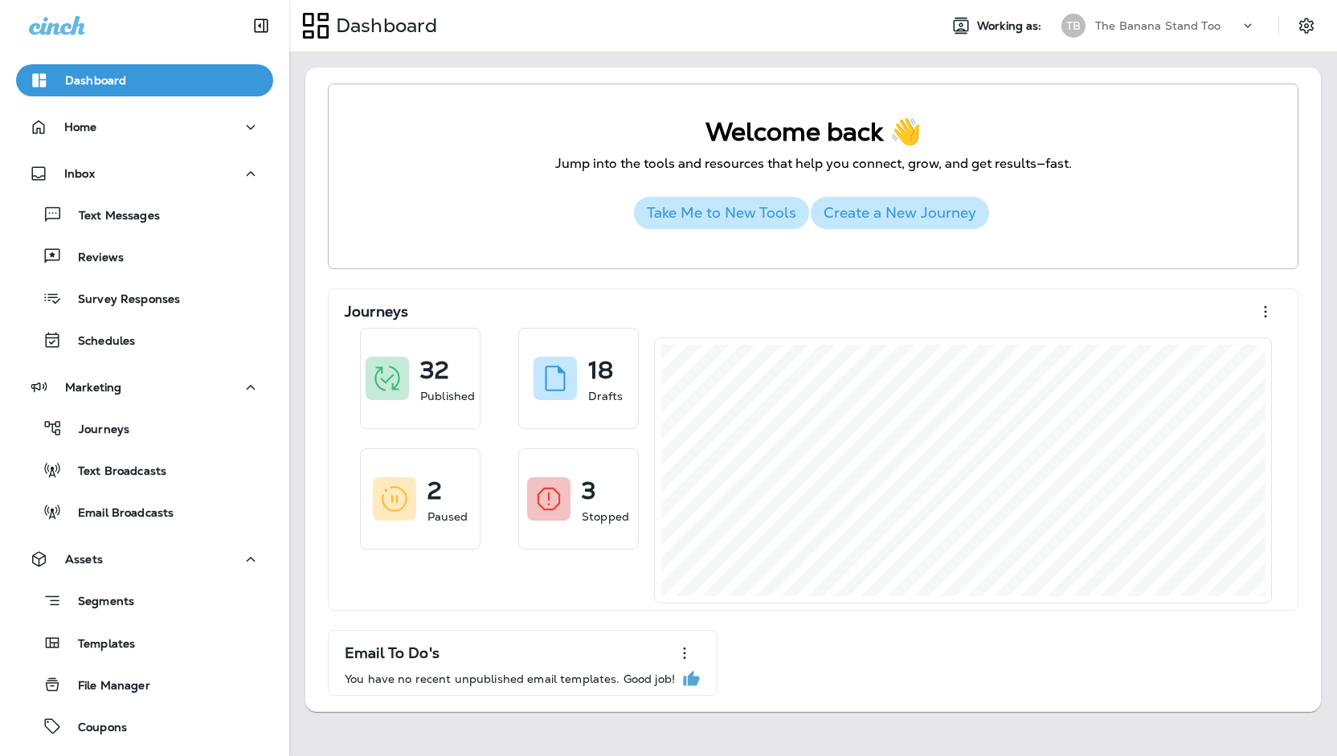
click at [1172, 23] on p "The Banana Stand Too" at bounding box center [1157, 25] width 125 height 13
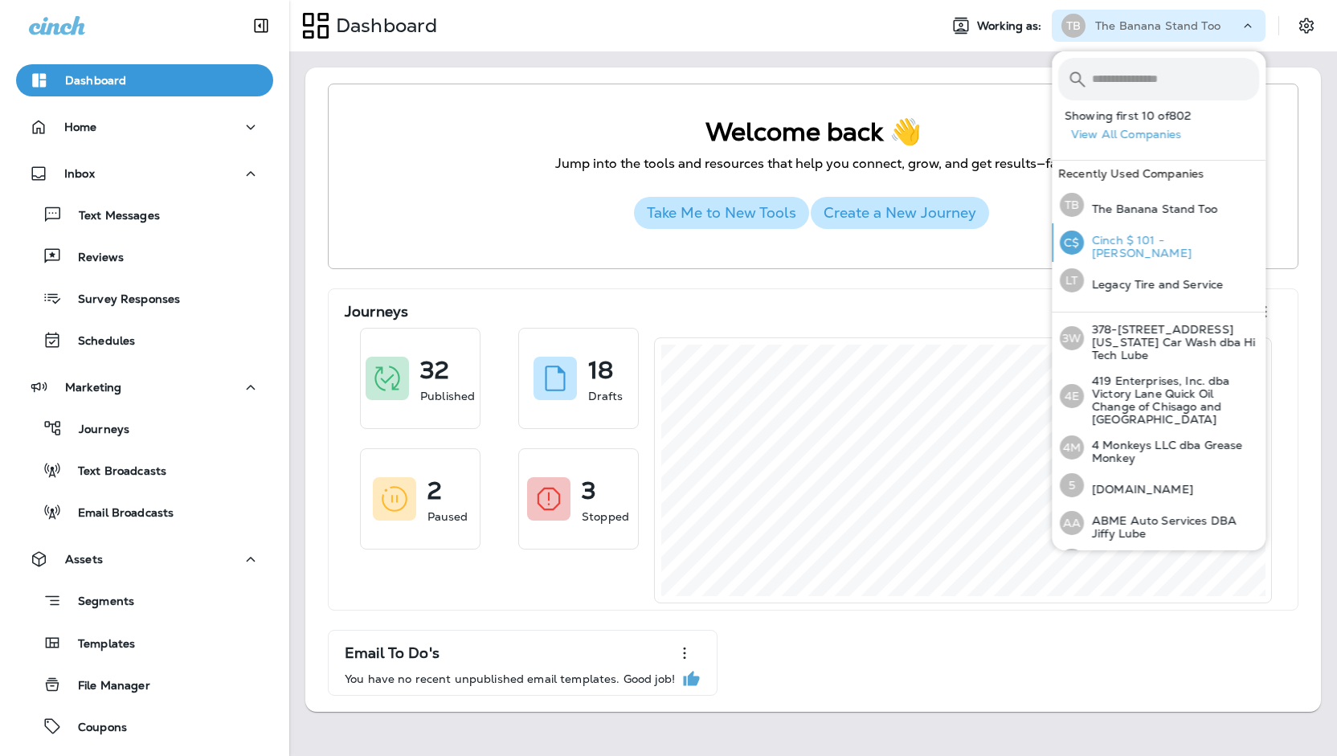
click at [1173, 252] on p "Cinch $ 101 - [PERSON_NAME]" at bounding box center [1171, 247] width 175 height 26
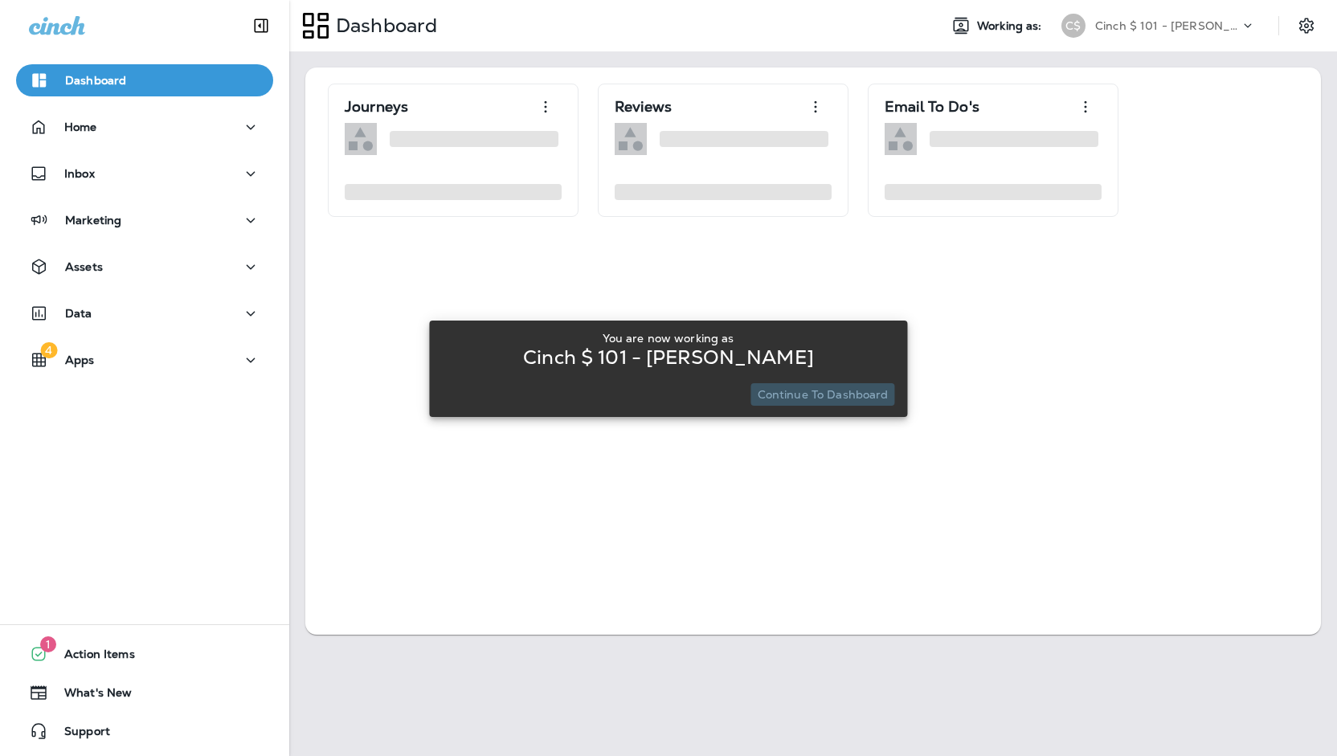
click at [829, 395] on p "Continue to Dashboard" at bounding box center [823, 394] width 131 height 13
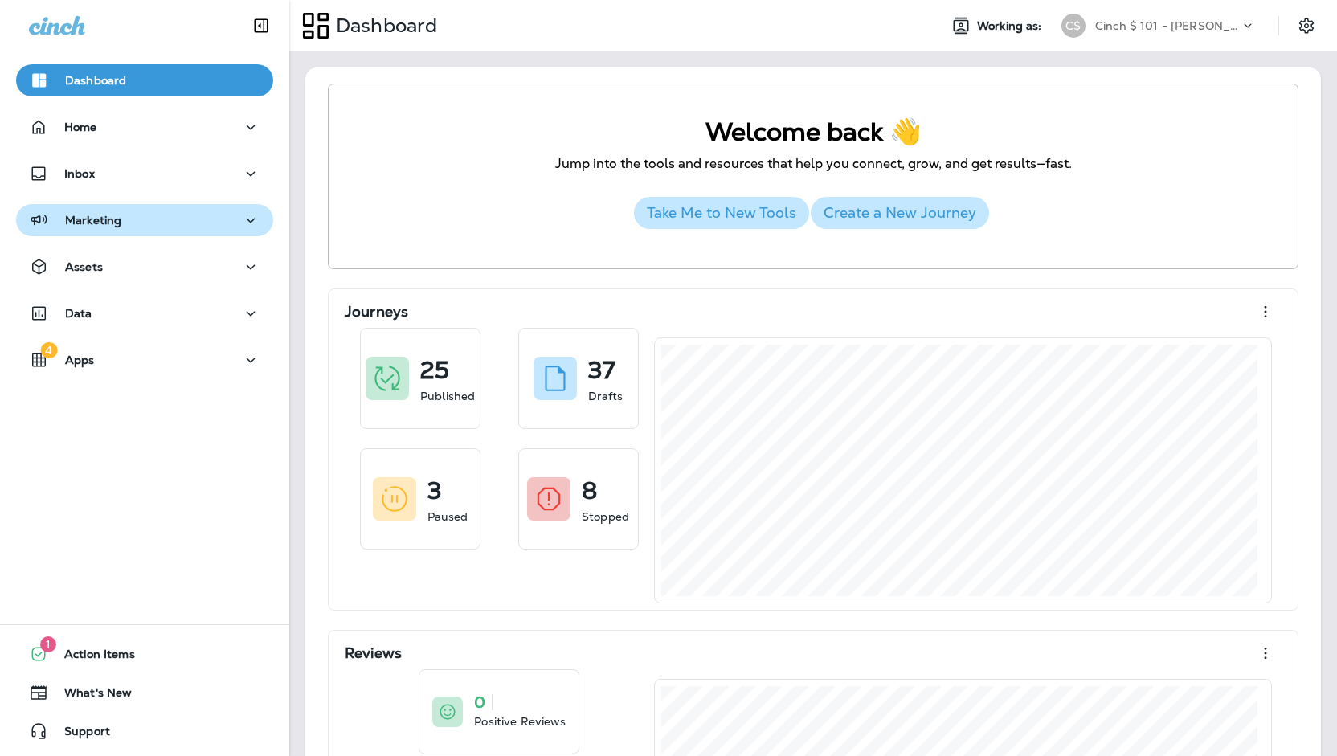
click at [130, 220] on div "Marketing" at bounding box center [144, 221] width 231 height 20
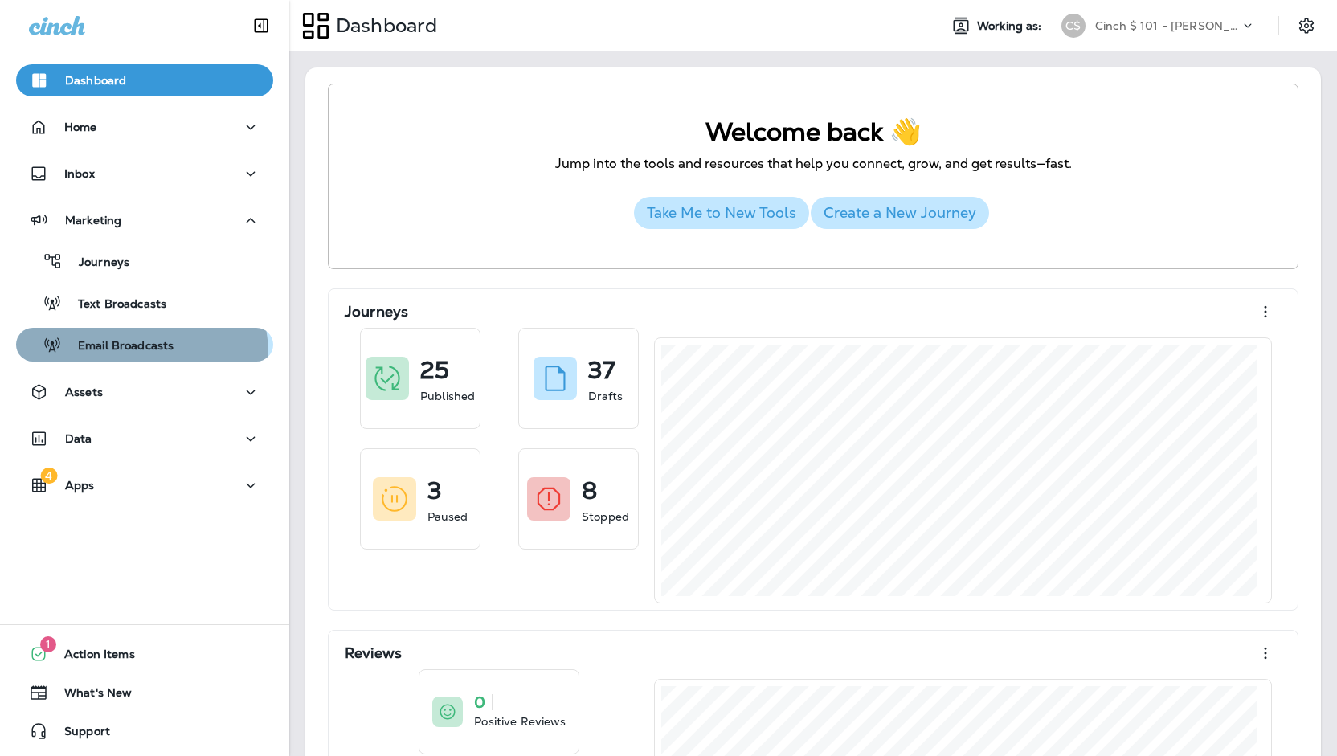
click at [122, 354] on div "Email Broadcasts" at bounding box center [98, 345] width 151 height 24
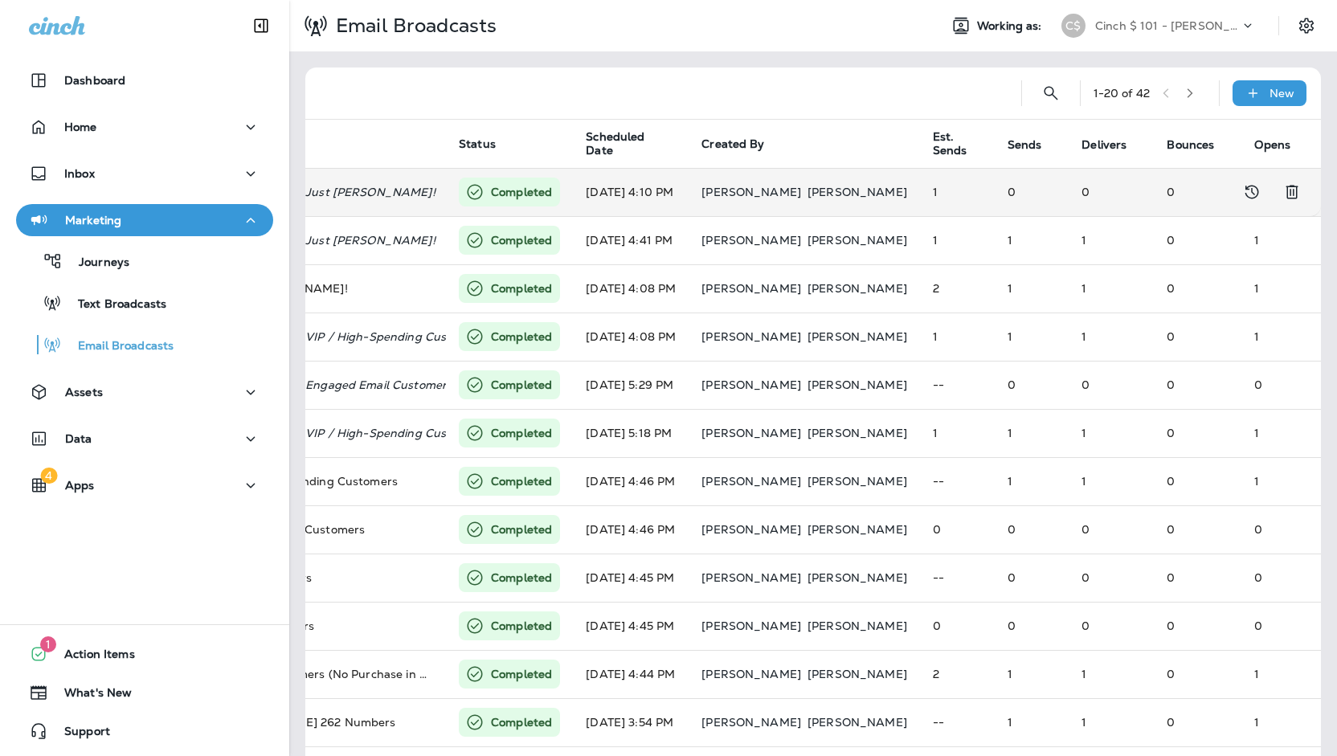
scroll to position [0, 345]
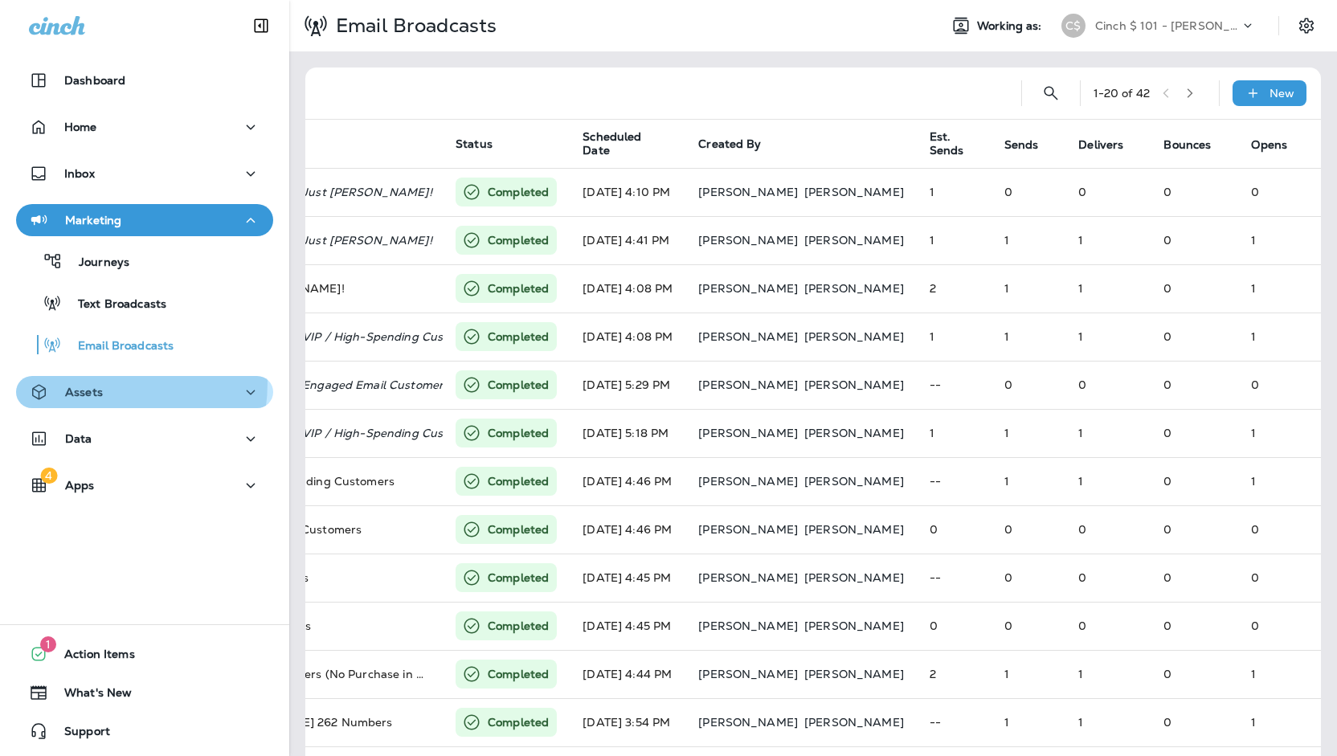
click at [70, 383] on div "Assets" at bounding box center [66, 393] width 74 height 20
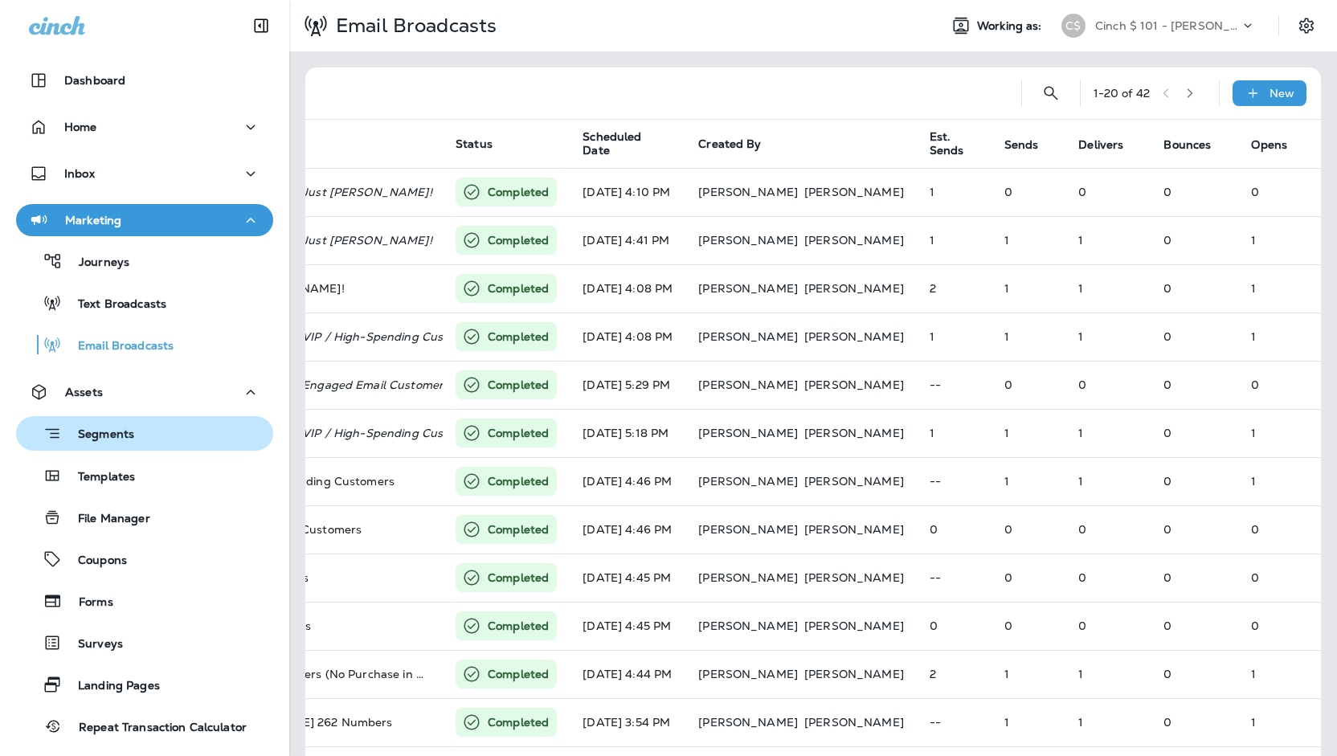
click at [132, 420] on button "Segments" at bounding box center [144, 433] width 257 height 35
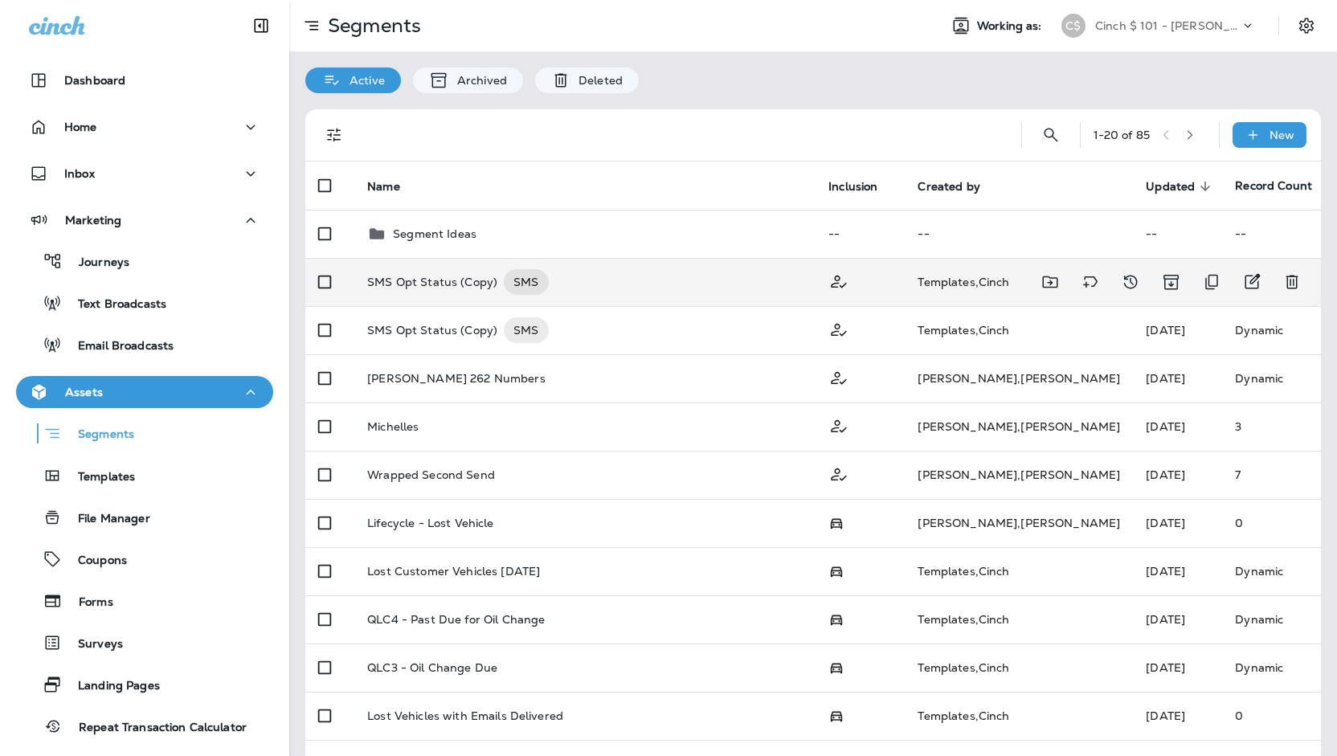
click at [636, 284] on div "SMS Opt Status (Copy) SMS" at bounding box center [585, 282] width 436 height 26
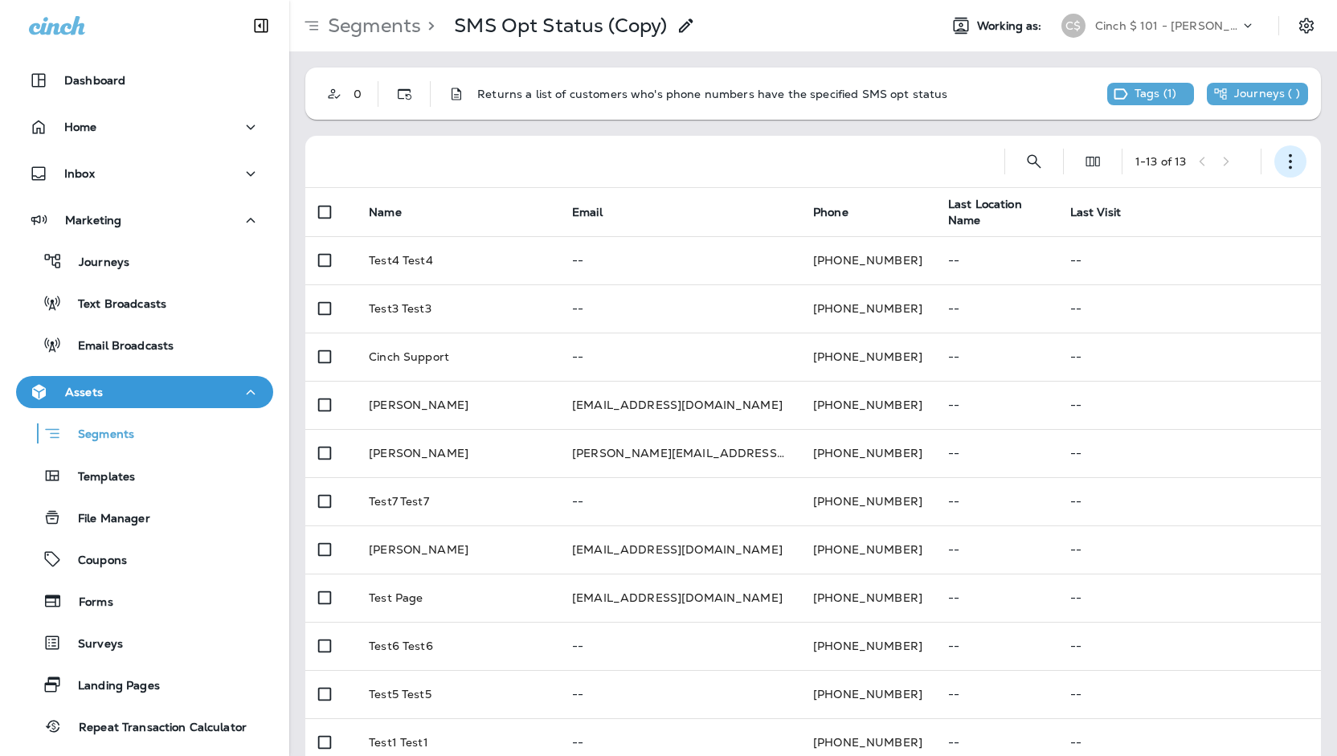
click at [1275, 153] on button "button" at bounding box center [1291, 161] width 32 height 32
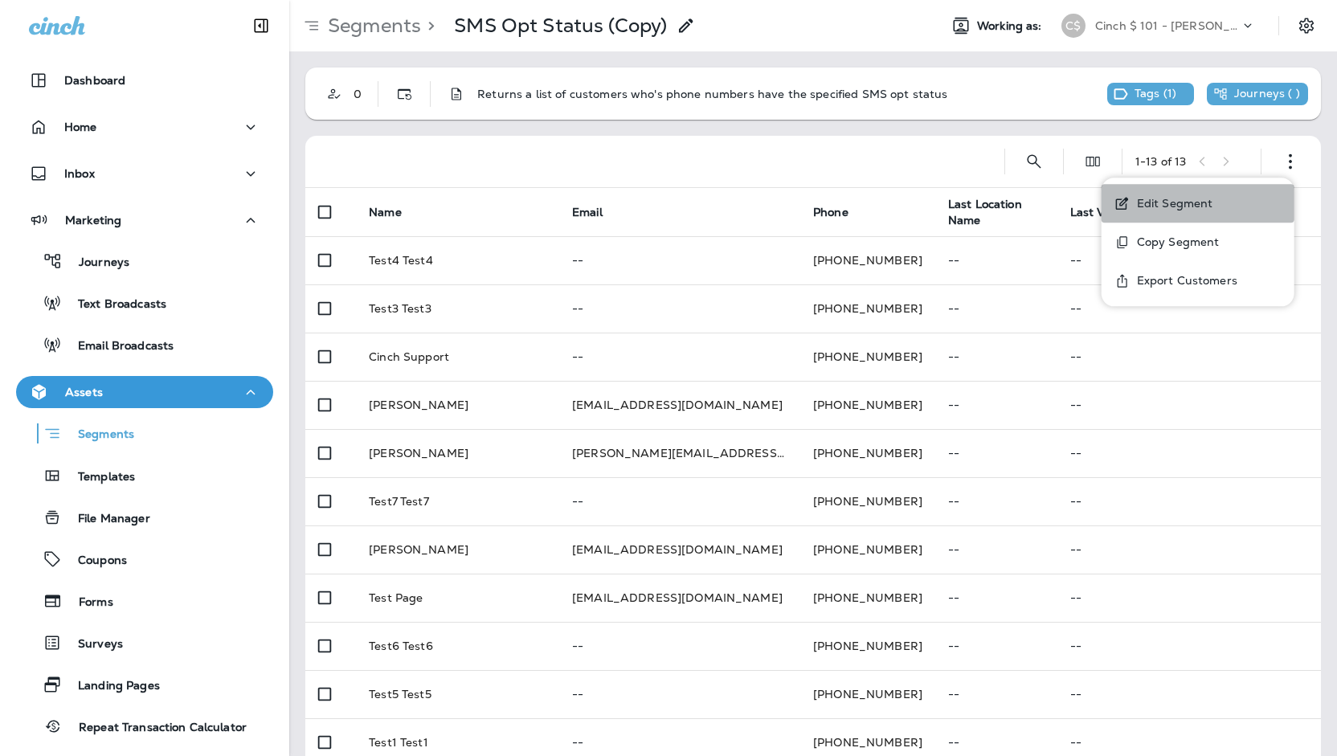
click at [1213, 203] on button "Edit Segment" at bounding box center [1198, 203] width 193 height 39
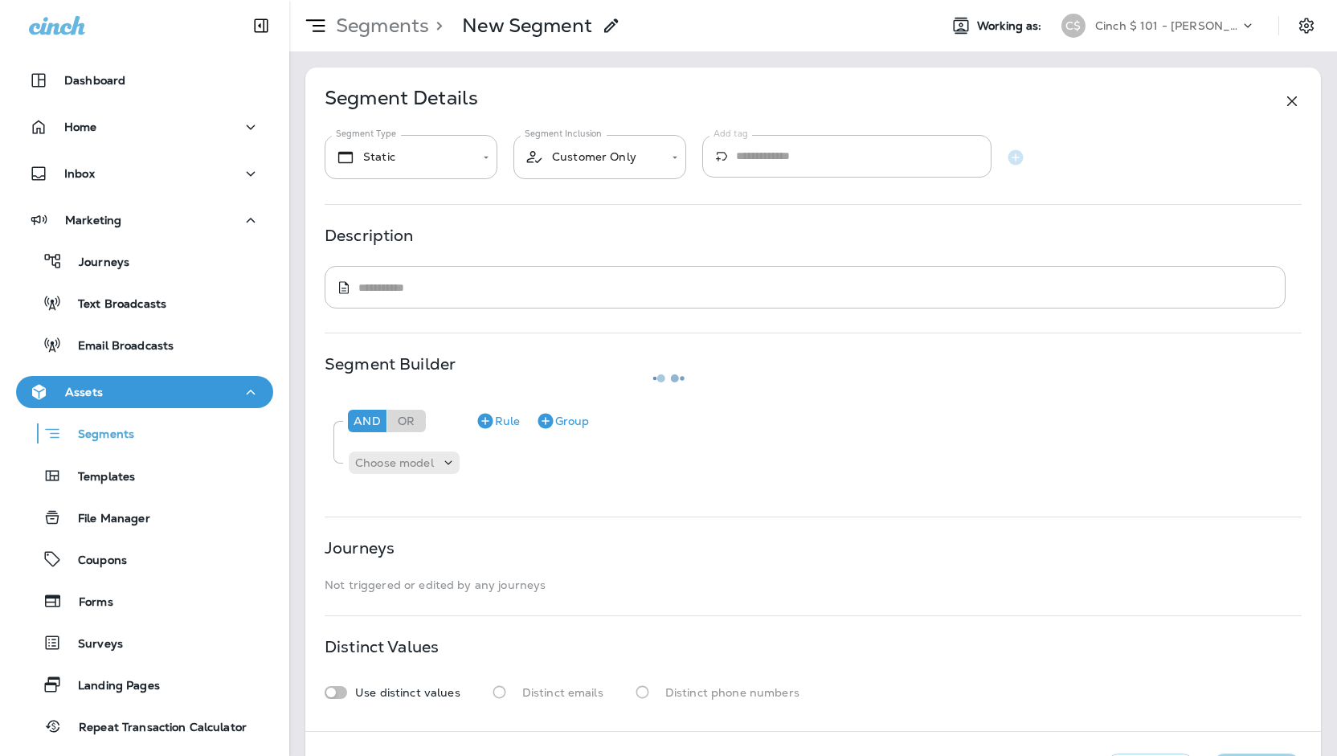
type input "*******"
type textarea "**********"
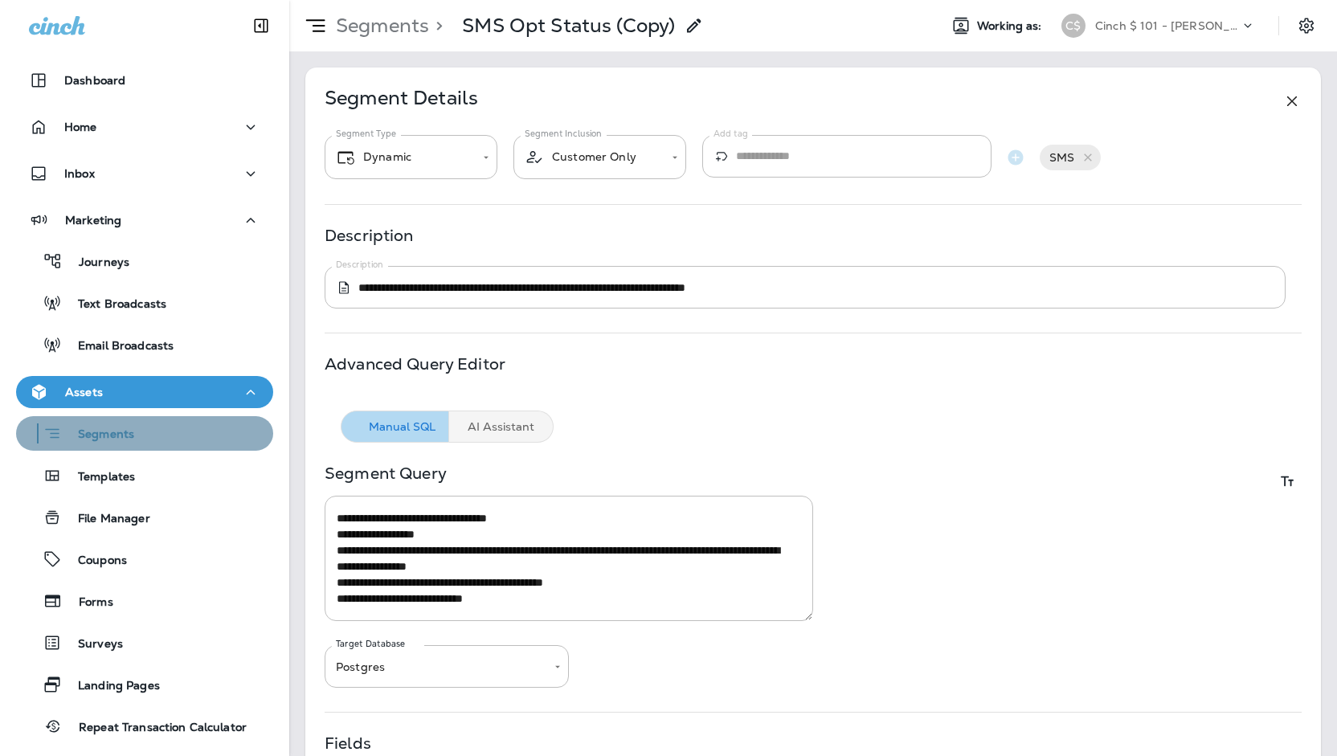
click at [164, 433] on div "Segments" at bounding box center [145, 433] width 244 height 25
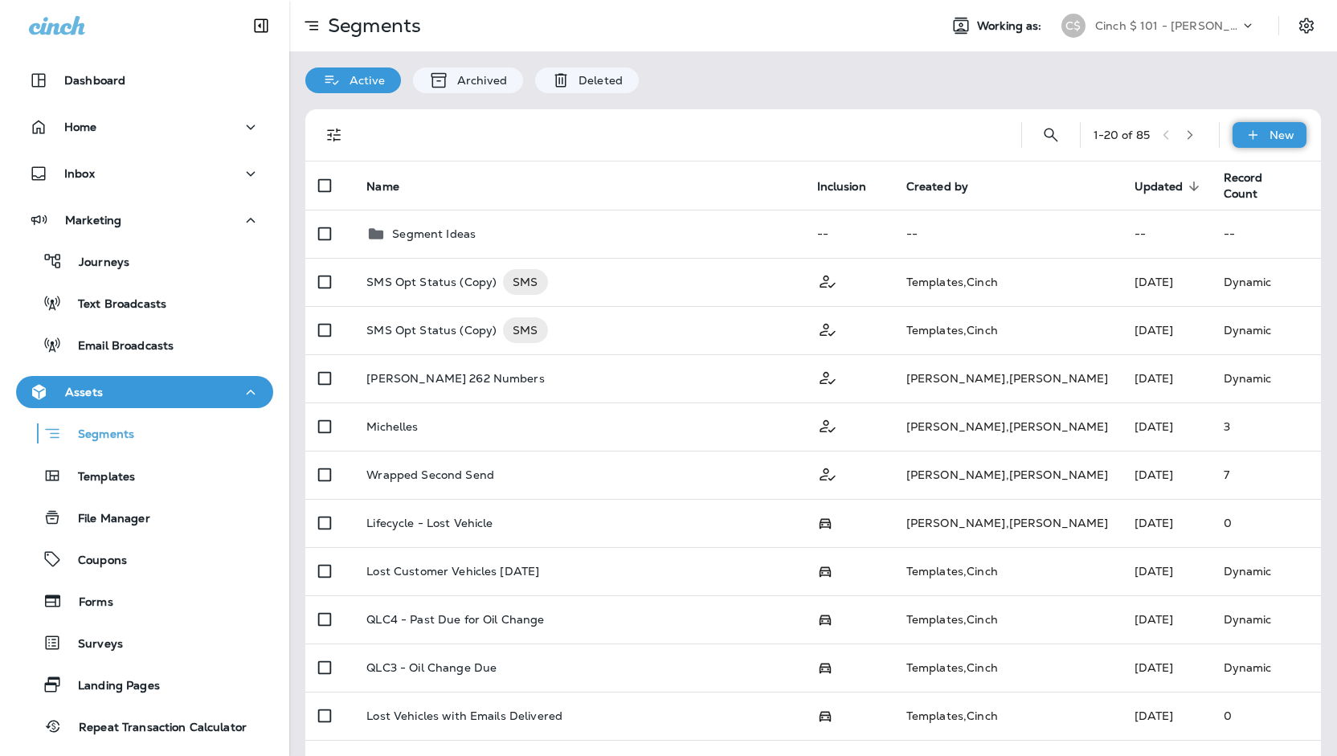
click at [1248, 141] on icon at bounding box center [1253, 135] width 17 height 16
click at [1236, 210] on p "Custom Segment" at bounding box center [1219, 212] width 104 height 13
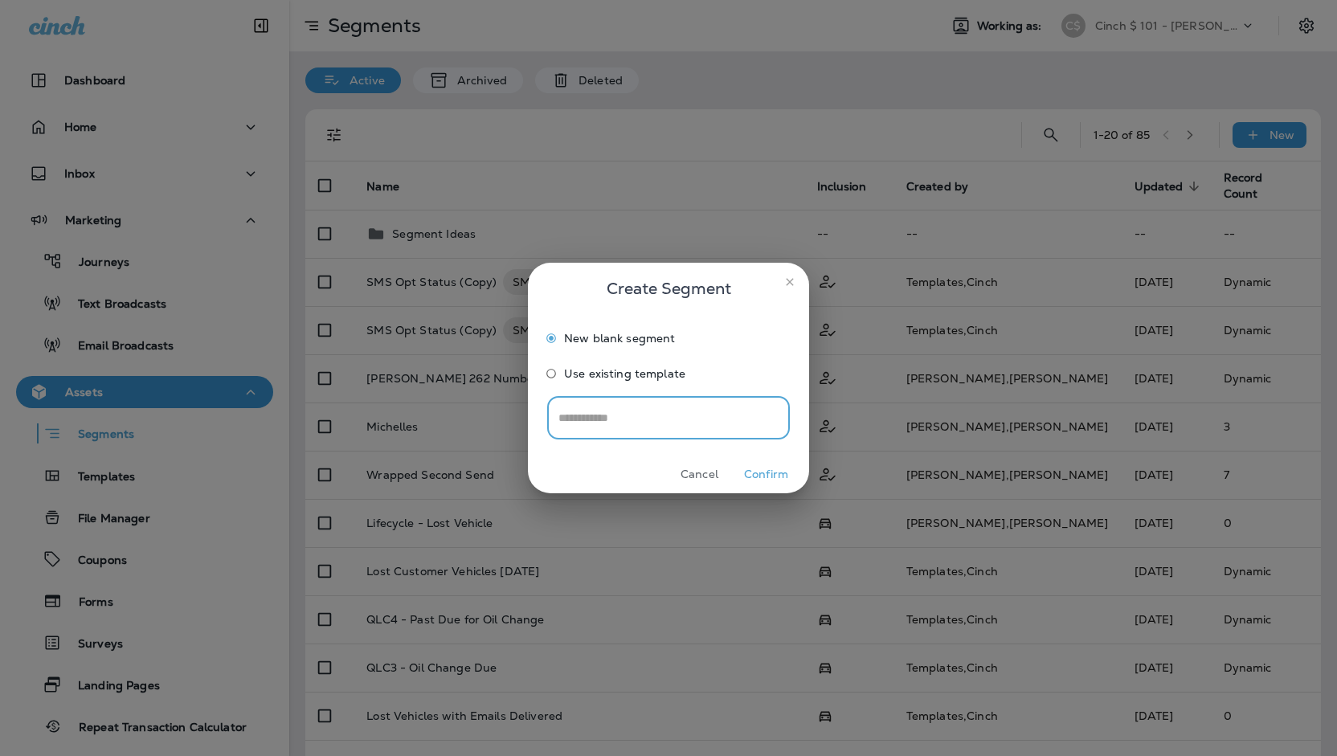
click at [776, 469] on button "Confirm" at bounding box center [766, 474] width 60 height 25
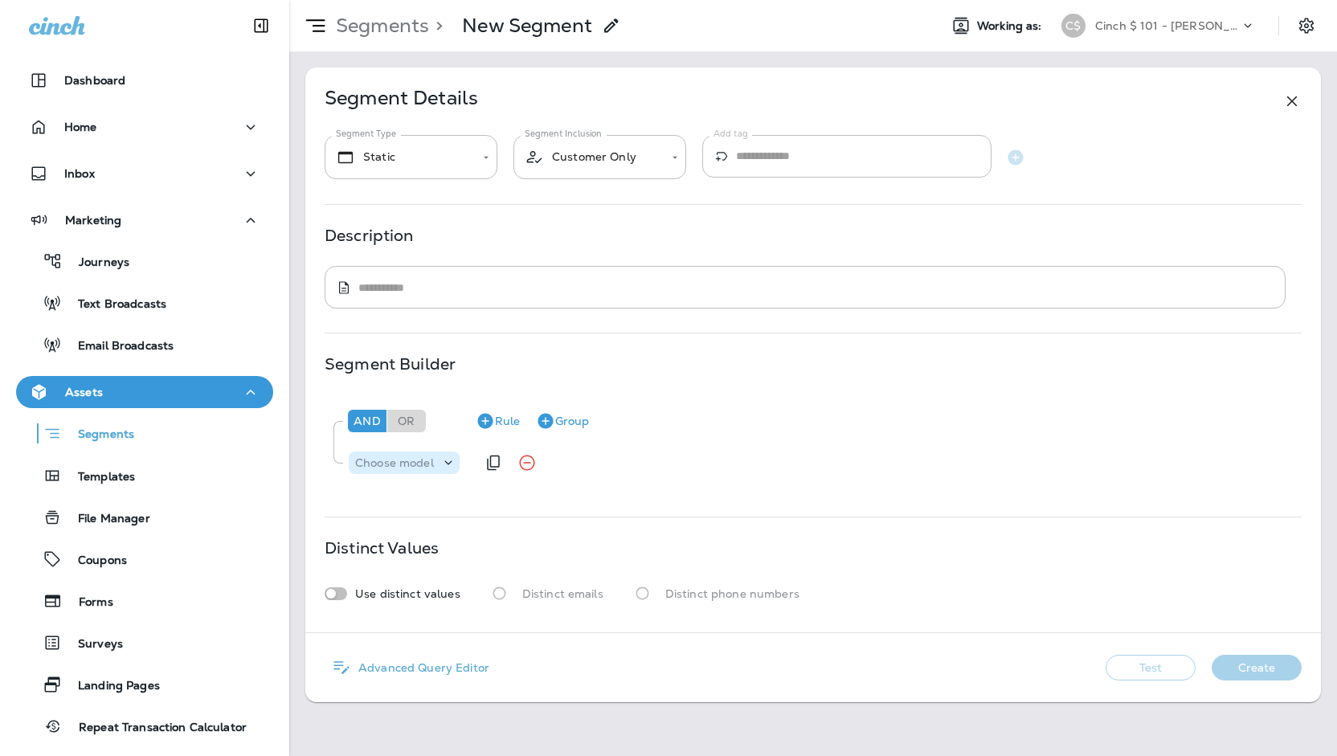
click at [438, 467] on div "Choose model" at bounding box center [395, 462] width 92 height 13
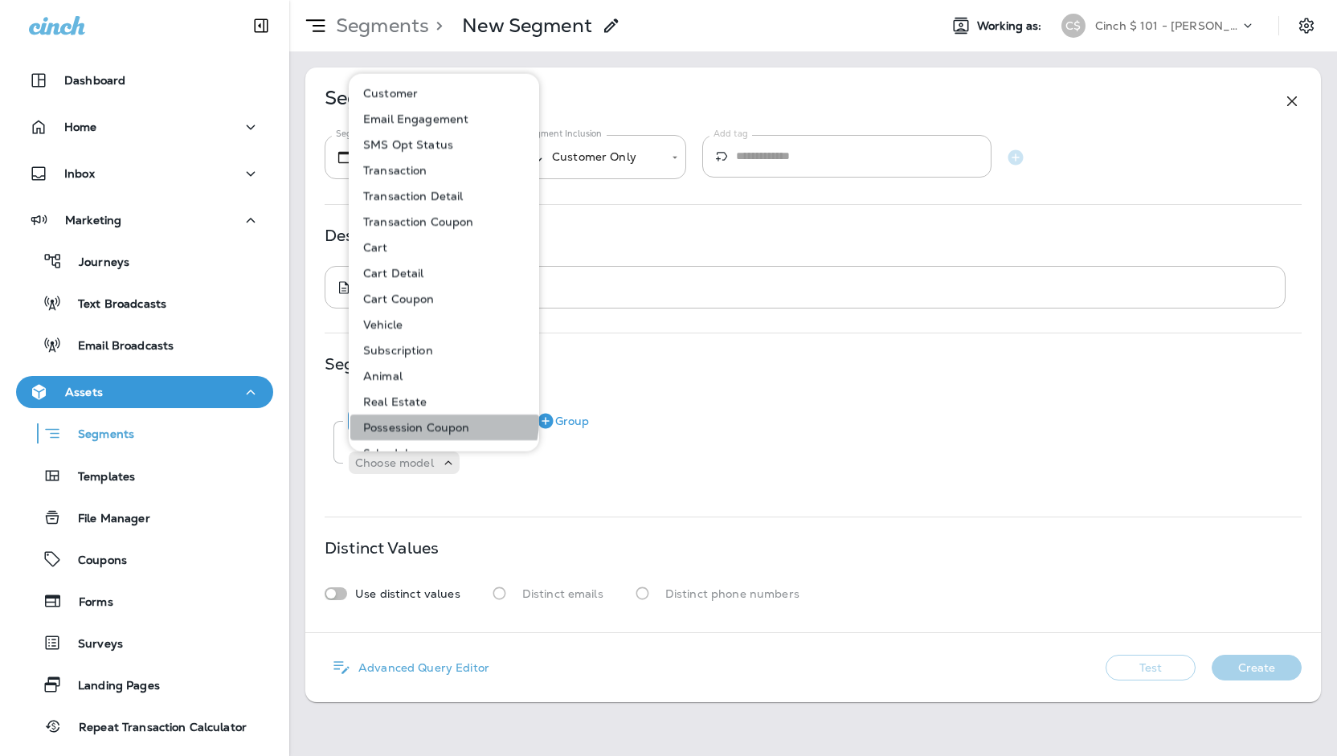
click at [443, 420] on p "Possession Coupon" at bounding box center [413, 426] width 113 height 13
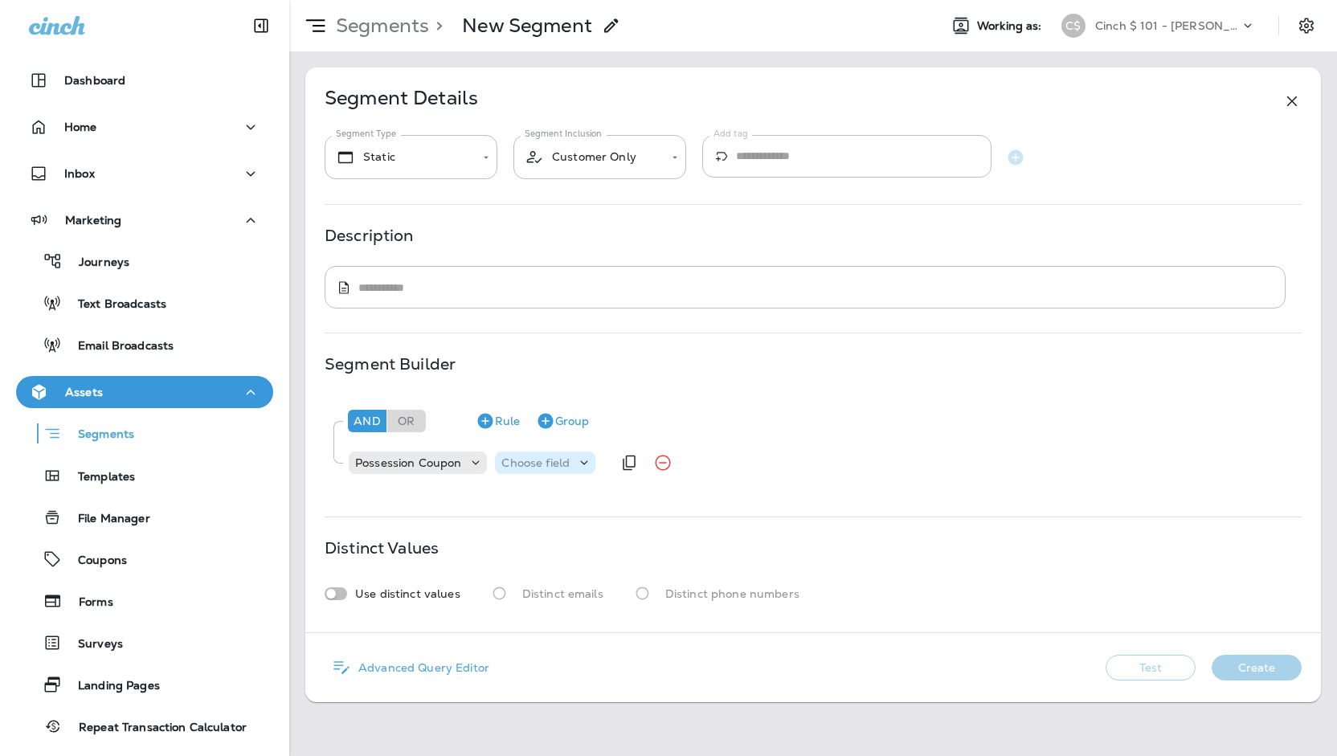
click at [521, 464] on p "Choose field" at bounding box center [535, 462] width 68 height 13
click at [552, 533] on p "Location" at bounding box center [529, 528] width 53 height 13
click at [626, 472] on div "Choose operator" at bounding box center [645, 463] width 125 height 23
click at [654, 497] on button "equals" at bounding box center [634, 502] width 102 height 26
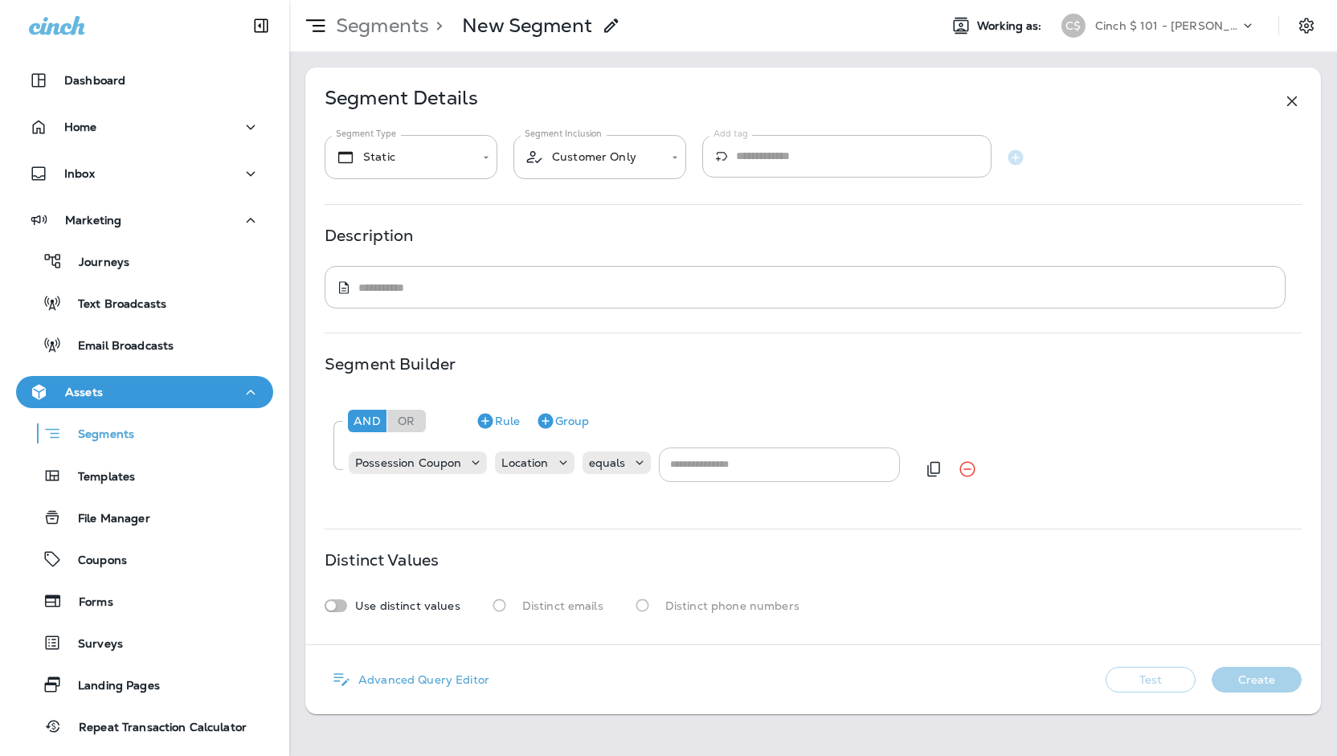
click at [725, 460] on input "text" at bounding box center [778, 464] width 229 height 25
click at [726, 499] on li "location1" at bounding box center [778, 499] width 241 height 23
type input "*********"
click at [1178, 682] on button "Test" at bounding box center [1151, 680] width 90 height 26
click at [1254, 679] on button "Create" at bounding box center [1257, 680] width 90 height 26
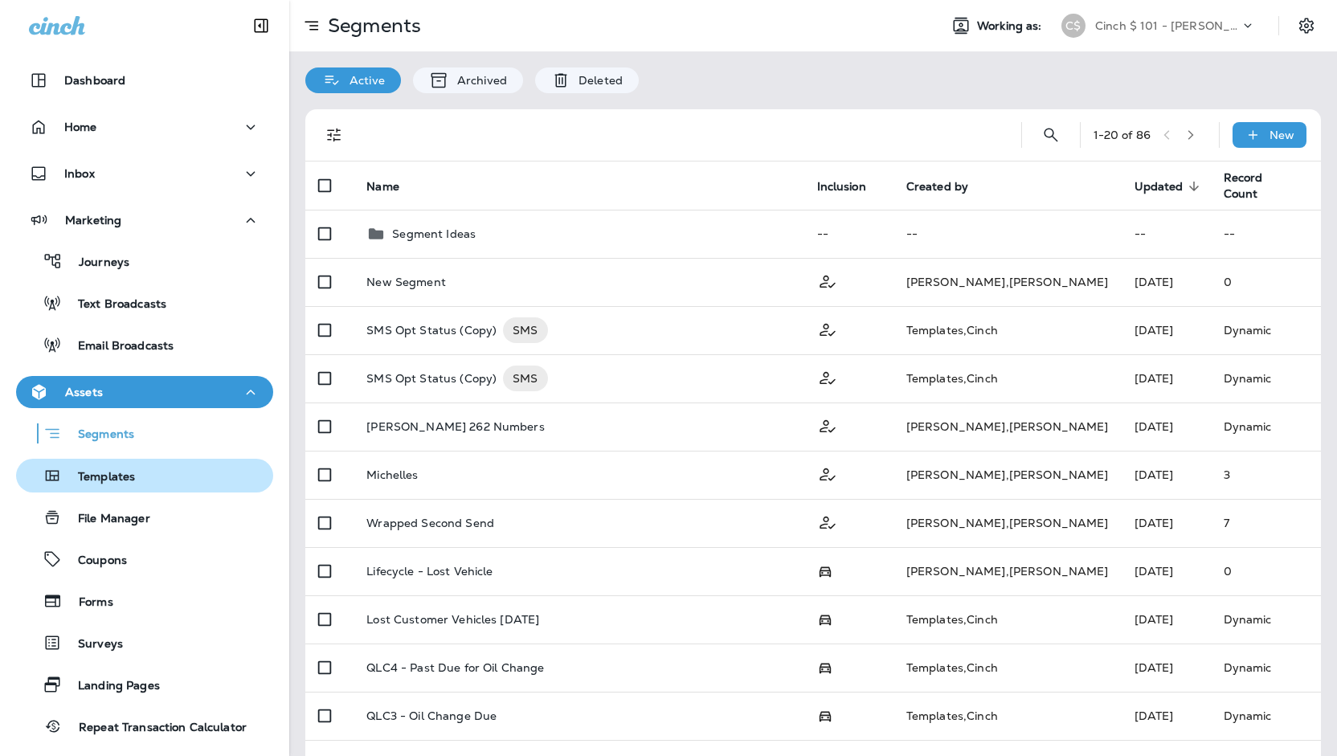
click at [125, 465] on div "Templates" at bounding box center [79, 476] width 113 height 24
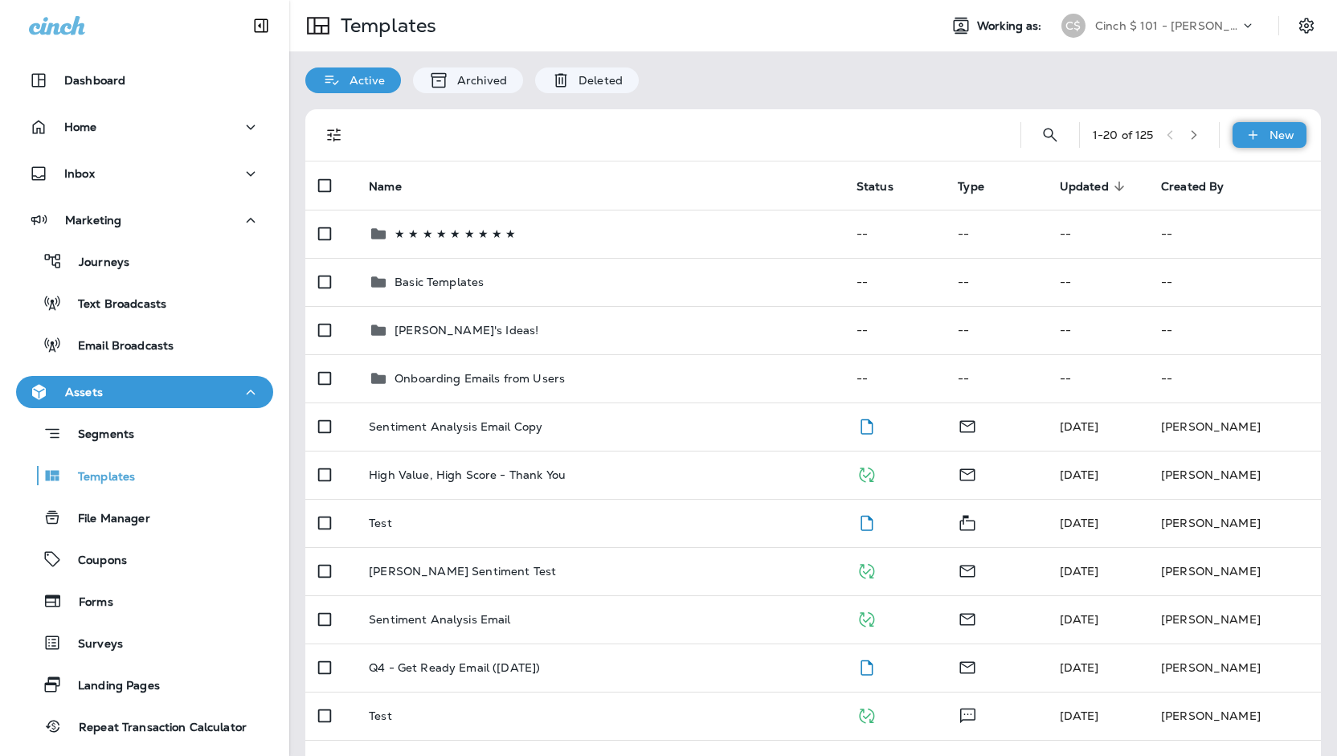
click at [1278, 131] on p "New" at bounding box center [1282, 135] width 25 height 13
click at [646, 409] on div at bounding box center [668, 378] width 1337 height 756
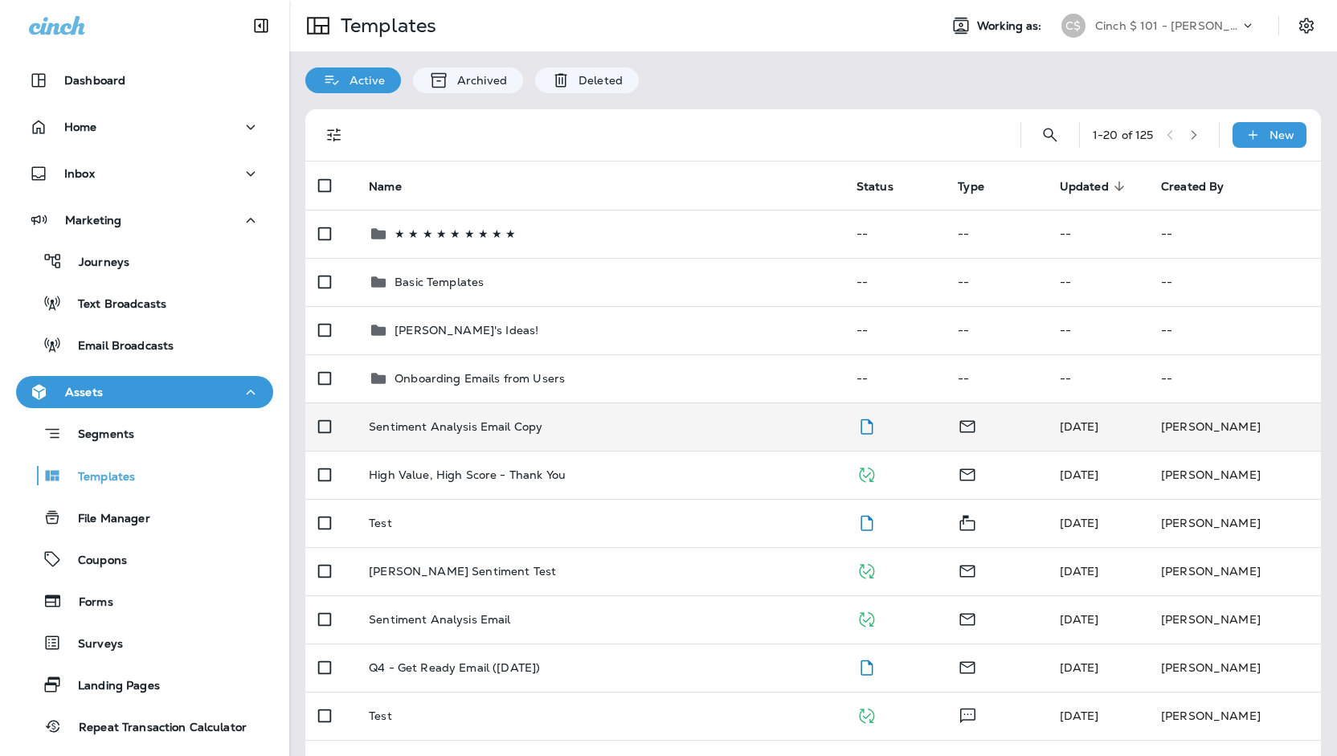
click at [660, 428] on div "Sentiment Analysis Email Copy" at bounding box center [600, 426] width 462 height 13
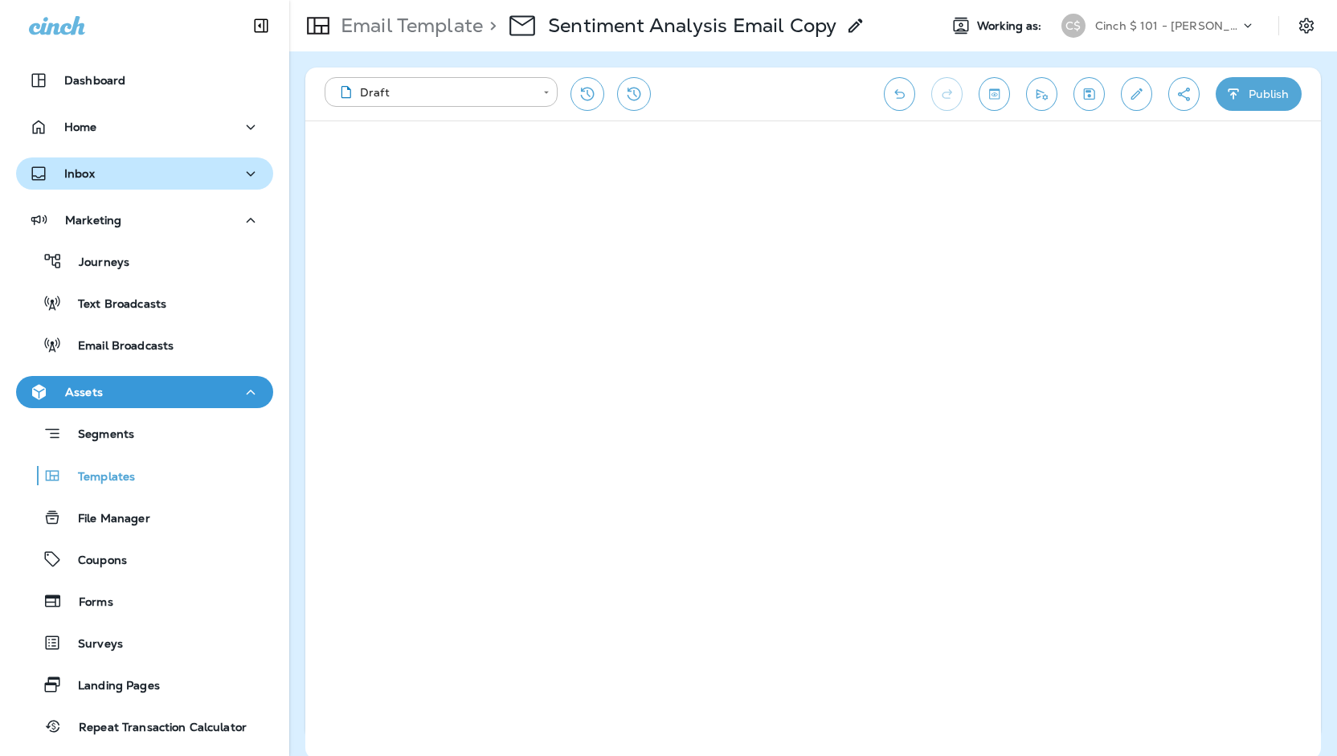
click at [174, 182] on div "Inbox" at bounding box center [144, 174] width 231 height 20
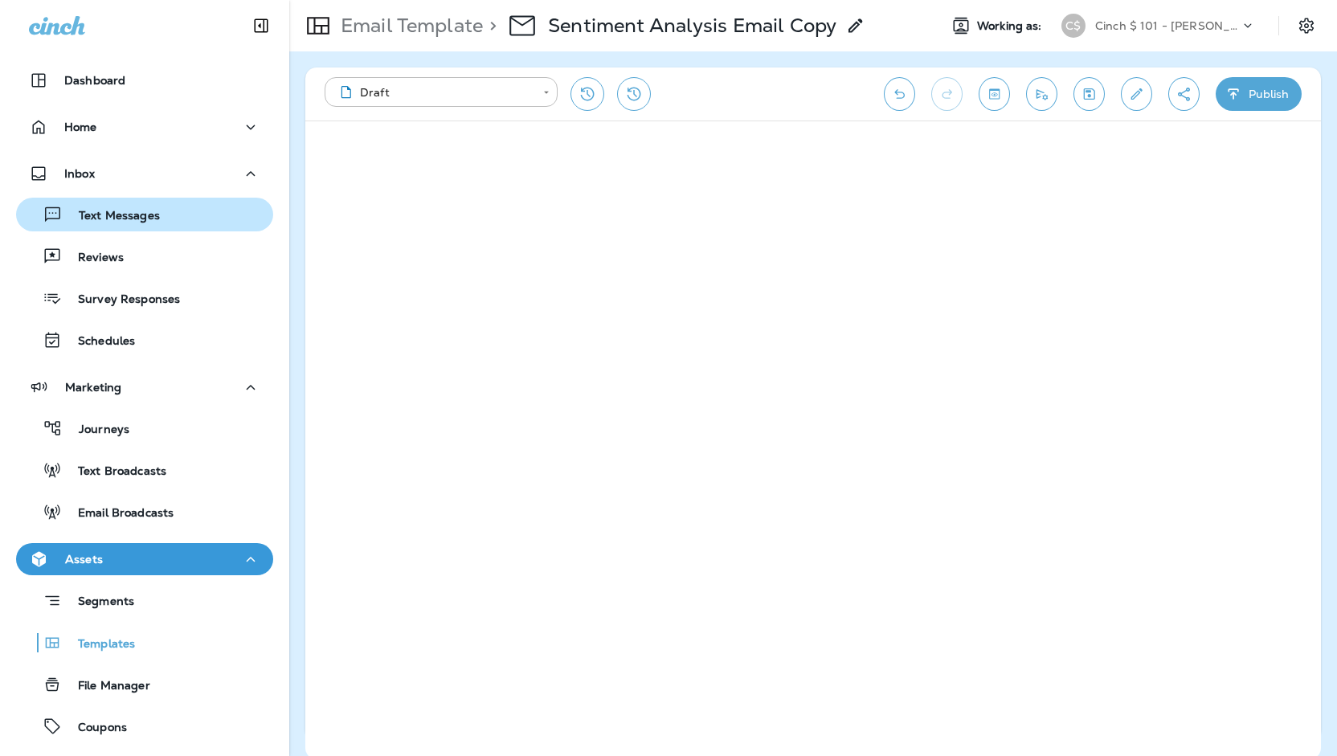
click at [125, 216] on p "Text Messages" at bounding box center [111, 216] width 97 height 15
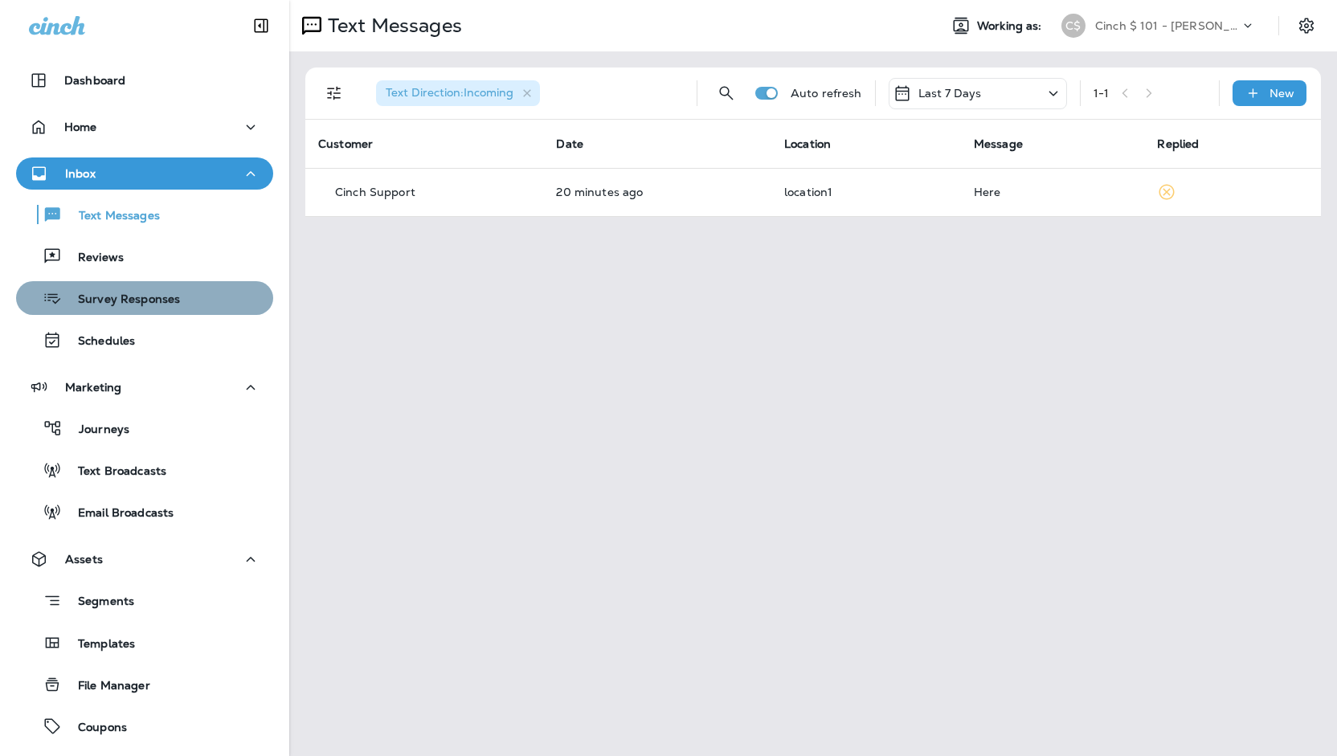
click at [153, 293] on p "Survey Responses" at bounding box center [121, 300] width 118 height 15
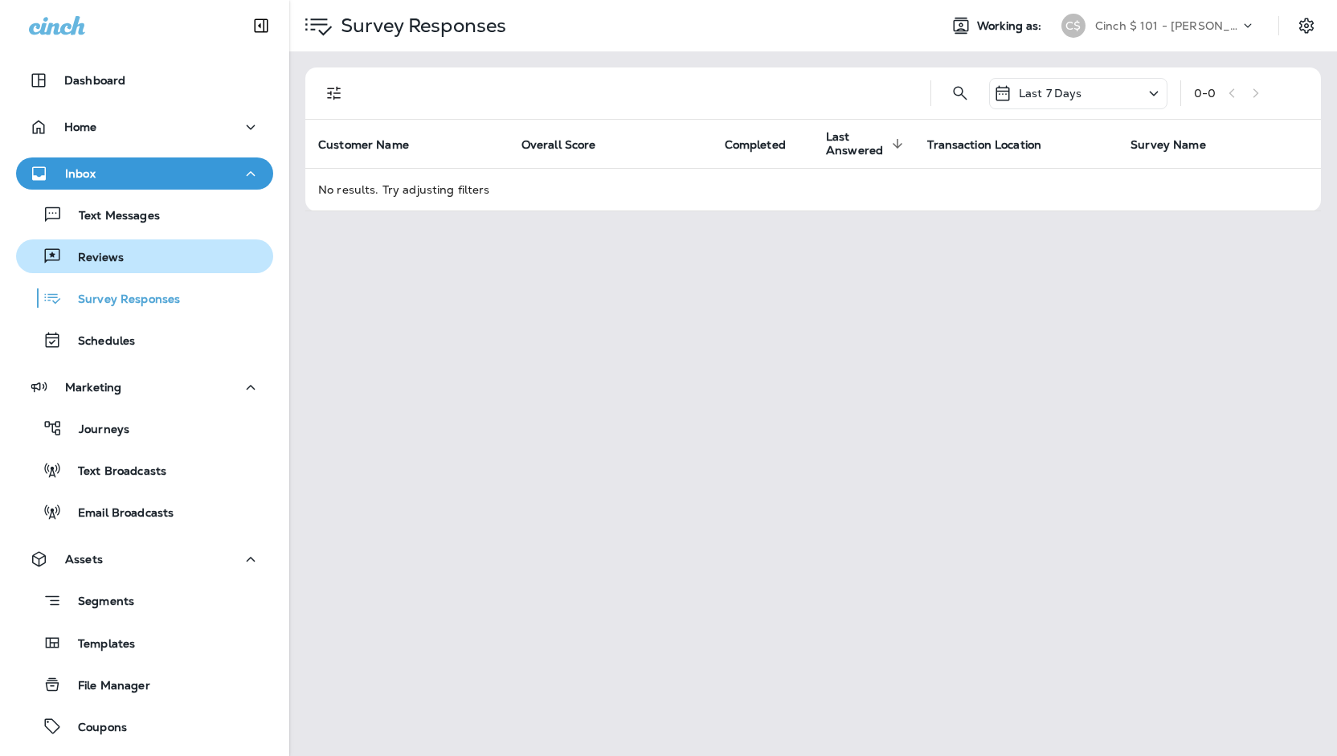
click at [146, 253] on div "Reviews" at bounding box center [145, 256] width 244 height 24
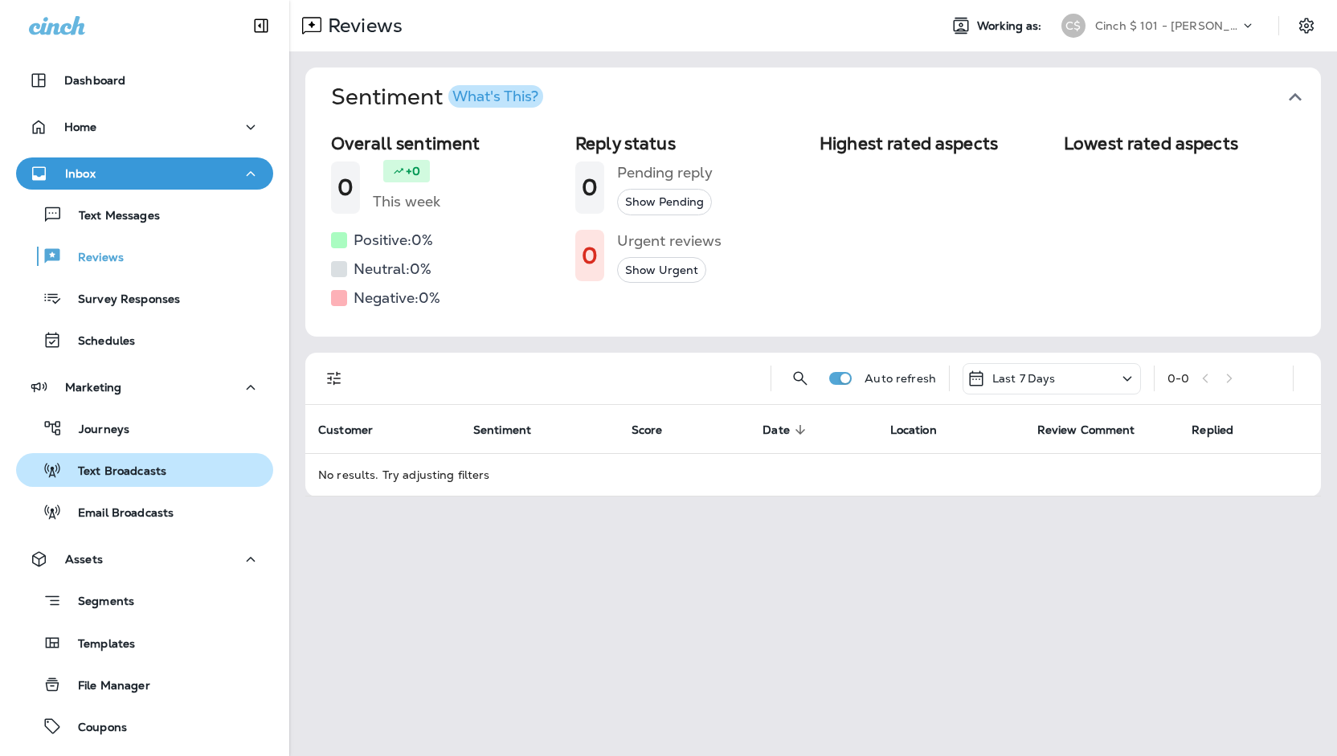
scroll to position [480, 0]
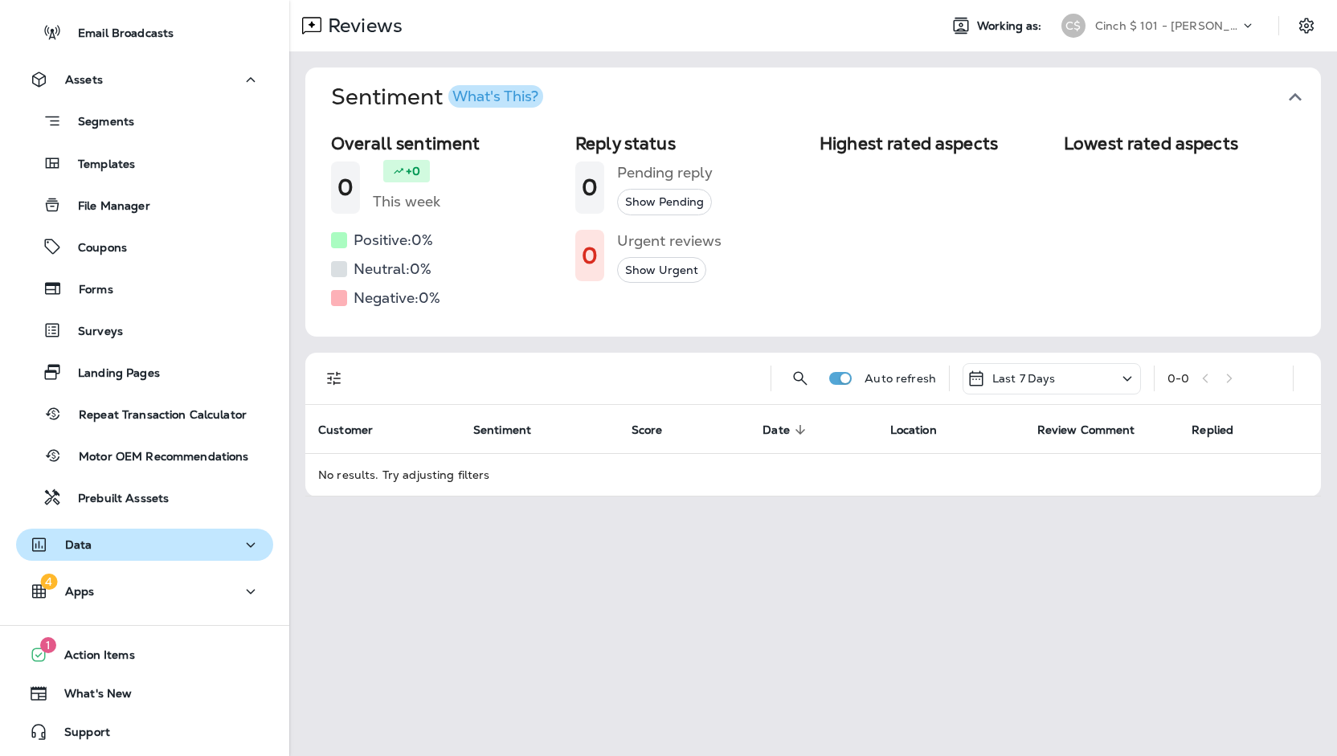
click at [114, 538] on div "Data" at bounding box center [144, 545] width 231 height 20
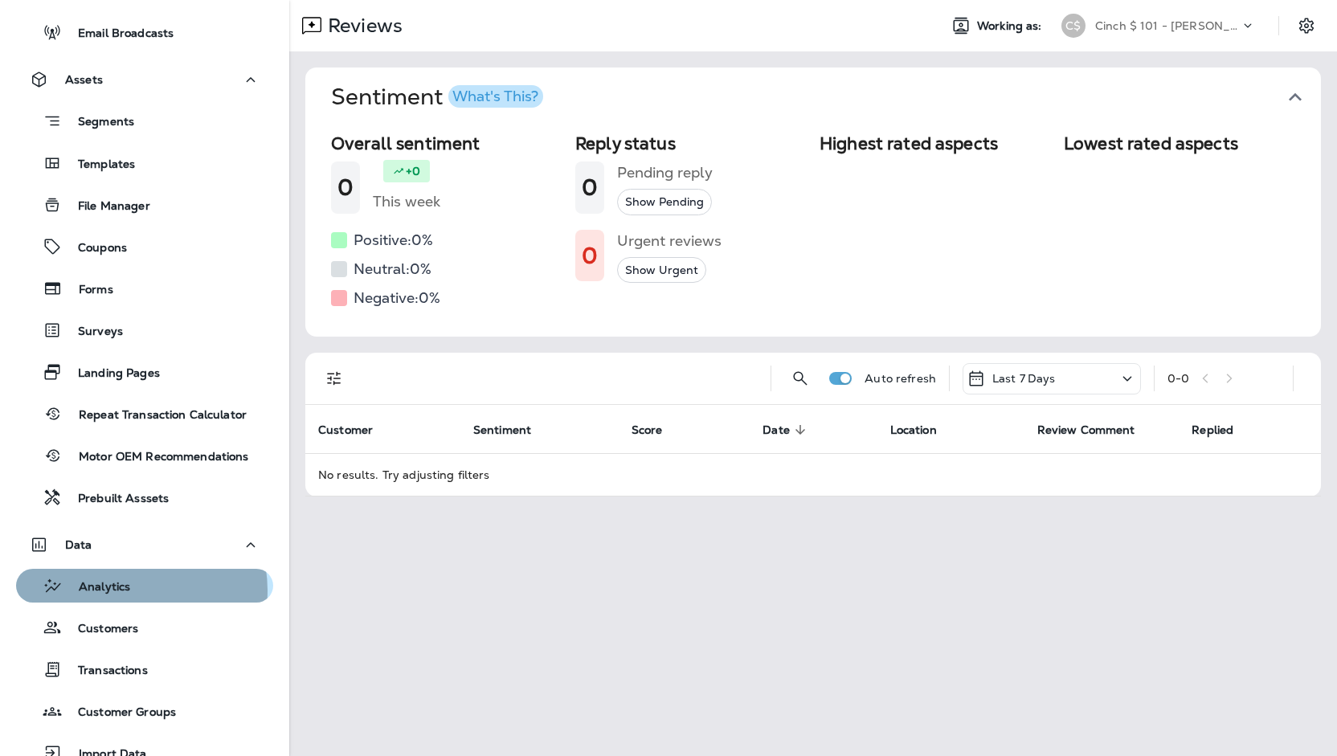
click at [125, 591] on p "Analytics" at bounding box center [97, 587] width 68 height 15
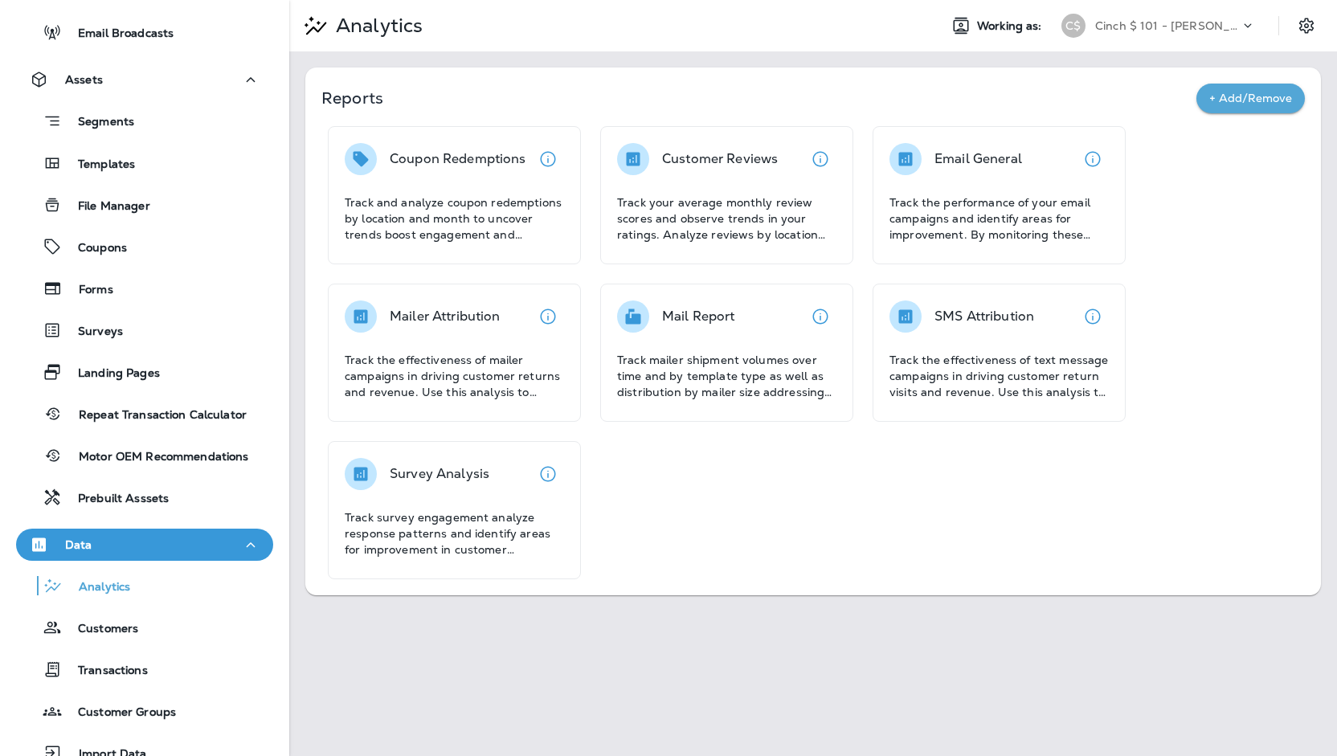
click at [473, 285] on div "Mailer Attribution Track the effectiveness of mailer campaigns in driving custo…" at bounding box center [454, 353] width 253 height 138
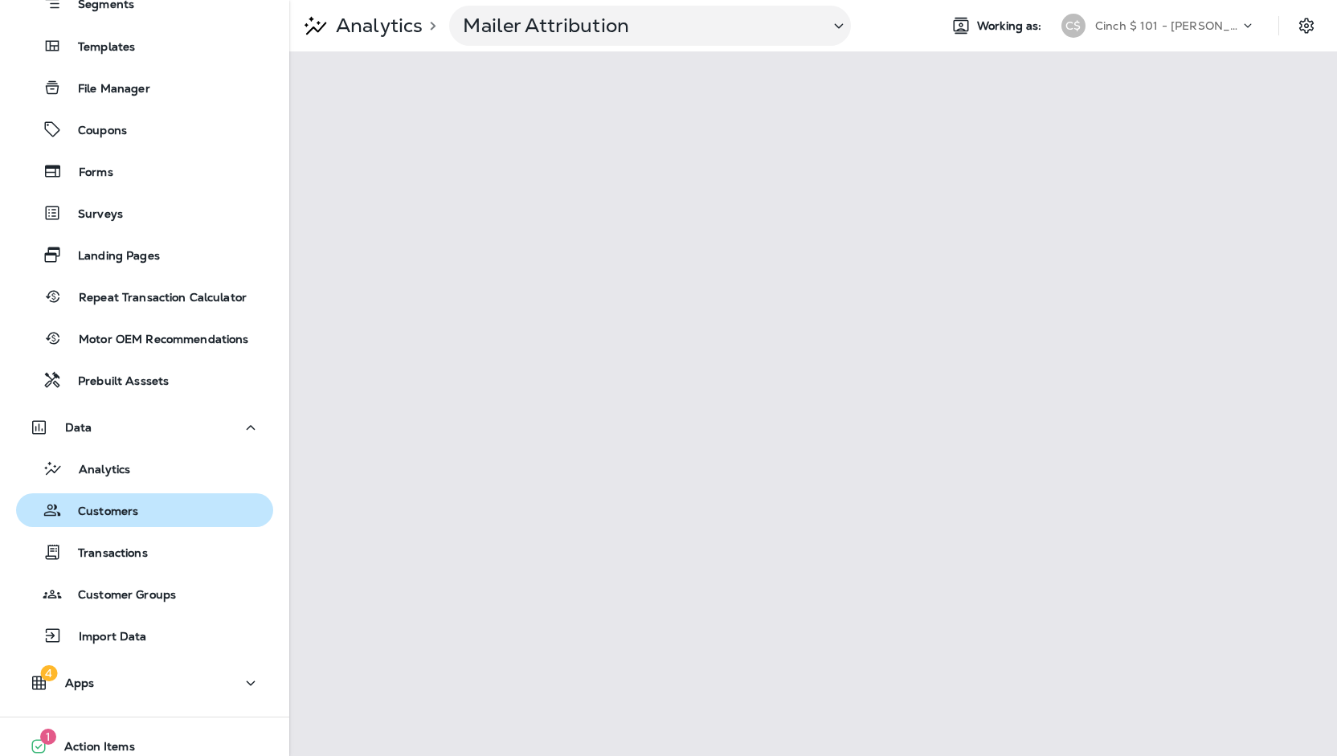
scroll to position [689, 0]
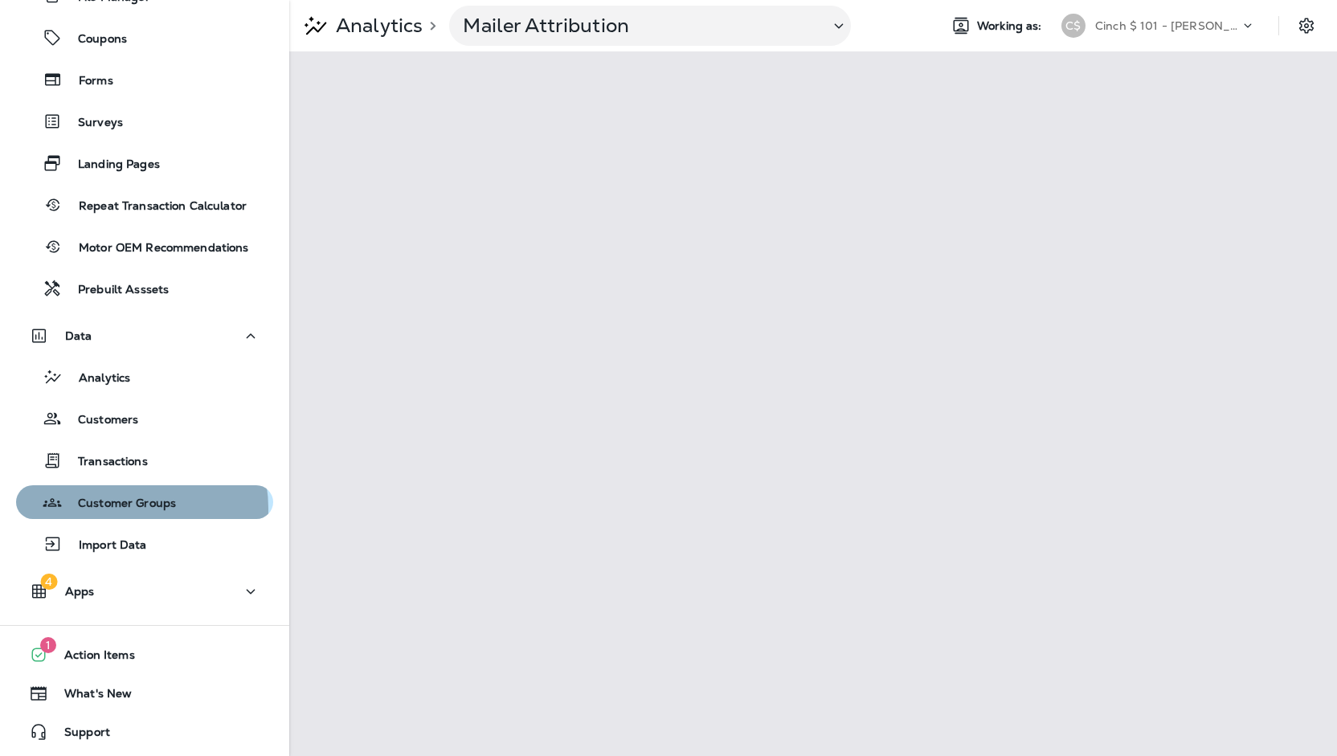
click at [125, 509] on p "Customer Groups" at bounding box center [119, 504] width 114 height 15
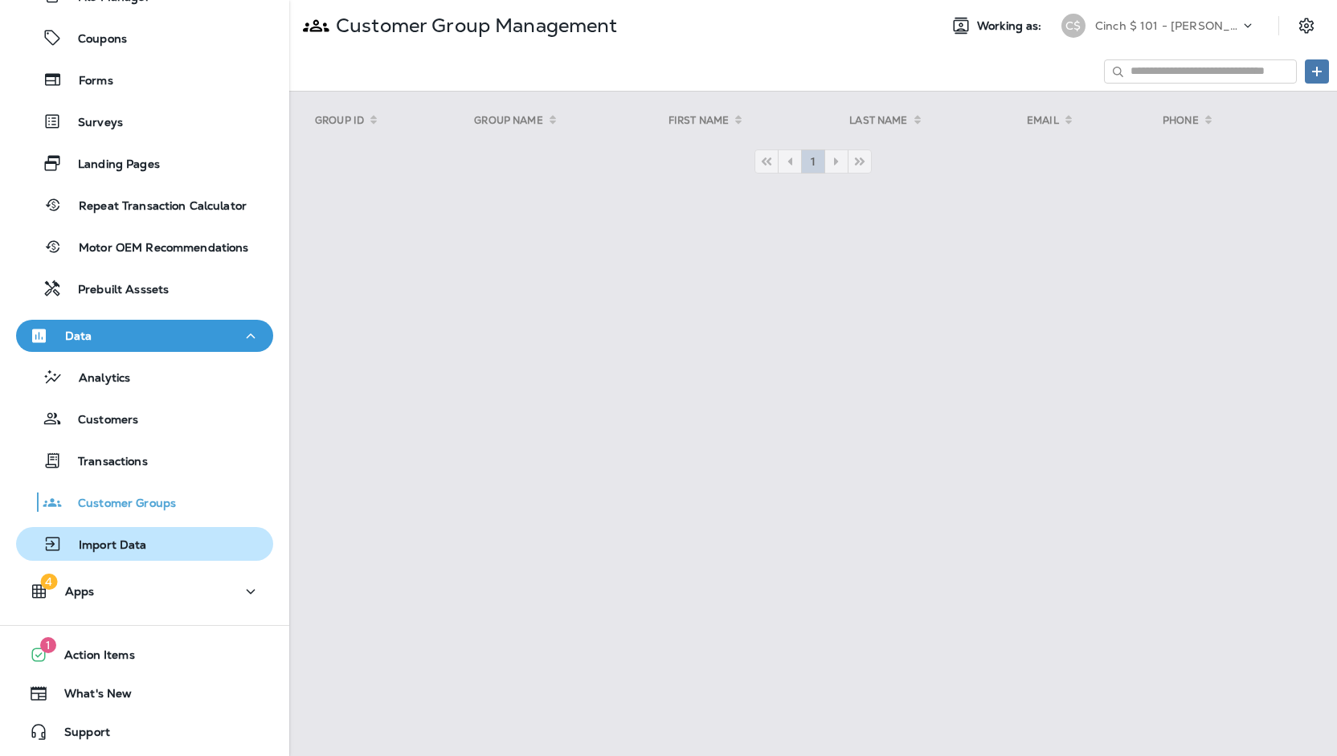
click at [146, 535] on div "Import Data" at bounding box center [145, 544] width 244 height 24
